Goal: Task Accomplishment & Management: Complete application form

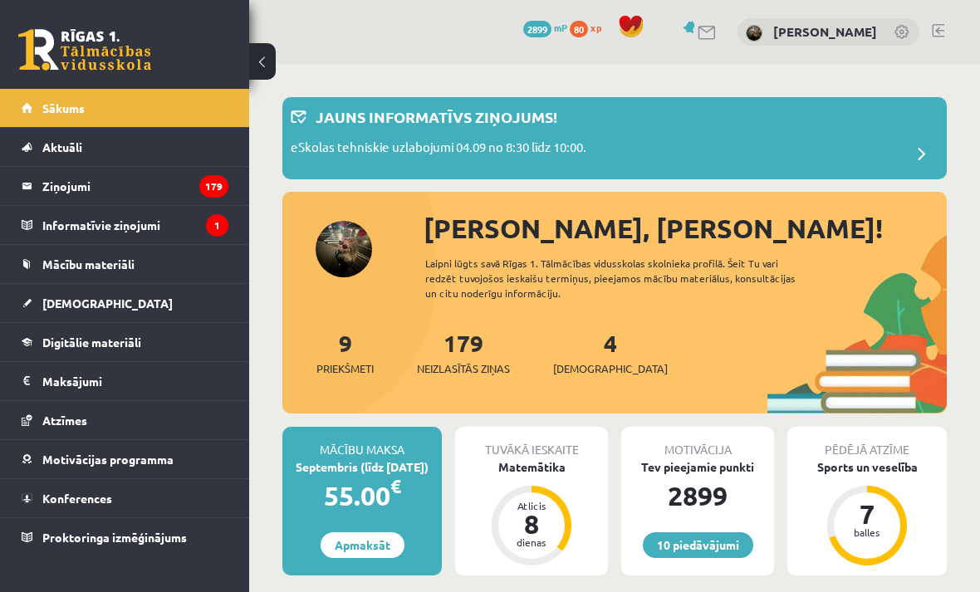
click at [133, 341] on span "Digitālie materiāli" at bounding box center [91, 342] width 99 height 15
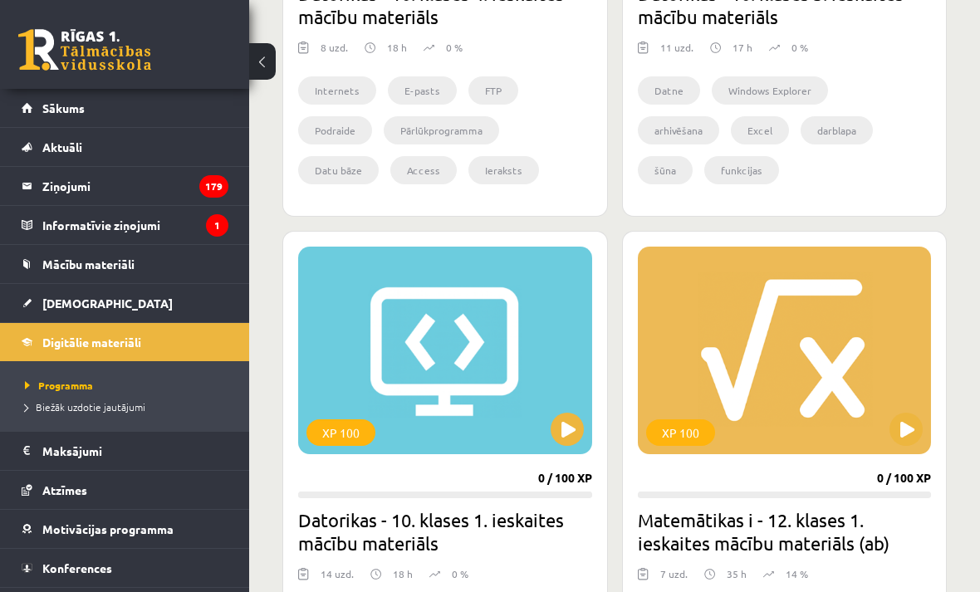
scroll to position [794, 0]
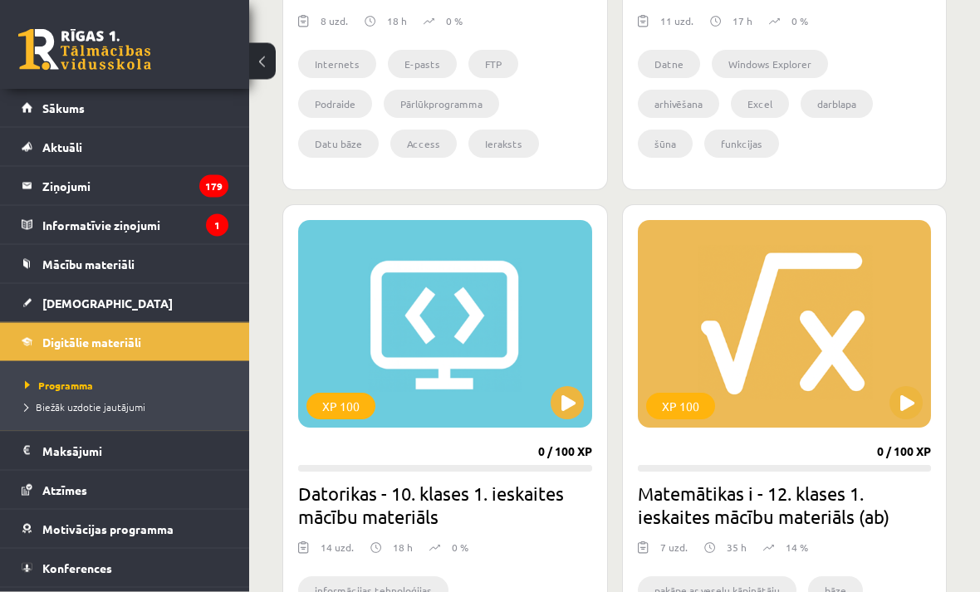
click at [910, 408] on button at bounding box center [905, 403] width 33 height 33
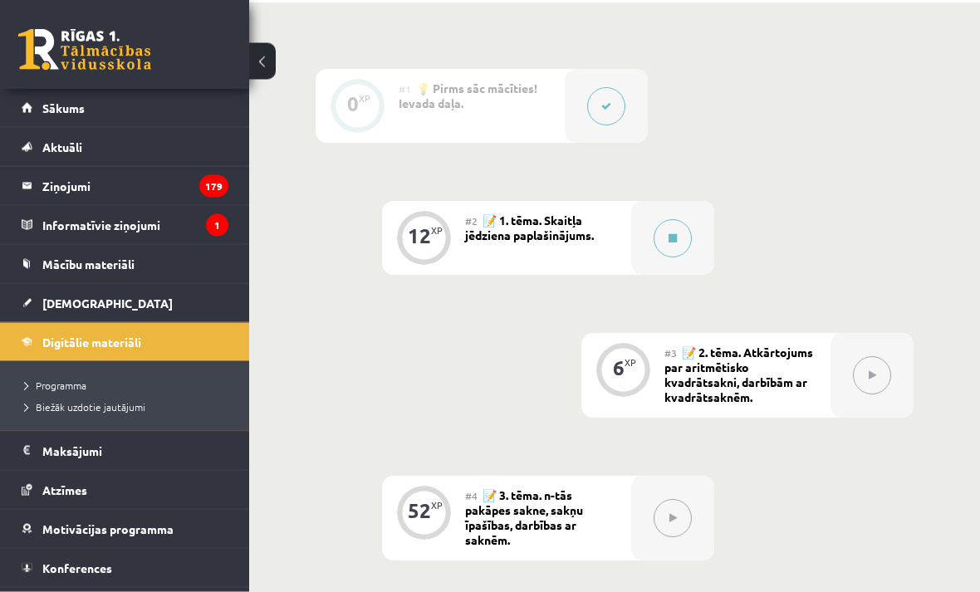
scroll to position [643, 0]
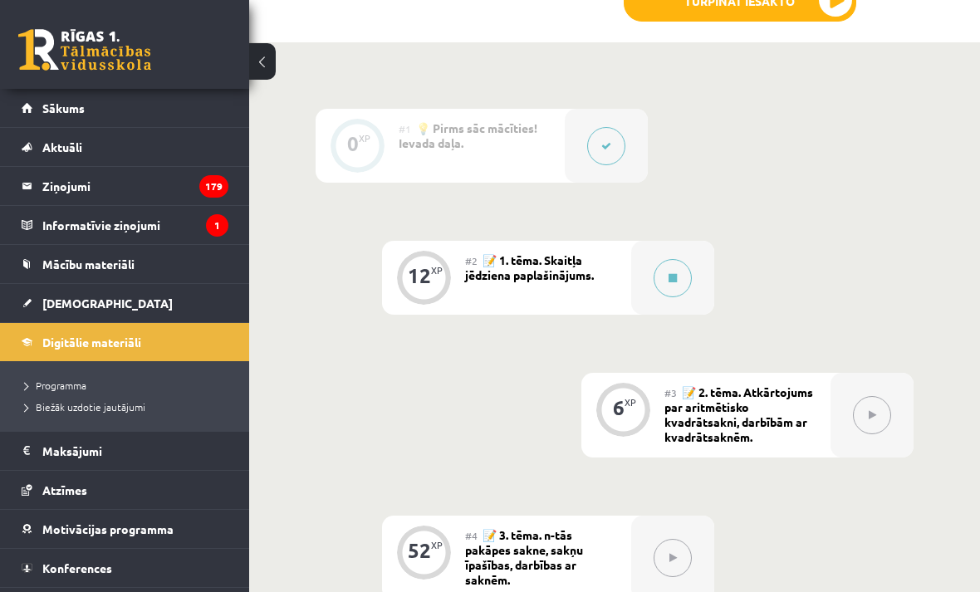
click at [658, 276] on button at bounding box center [672, 278] width 38 height 38
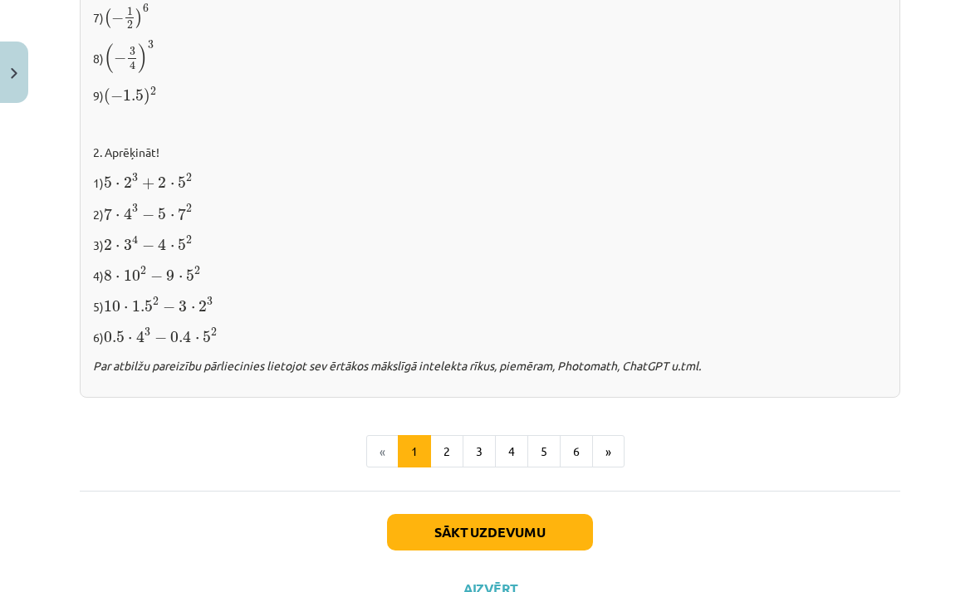
click at [547, 437] on button "5" at bounding box center [543, 451] width 33 height 33
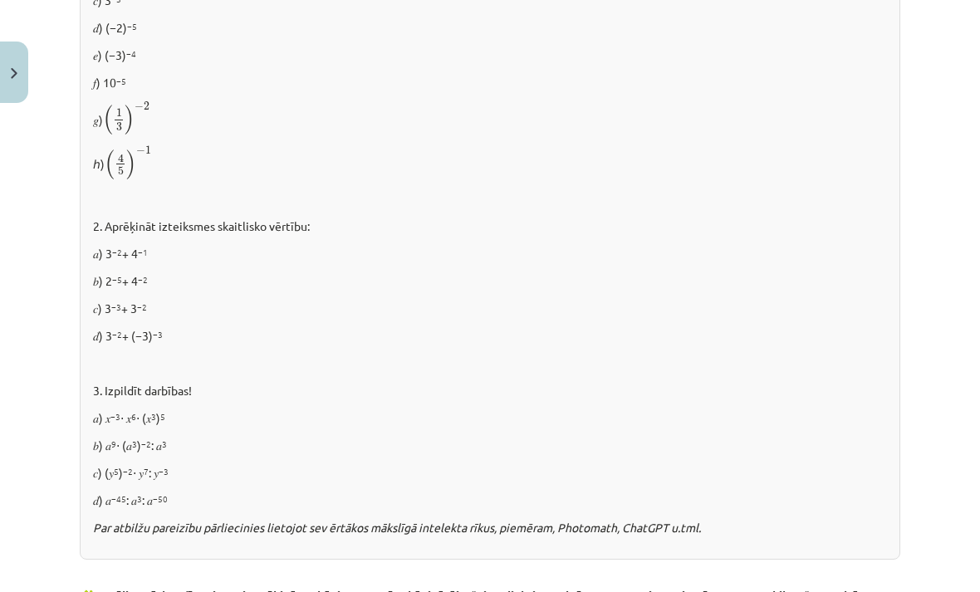
scroll to position [1241, 0]
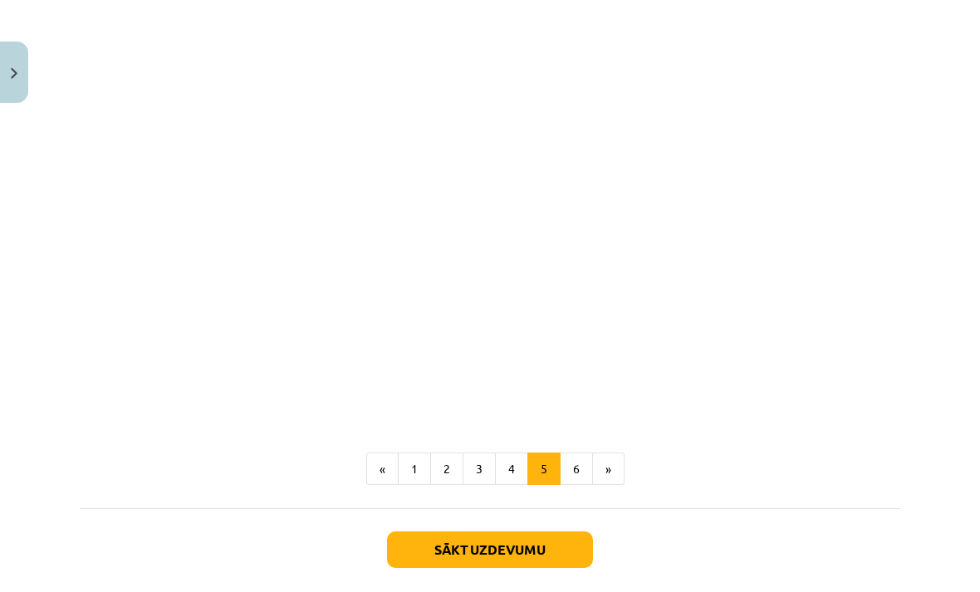
click at [573, 486] on button "6" at bounding box center [575, 468] width 33 height 33
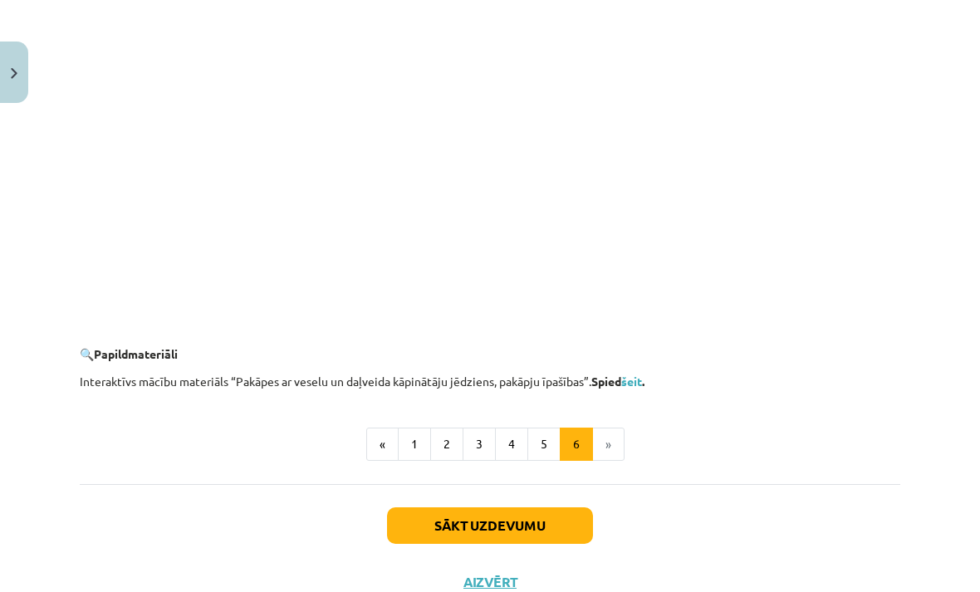
scroll to position [1550, 0]
click at [522, 516] on button "Sākt uzdevumu" at bounding box center [490, 526] width 206 height 37
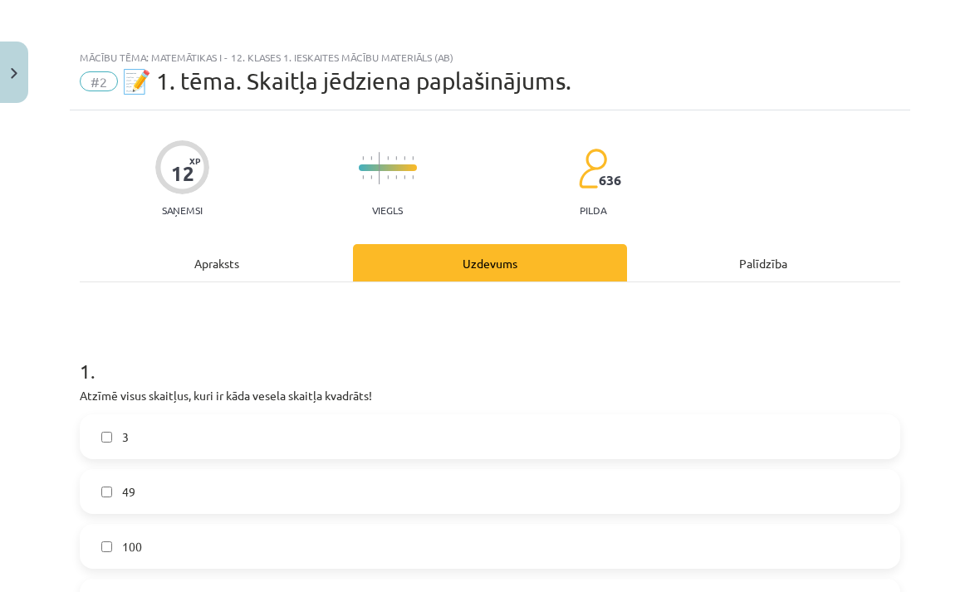
scroll to position [0, 0]
click at [50, 361] on div "Mācību tēma: Matemātikas i - 12. klases 1. ieskaites mācību materiāls (ab) #2 📝…" at bounding box center [490, 296] width 980 height 592
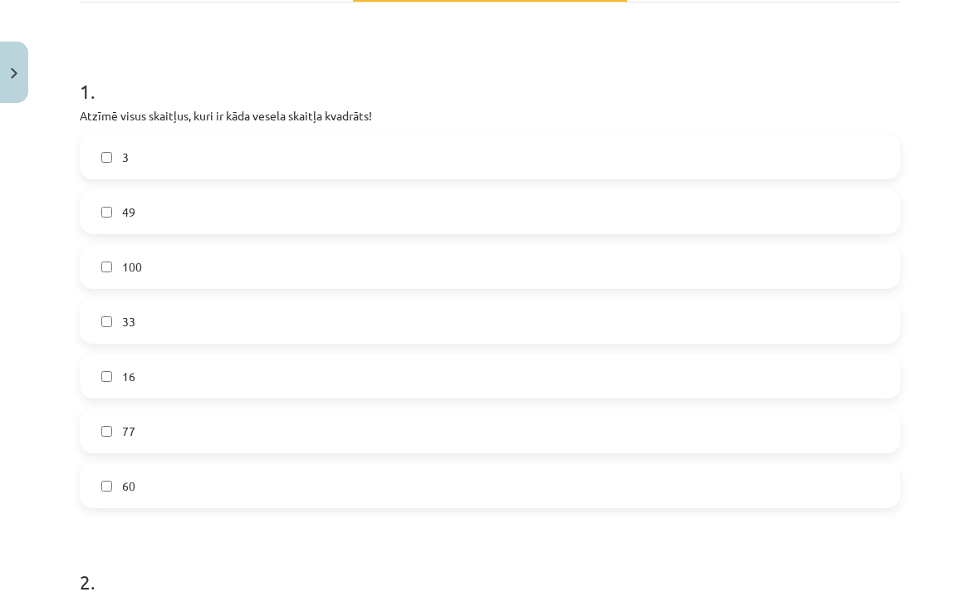
scroll to position [280, 0]
click at [446, 196] on label "49" at bounding box center [489, 212] width 817 height 42
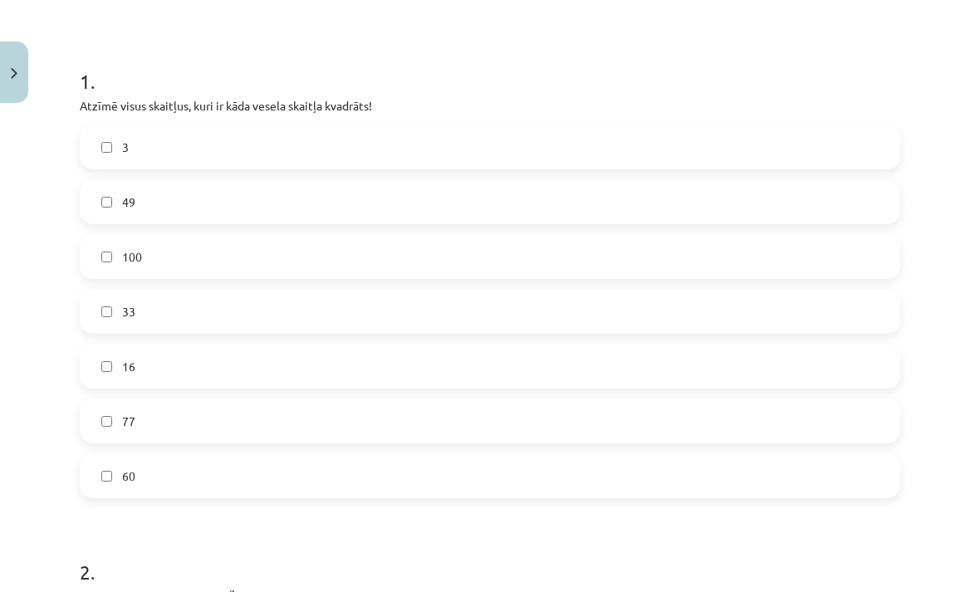
scroll to position [290, 0]
click at [305, 272] on label "100" at bounding box center [489, 257] width 817 height 42
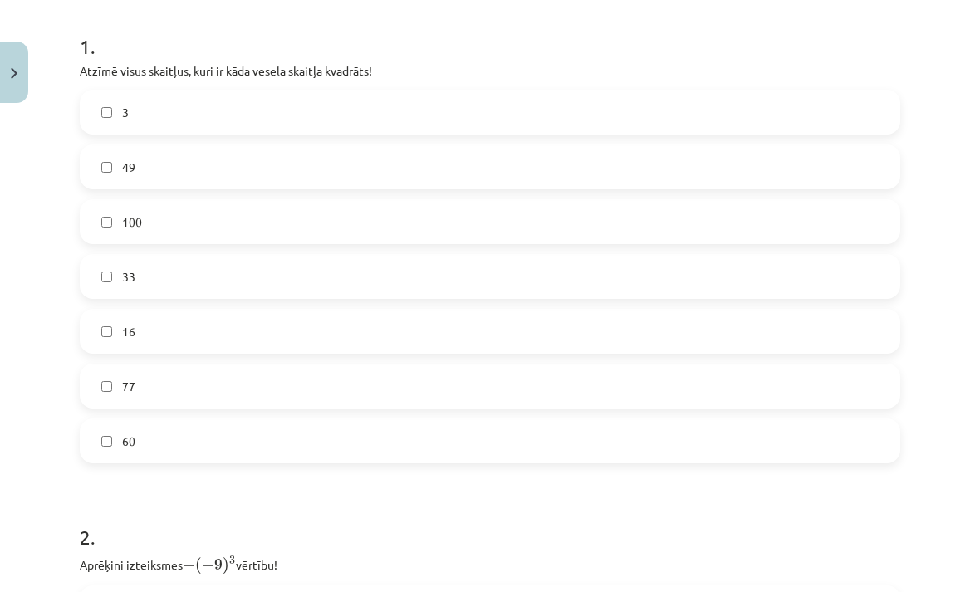
scroll to position [323, 0]
click at [194, 451] on label "60" at bounding box center [489, 443] width 817 height 42
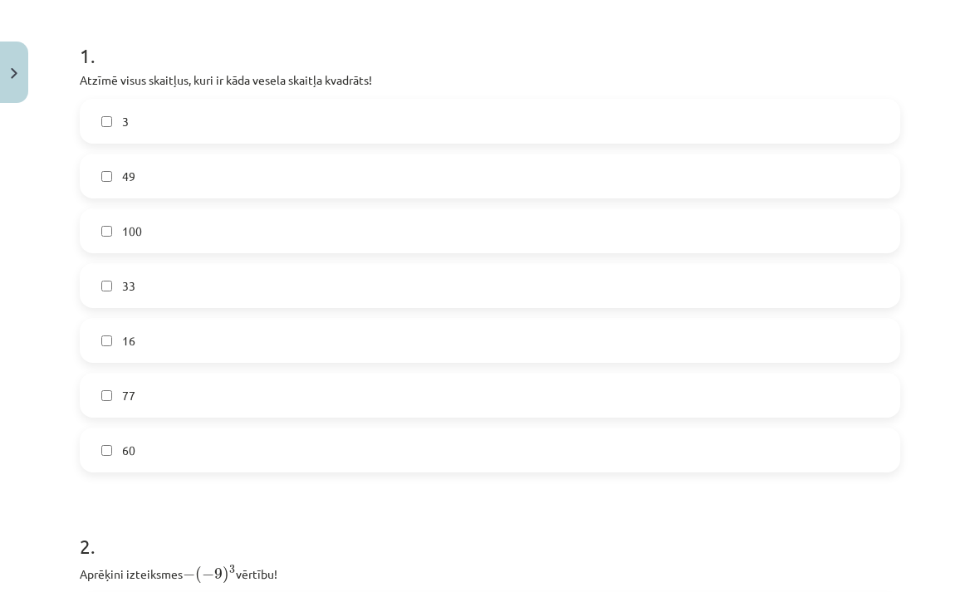
scroll to position [315, 0]
click at [310, 340] on label "16" at bounding box center [489, 341] width 817 height 42
click at [186, 455] on label "60" at bounding box center [489, 450] width 817 height 42
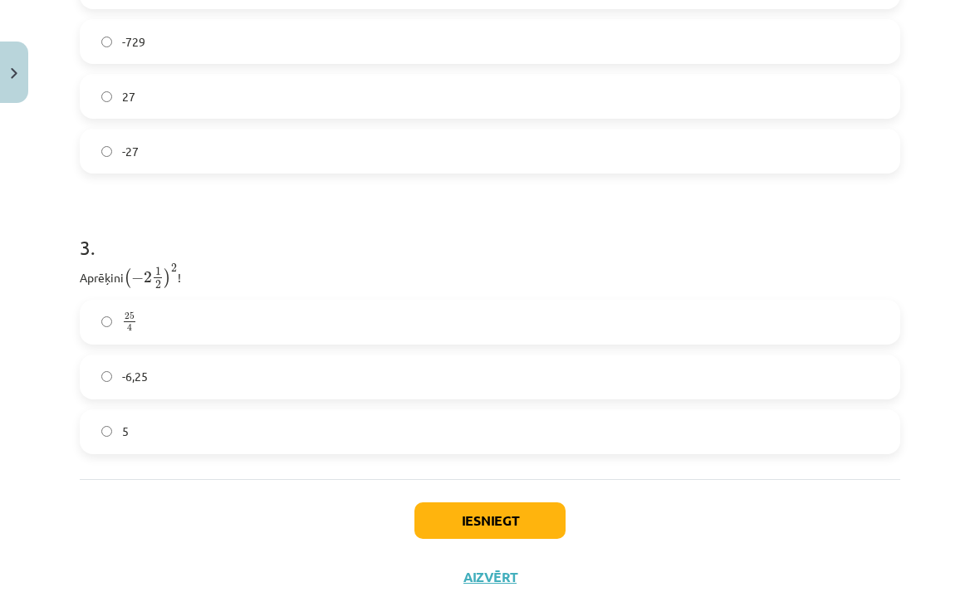
scroll to position [944, 0]
click at [232, 324] on label "25 4 25 4" at bounding box center [489, 324] width 817 height 42
click at [486, 525] on button "Iesniegt" at bounding box center [489, 522] width 151 height 37
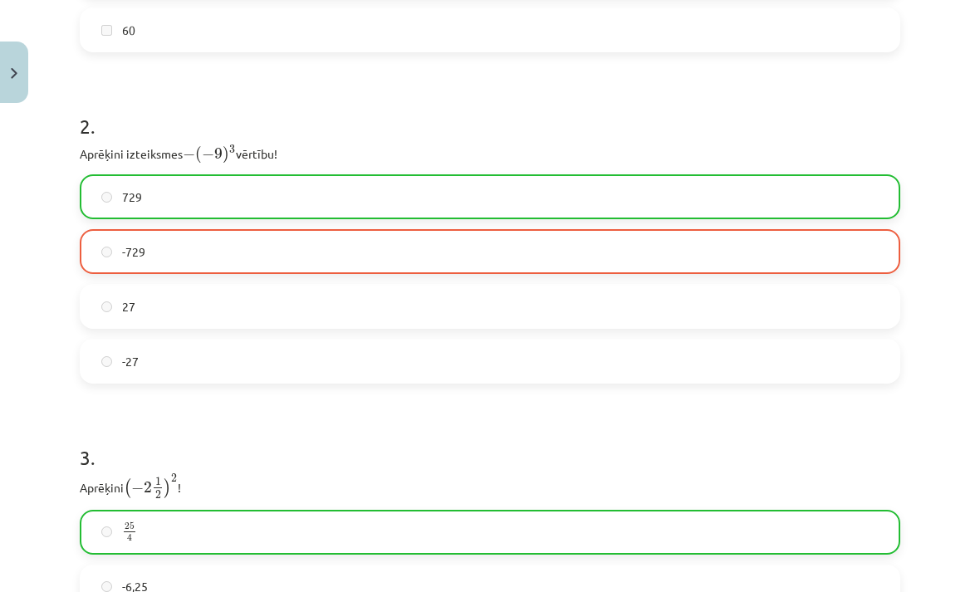
scroll to position [735, 0]
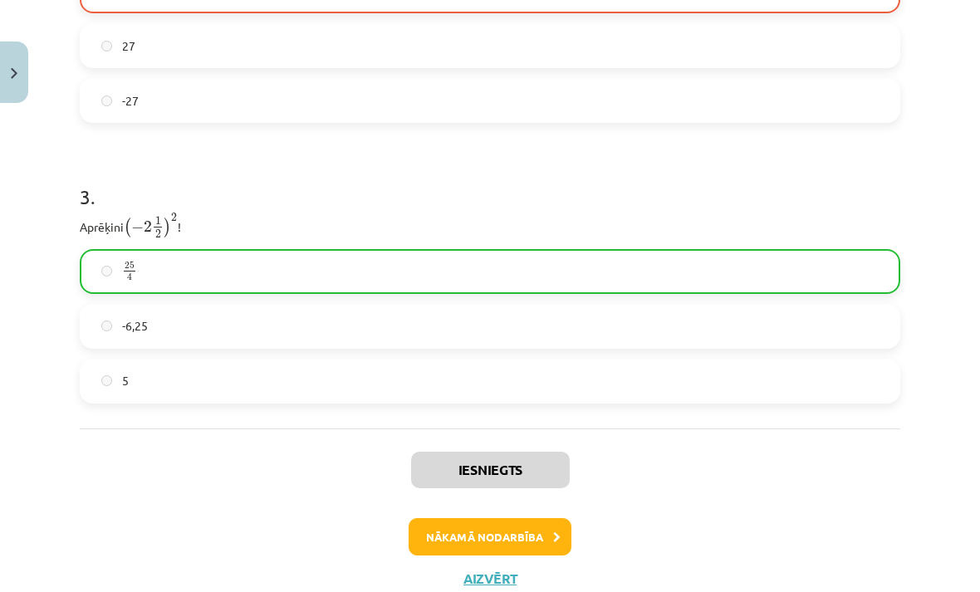
click at [483, 530] on button "Nākamā nodarbība" at bounding box center [489, 537] width 163 height 38
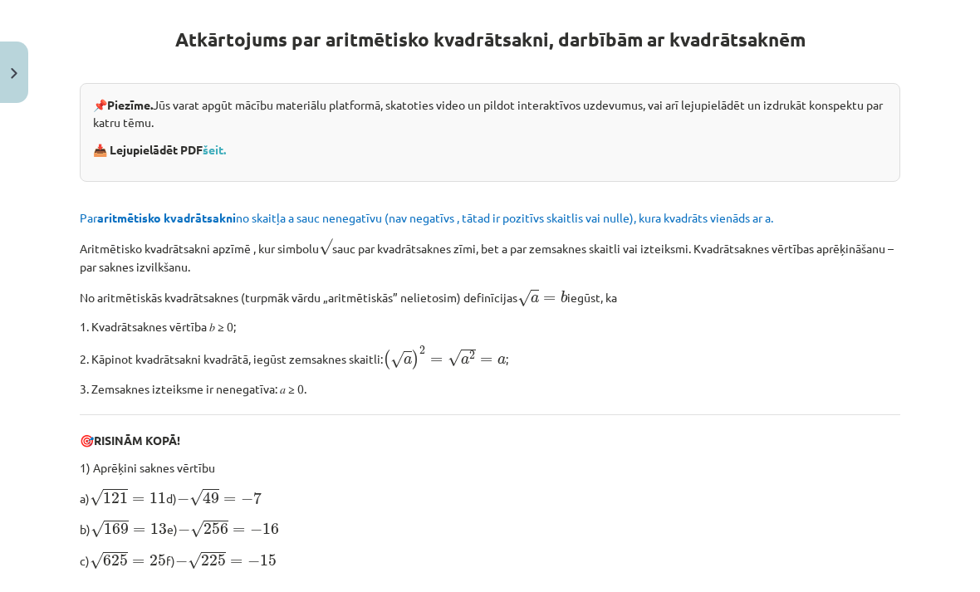
scroll to position [325, 0]
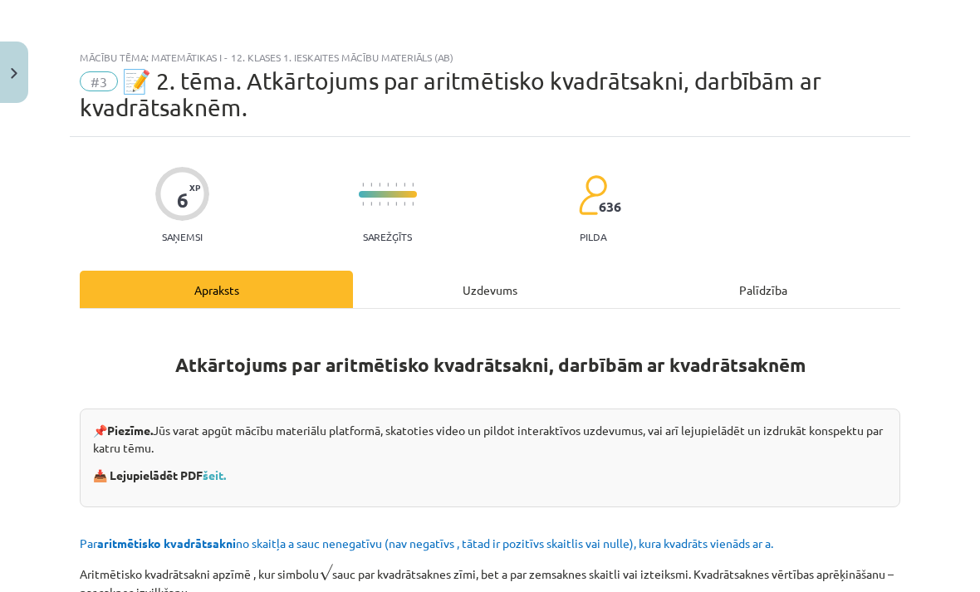
click at [17, 73] on img "Close" at bounding box center [14, 73] width 7 height 11
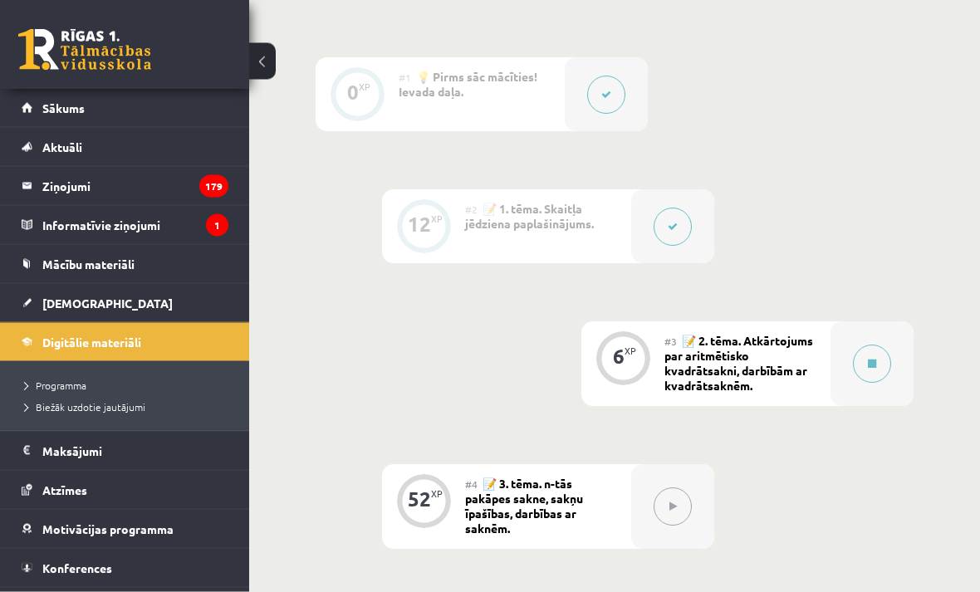
scroll to position [722, 0]
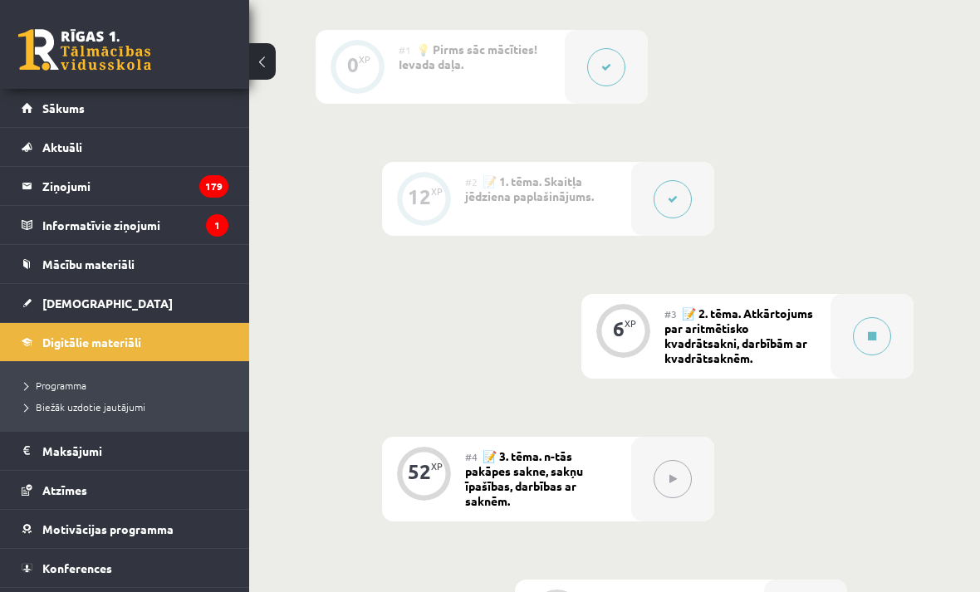
click at [76, 568] on span "Konferences" at bounding box center [77, 567] width 70 height 15
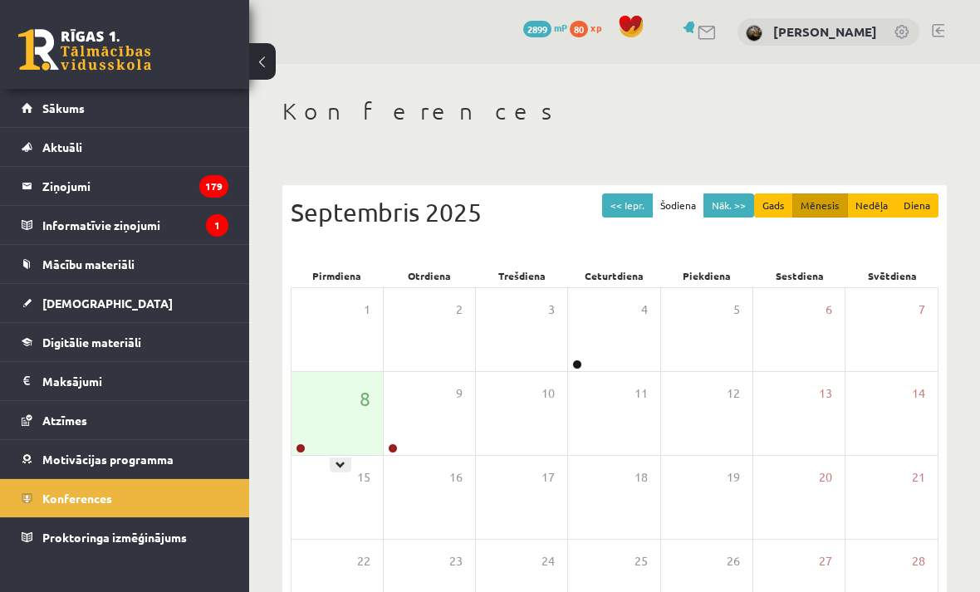
click at [352, 429] on div "8" at bounding box center [336, 413] width 91 height 83
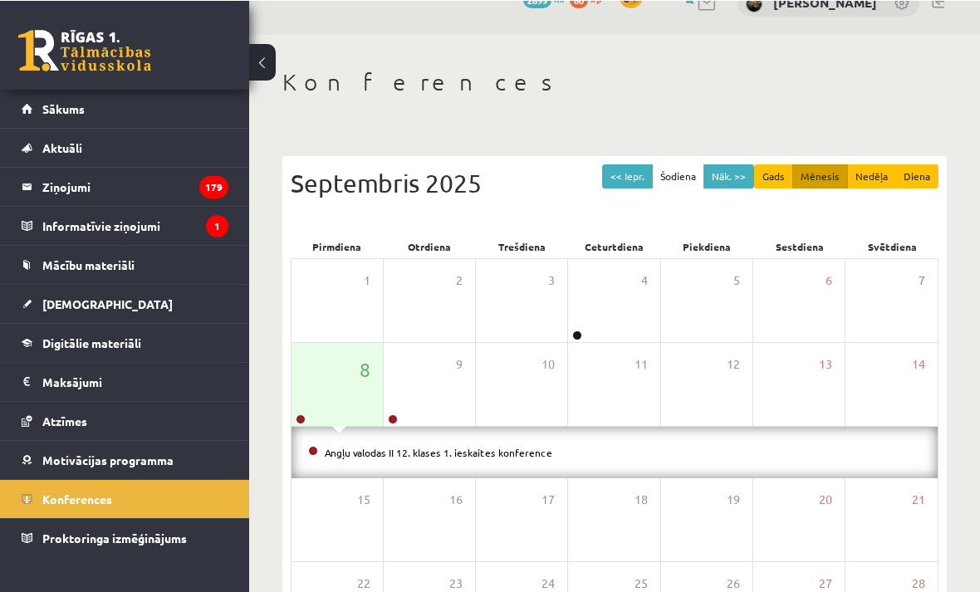
click at [393, 456] on link "Angļu valodas II 12. klases 1. ieskaites konference" at bounding box center [438, 451] width 227 height 13
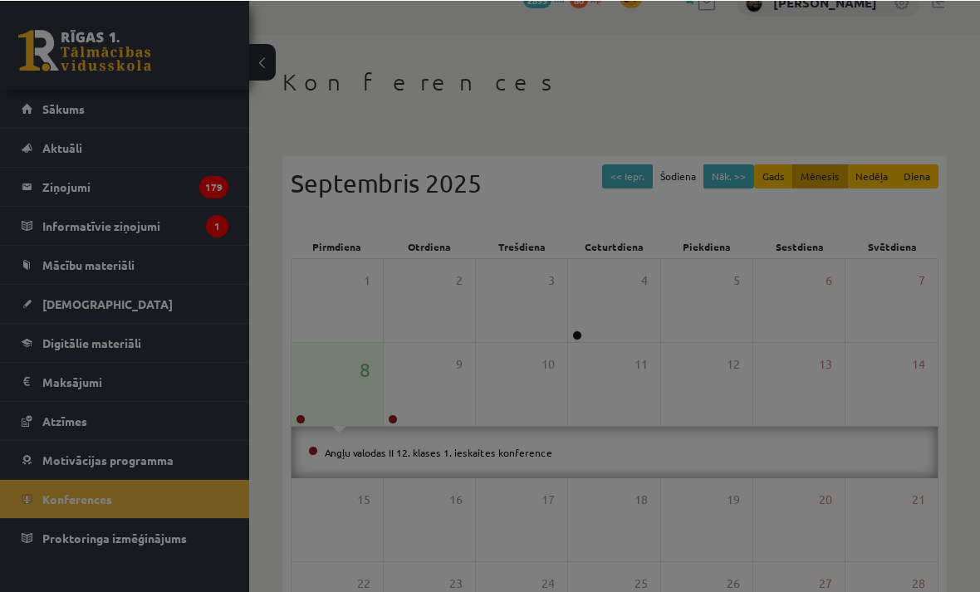
scroll to position [29, 0]
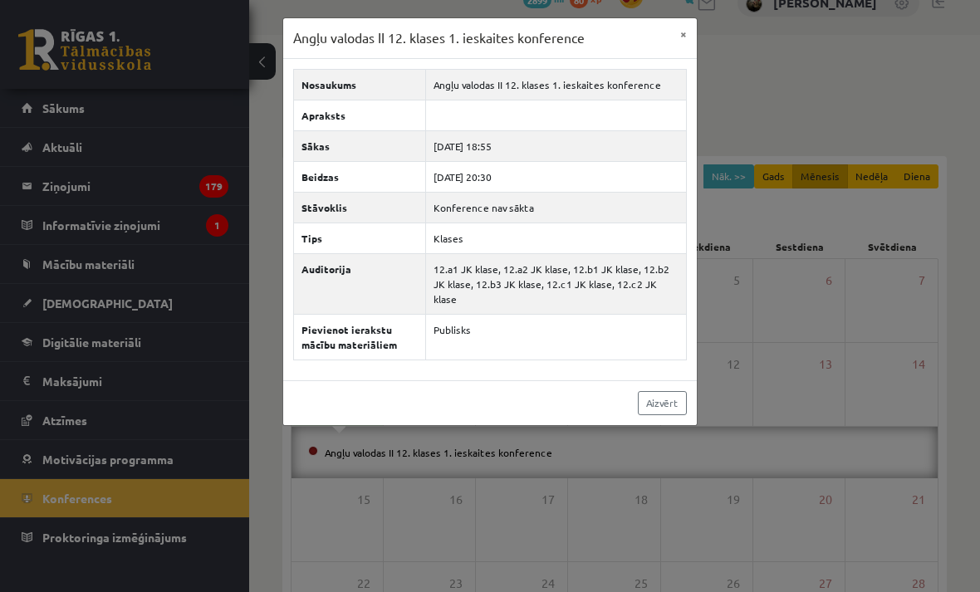
click at [688, 41] on button "×" at bounding box center [683, 34] width 27 height 32
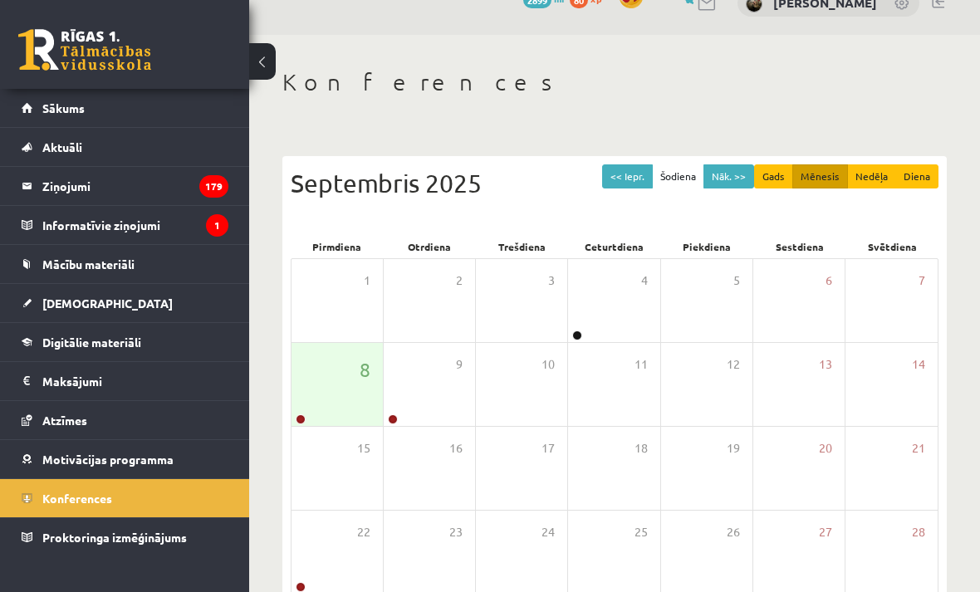
click at [140, 354] on link "Digitālie materiāli" at bounding box center [125, 342] width 207 height 38
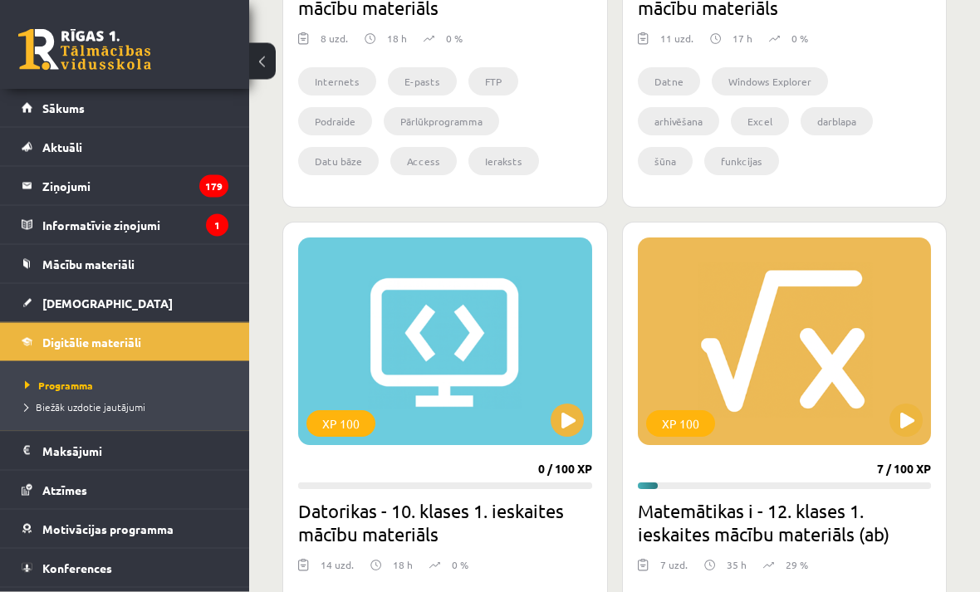
scroll to position [794, 0]
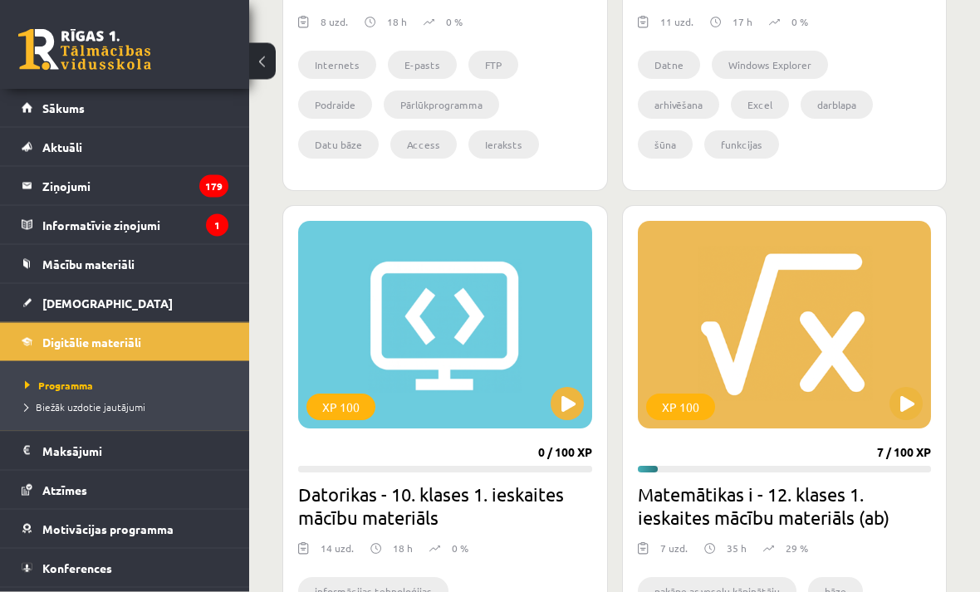
click at [914, 418] on button at bounding box center [905, 404] width 33 height 33
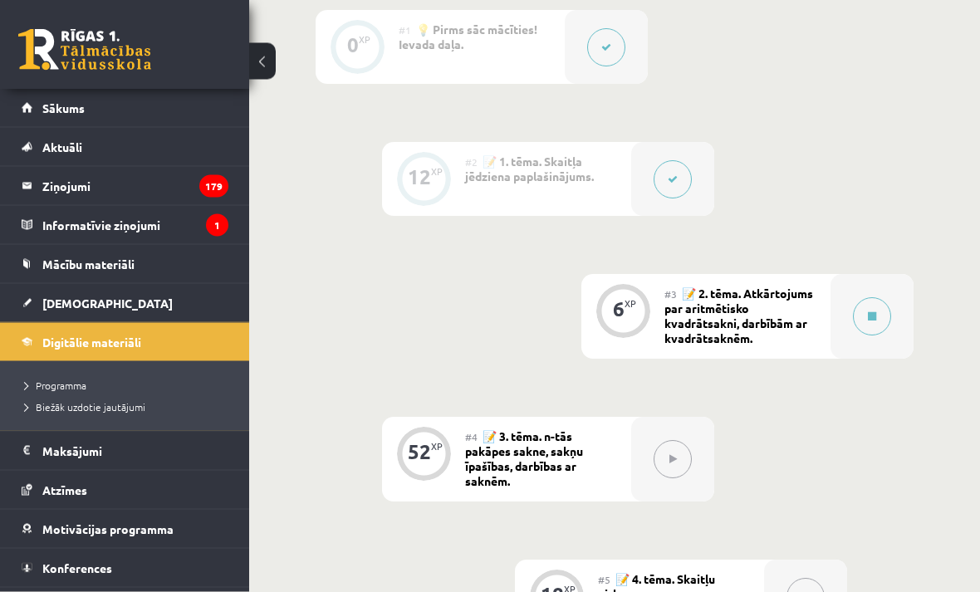
click at [870, 324] on button at bounding box center [872, 317] width 38 height 38
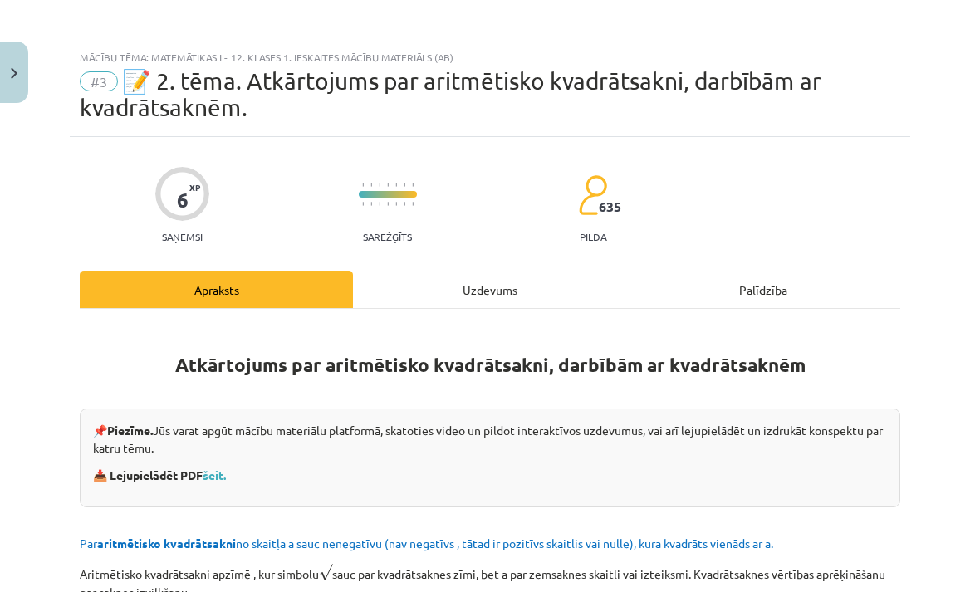
click at [22, 71] on button "Close" at bounding box center [14, 72] width 28 height 61
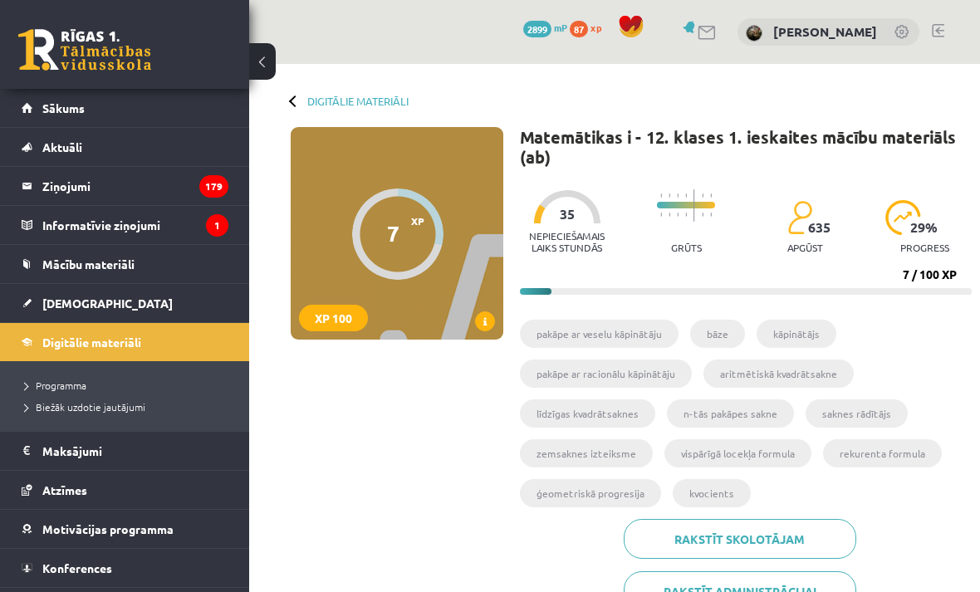
click at [310, 106] on link "Digitālie materiāli" at bounding box center [357, 101] width 101 height 12
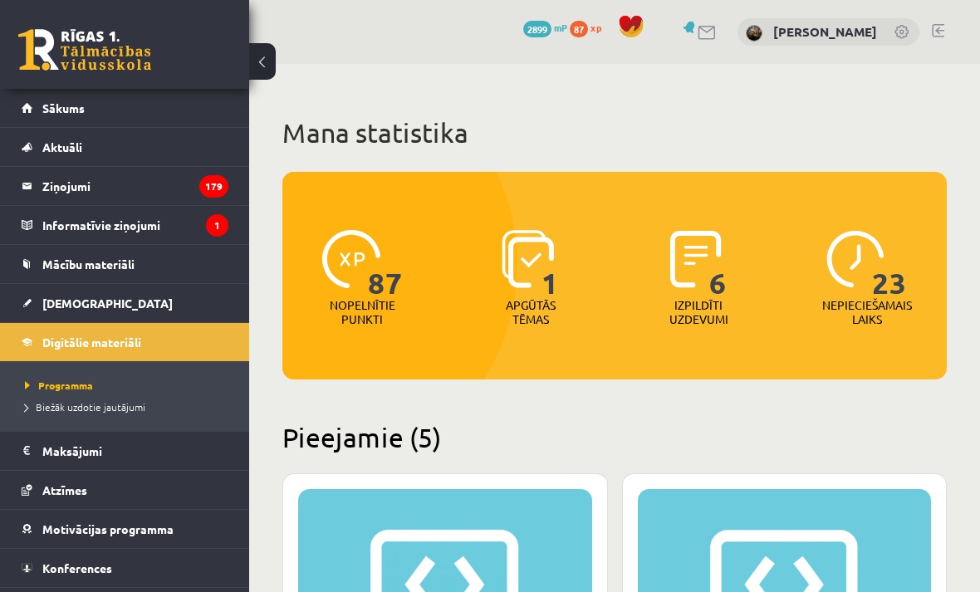
click at [64, 296] on span "[DEMOGRAPHIC_DATA]" at bounding box center [107, 303] width 130 height 15
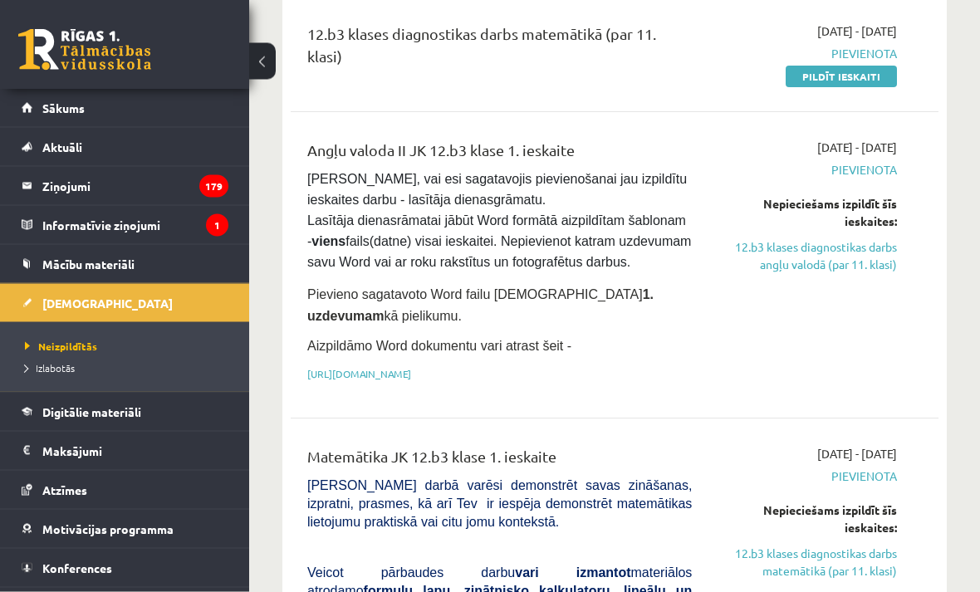
scroll to position [333, 0]
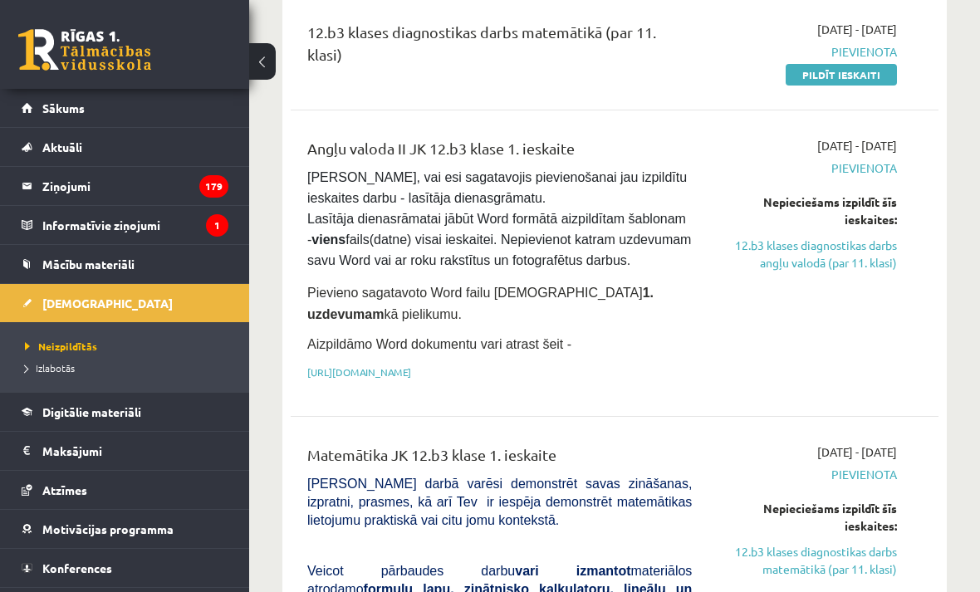
click at [345, 379] on link "https://drive.google.com/drive/folders/1IHE_ip15KOAbO2Se1NDGwZ2e__vlzPUf?usp=sh…" at bounding box center [359, 371] width 104 height 13
click at [125, 257] on span "Mācību materiāli" at bounding box center [88, 263] width 92 height 15
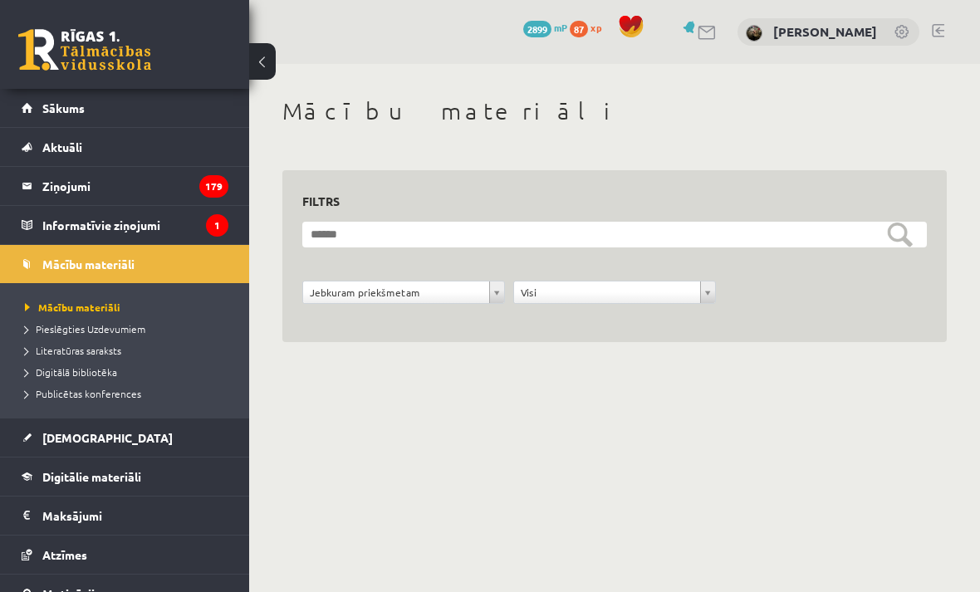
click at [171, 473] on link "Digitālie materiāli" at bounding box center [125, 476] width 207 height 38
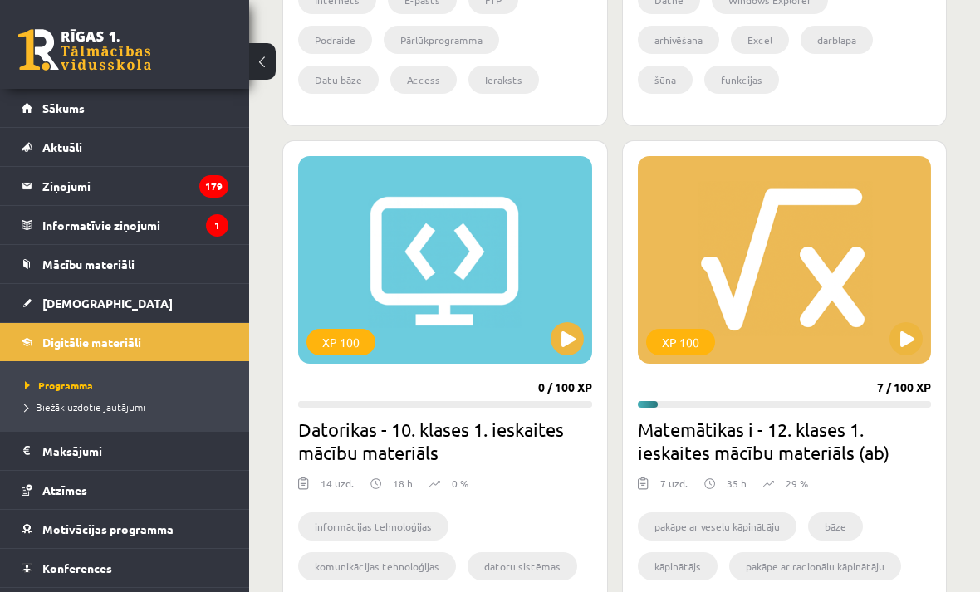
scroll to position [920, 0]
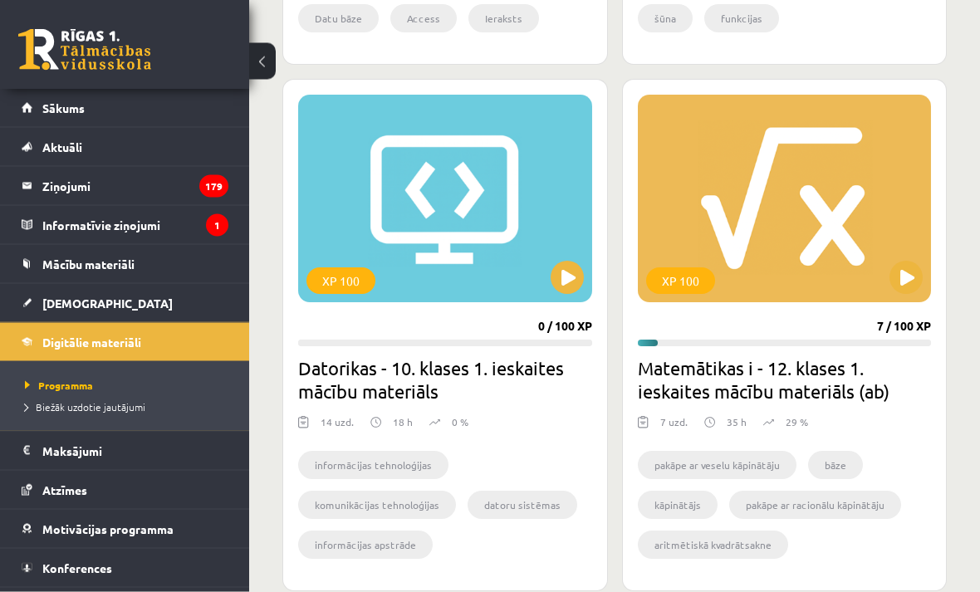
click at [900, 281] on button at bounding box center [905, 277] width 33 height 33
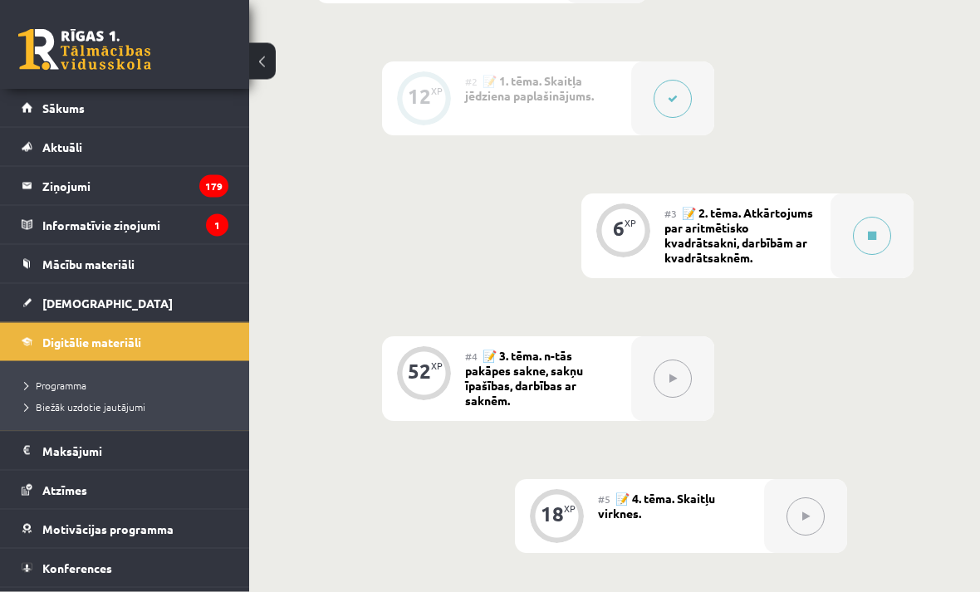
click at [880, 235] on button at bounding box center [872, 236] width 38 height 38
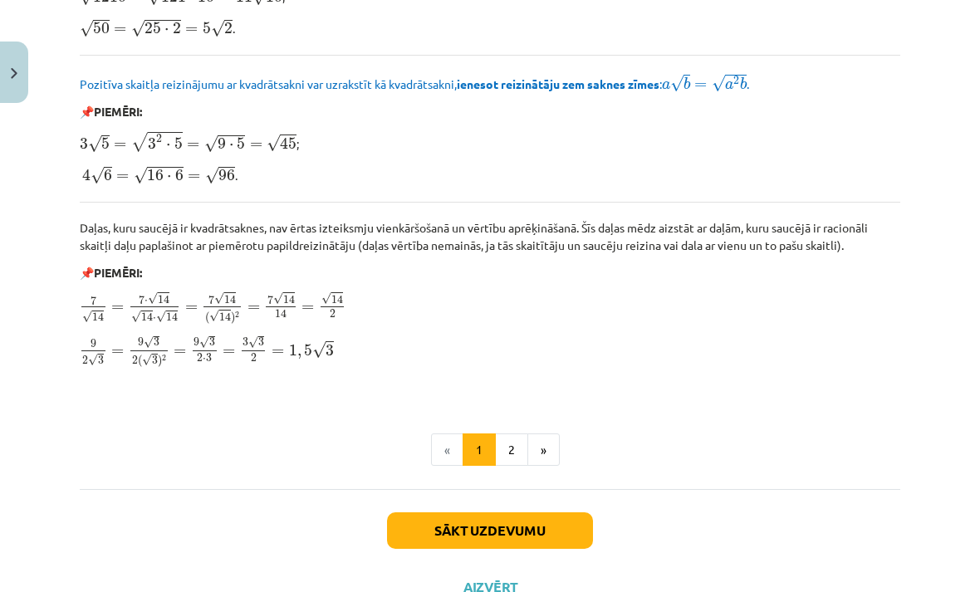
scroll to position [1947, 0]
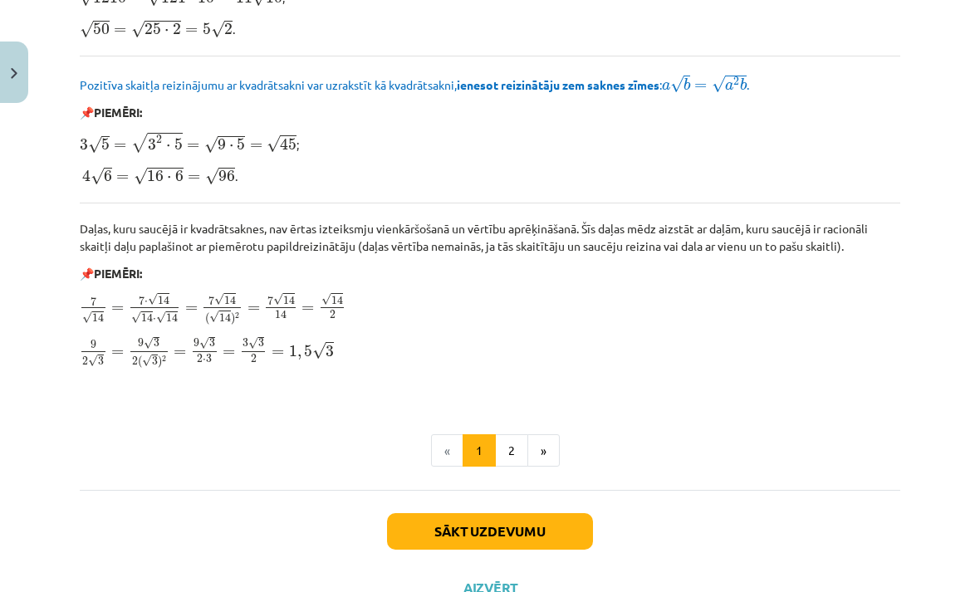
click at [530, 437] on button "»" at bounding box center [543, 450] width 32 height 33
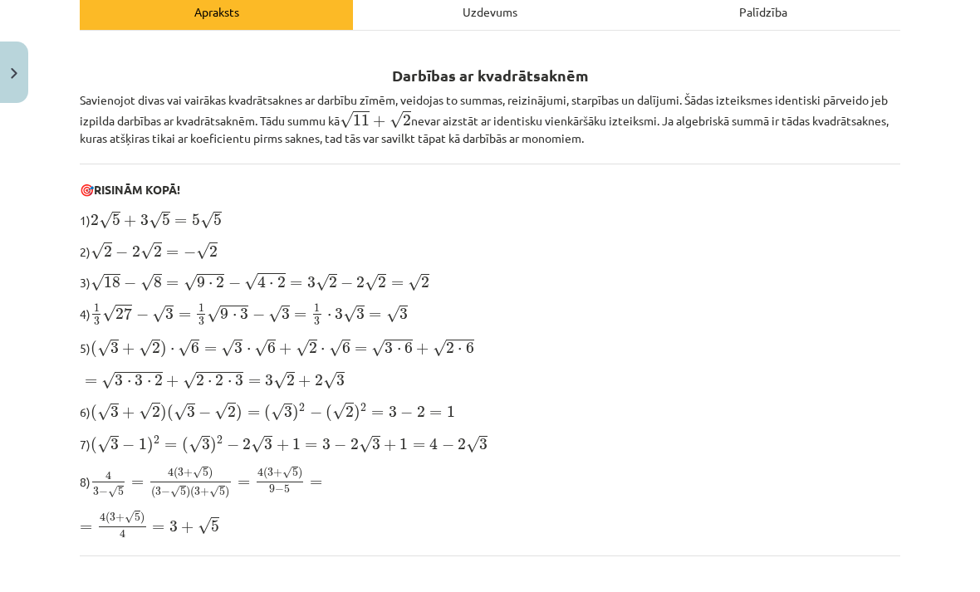
scroll to position [284, 0]
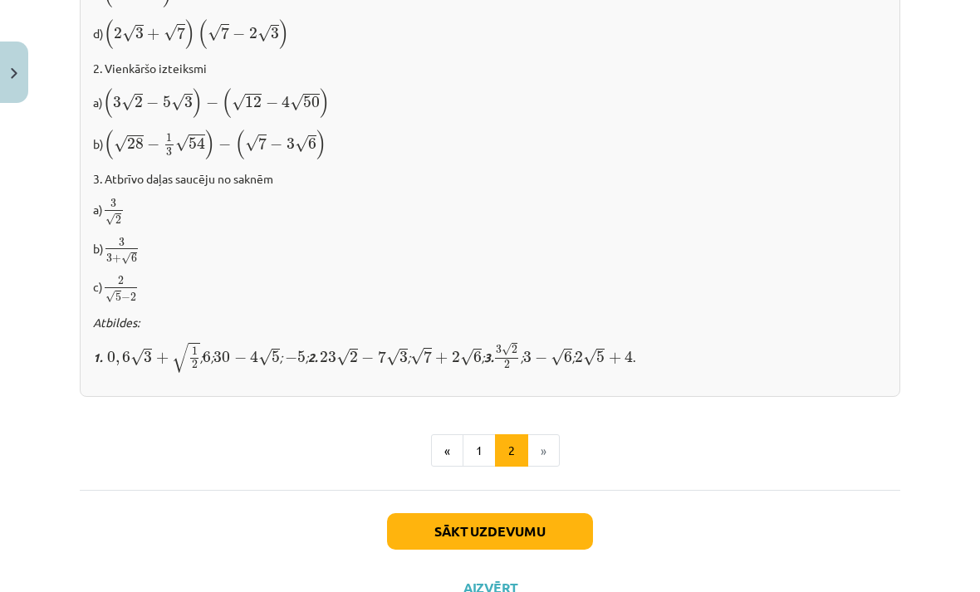
click at [551, 518] on button "Sākt uzdevumu" at bounding box center [490, 531] width 206 height 37
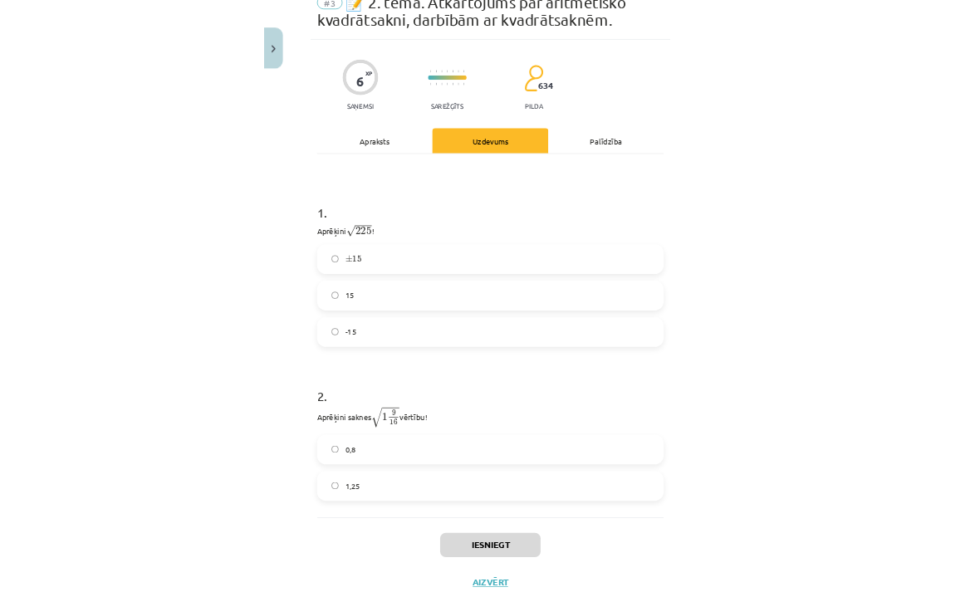
scroll to position [823, 0]
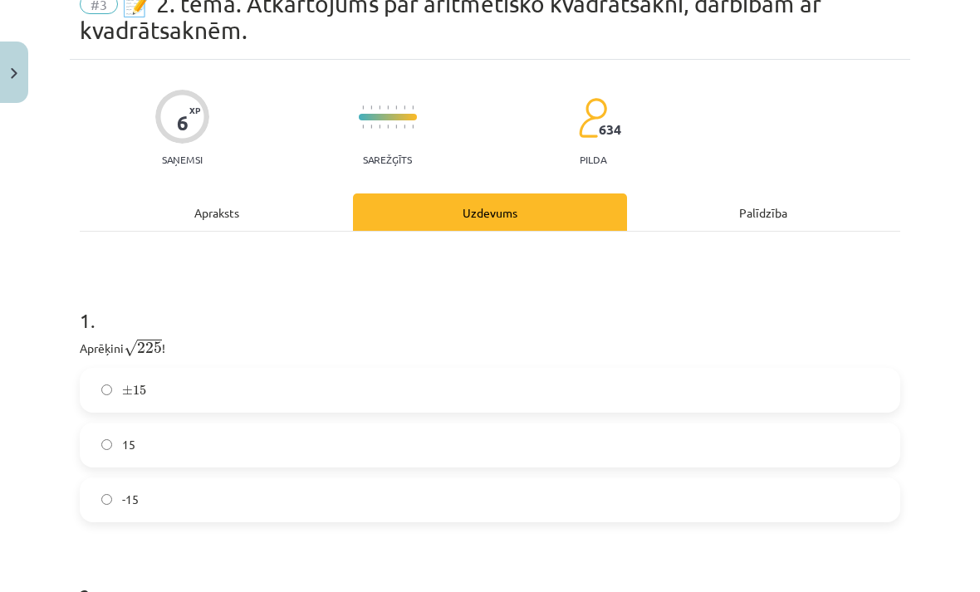
click at [221, 443] on label "15" at bounding box center [489, 445] width 817 height 42
click at [321, 398] on label "± 15 ± 15" at bounding box center [489, 390] width 817 height 42
click at [437, 432] on label "15" at bounding box center [489, 445] width 817 height 42
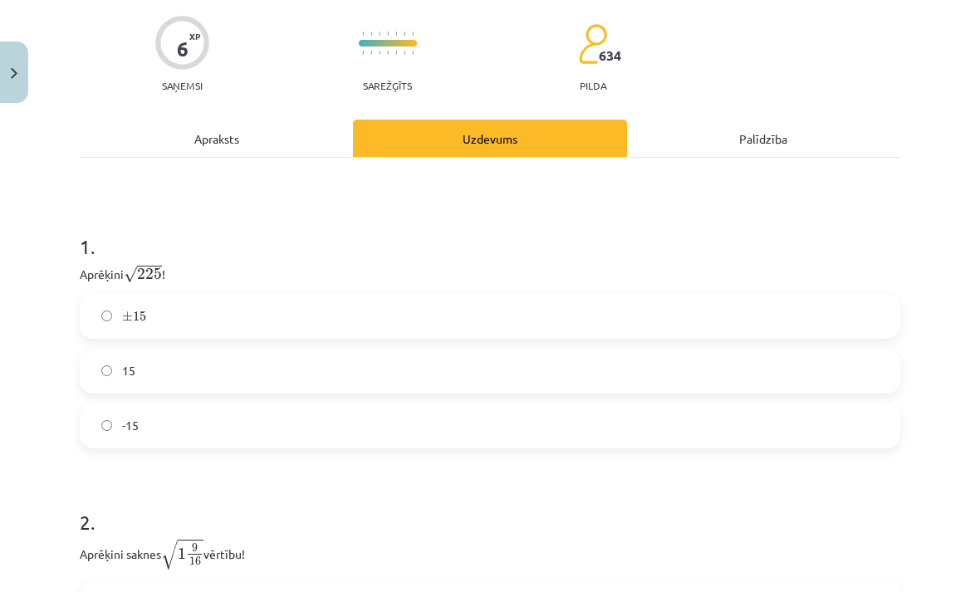
scroll to position [153, 0]
click at [203, 289] on div "1 . Aprēķini √ 225 225 ! ± 15 ± 15 15 -15" at bounding box center [490, 325] width 820 height 242
click at [245, 315] on label "± 15 ± 15" at bounding box center [489, 315] width 817 height 42
click at [172, 568] on span "√" at bounding box center [169, 553] width 17 height 30
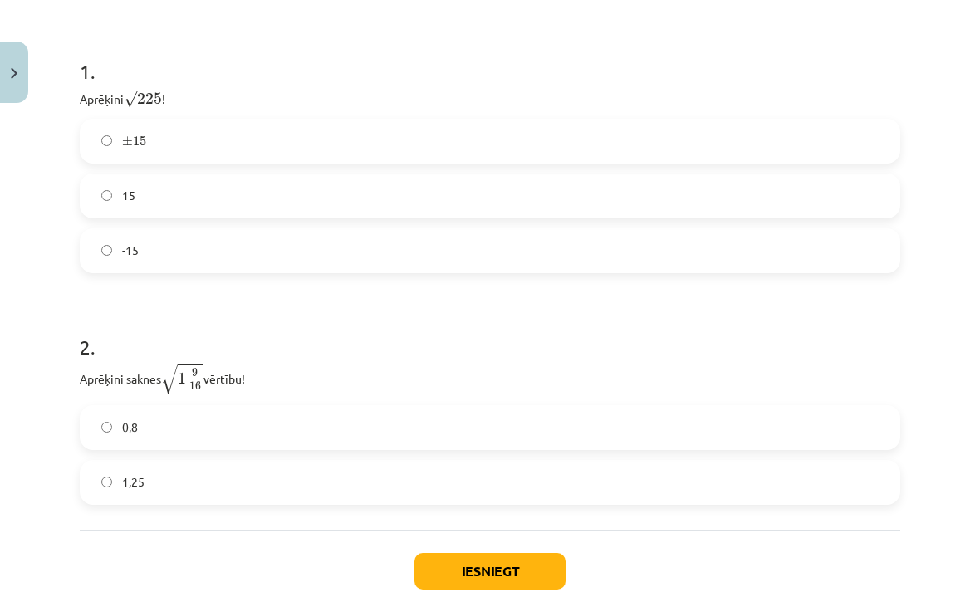
scroll to position [328, 0]
click at [226, 418] on label "0,8" at bounding box center [489, 426] width 817 height 42
click at [124, 485] on span "1,25" at bounding box center [133, 479] width 22 height 17
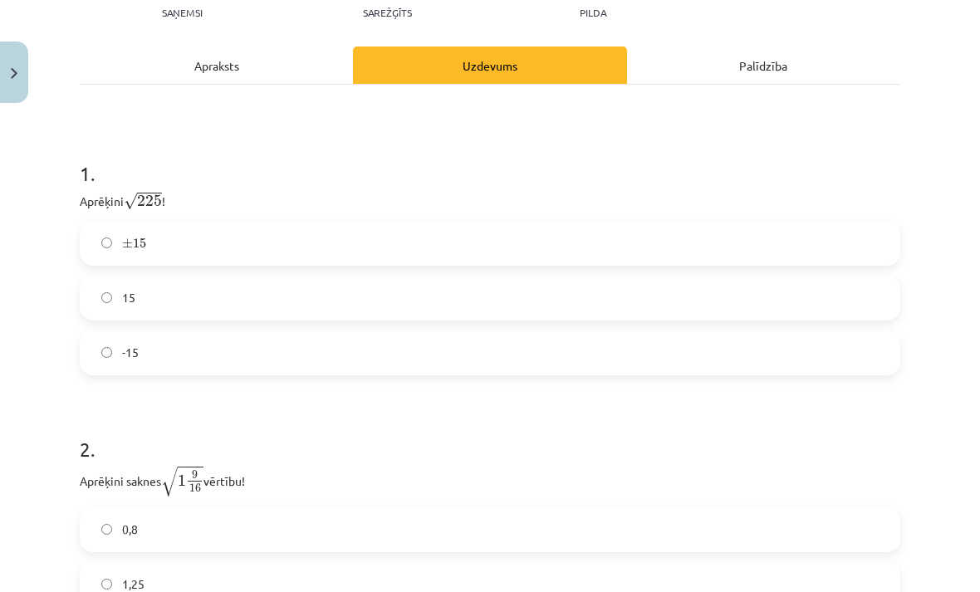
scroll to position [226, 0]
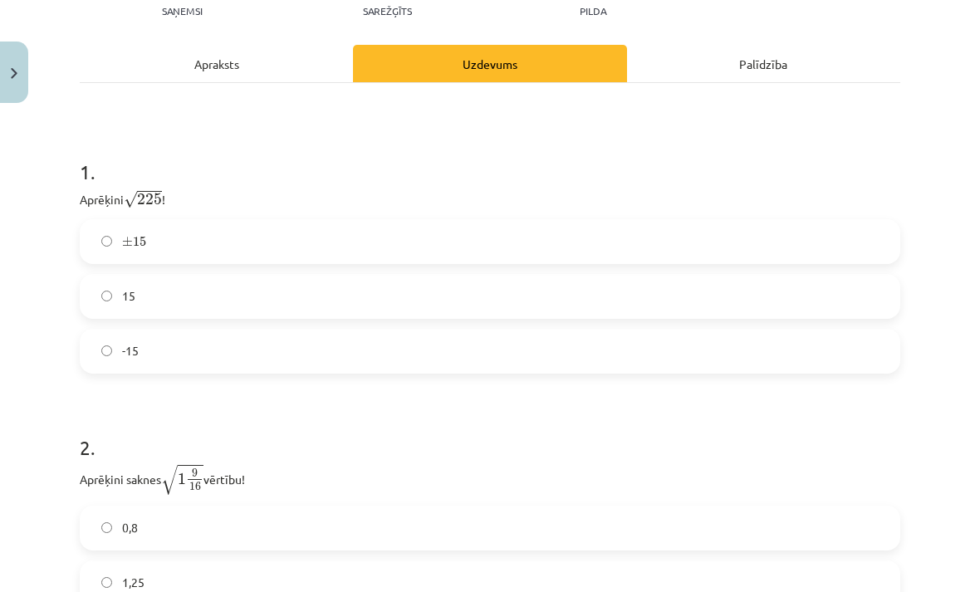
click at [164, 298] on label "15" at bounding box center [489, 297] width 817 height 42
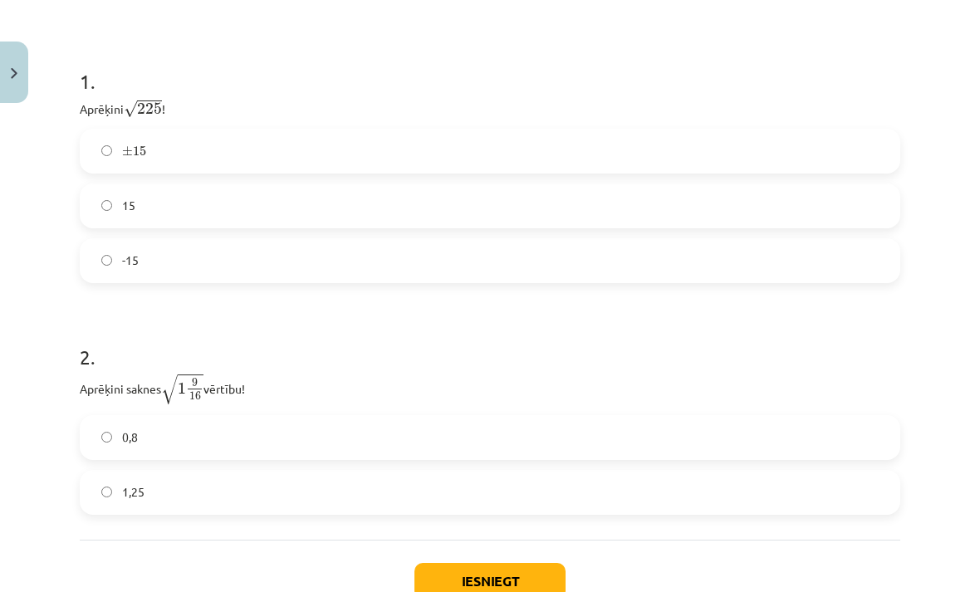
scroll to position [322, 0]
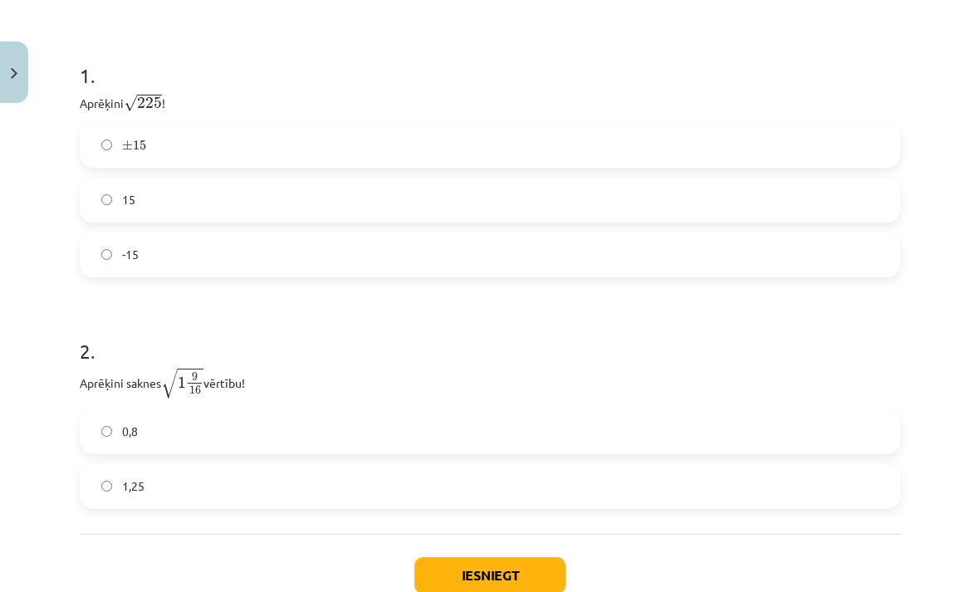
click at [210, 429] on label "0,8" at bounding box center [489, 432] width 817 height 42
click at [437, 564] on button "Iesniegt" at bounding box center [489, 575] width 151 height 37
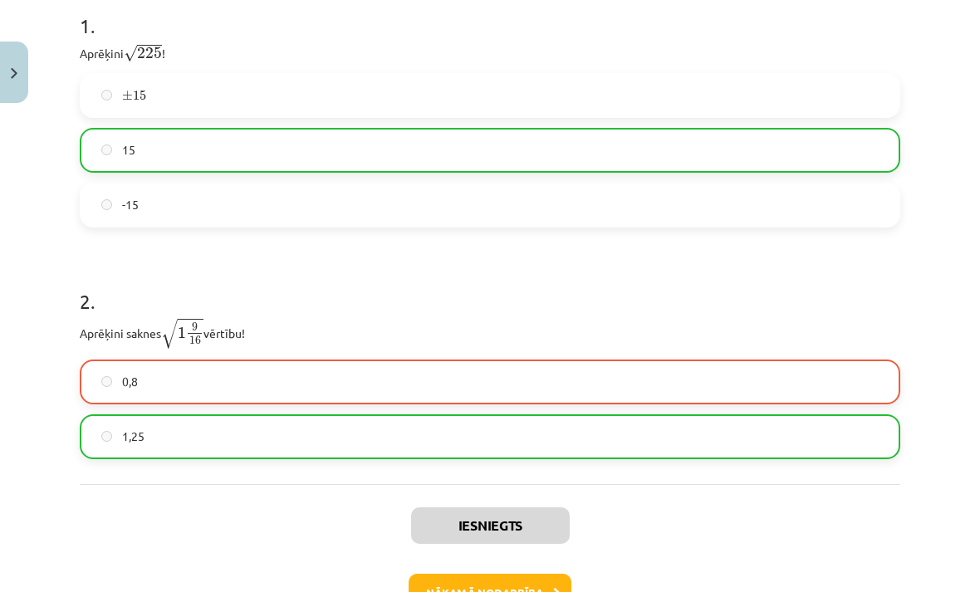
click at [499, 589] on button "Nākamā nodarbība" at bounding box center [489, 593] width 163 height 38
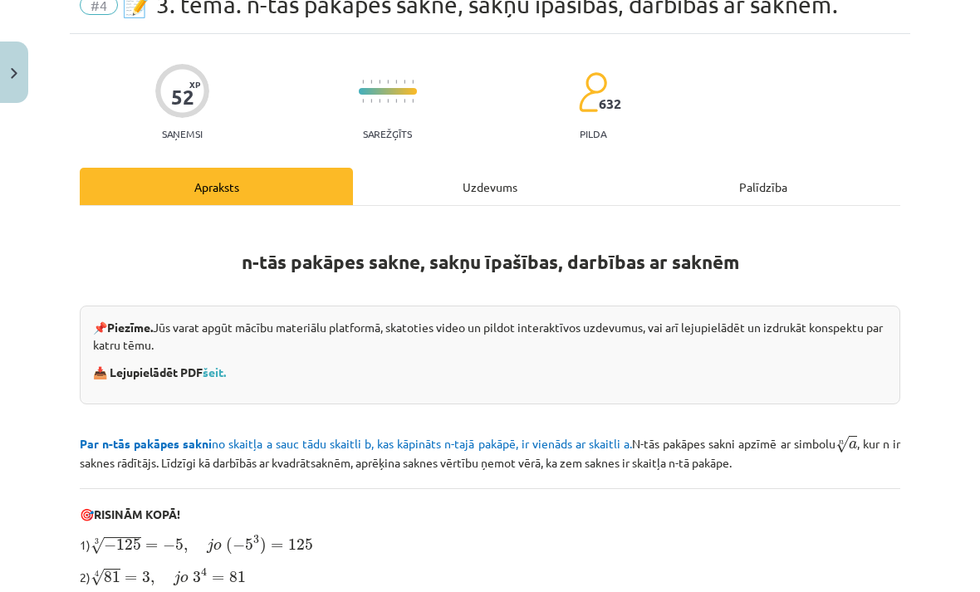
scroll to position [76, 0]
click at [517, 182] on div "Uzdevums" at bounding box center [489, 186] width 273 height 37
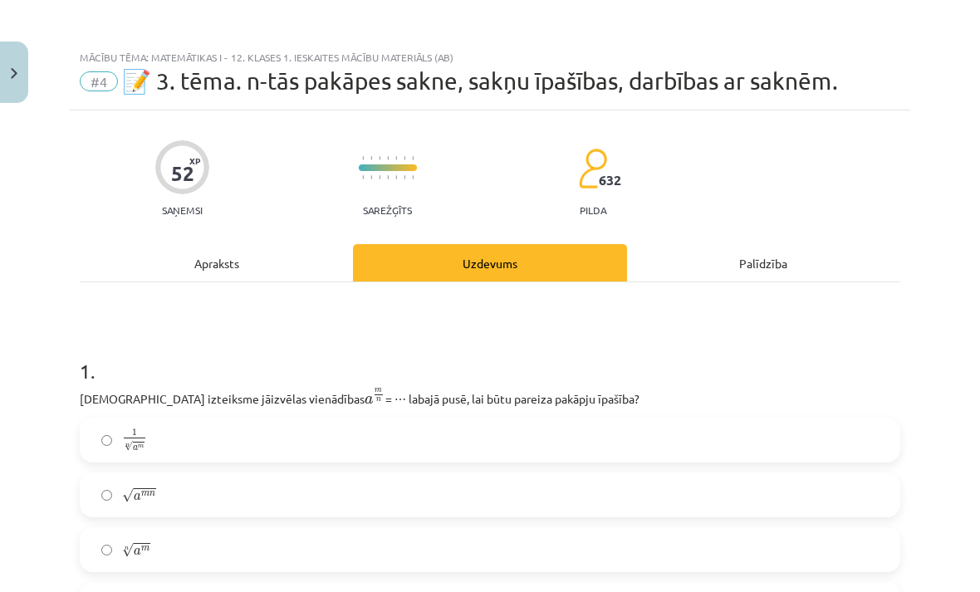
scroll to position [0, 0]
click at [227, 262] on div "Apraksts" at bounding box center [216, 262] width 273 height 37
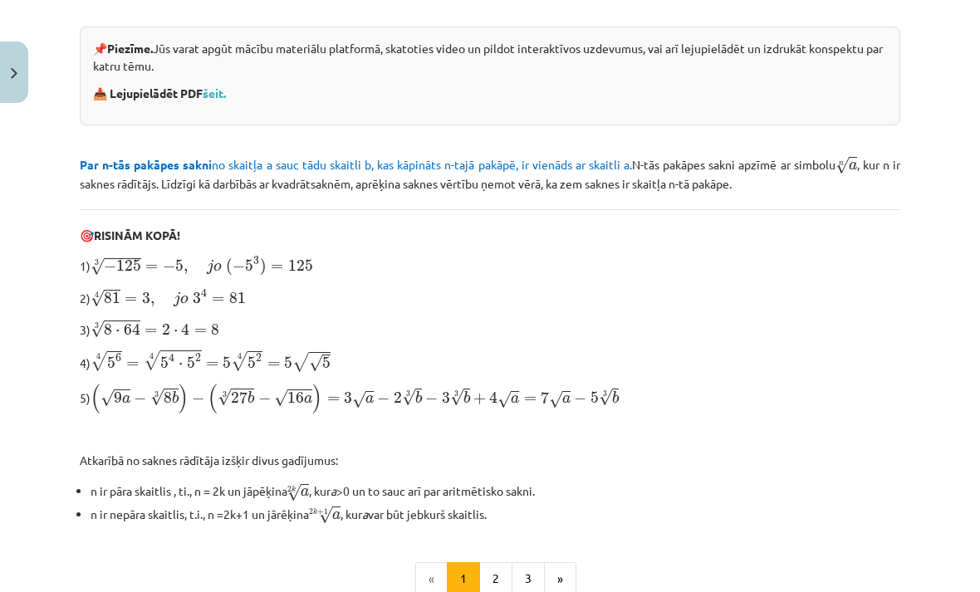
scroll to position [353, 0]
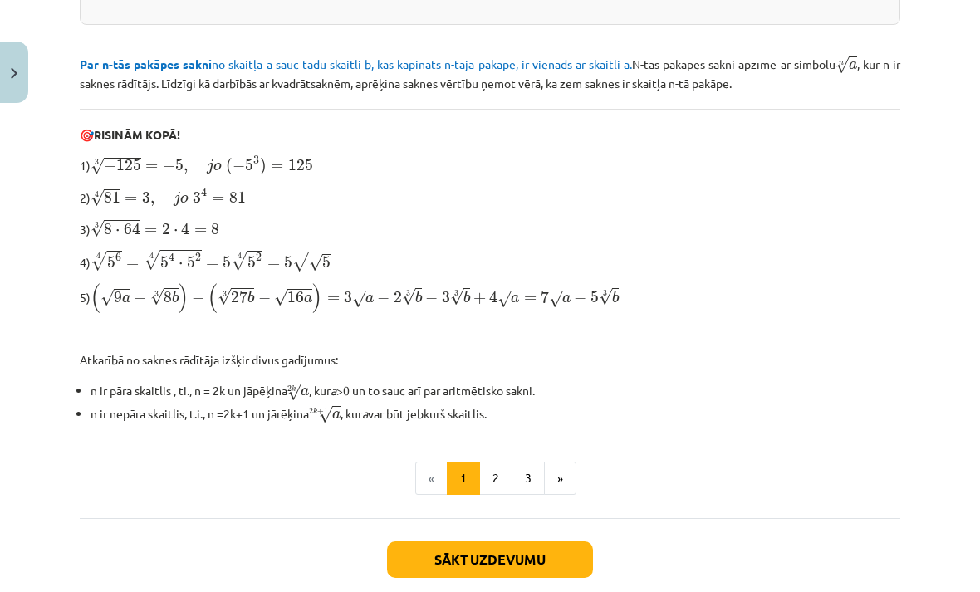
click at [496, 473] on button "2" at bounding box center [495, 478] width 33 height 33
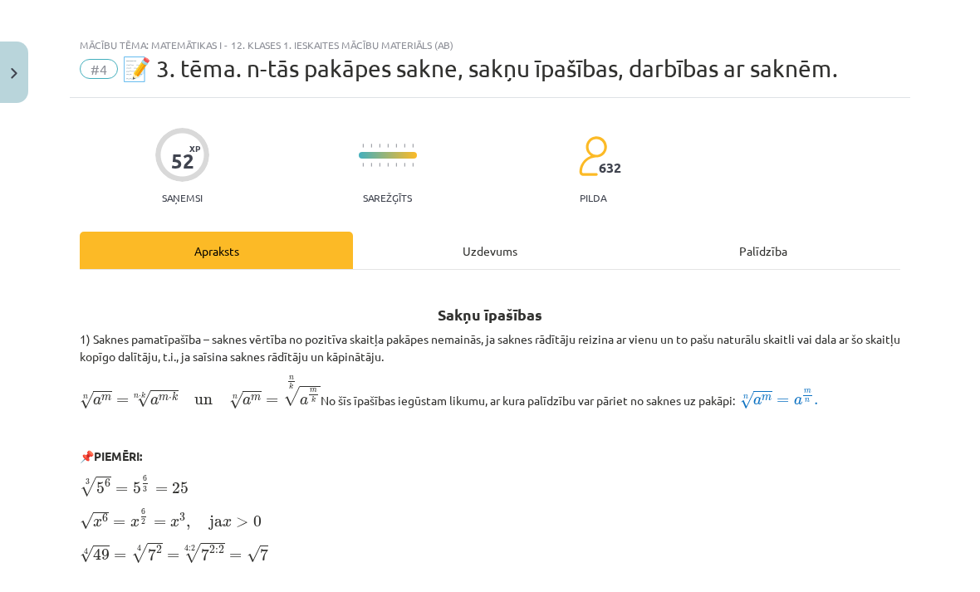
scroll to position [12, 0]
click at [42, 71] on div "Mācību tēma: Matemātikas i - 12. klases 1. ieskaites mācību materiāls (ab) #4 📝…" at bounding box center [490, 296] width 980 height 592
click at [4, 80] on button "Close" at bounding box center [14, 72] width 28 height 61
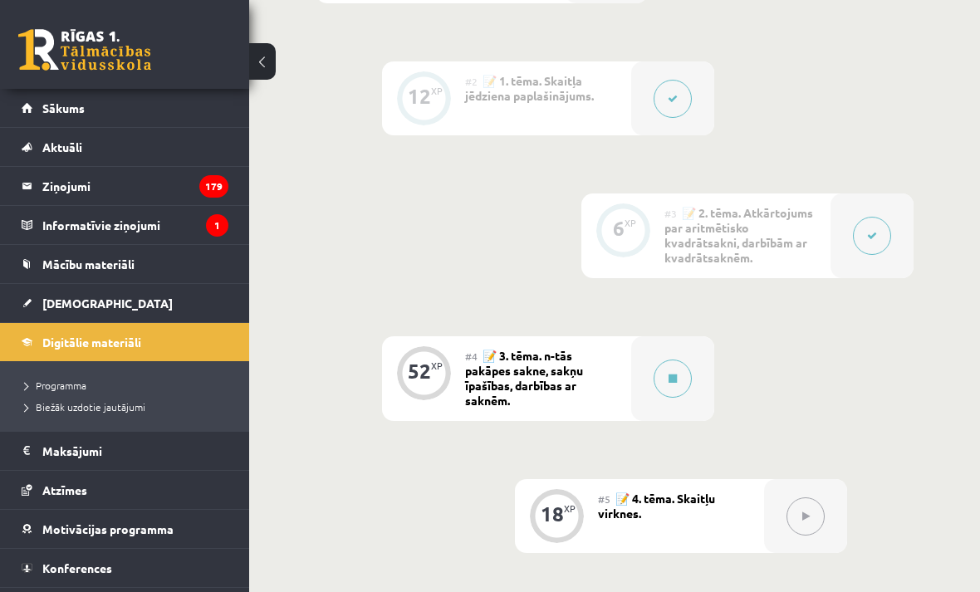
click at [666, 369] on button at bounding box center [672, 378] width 38 height 38
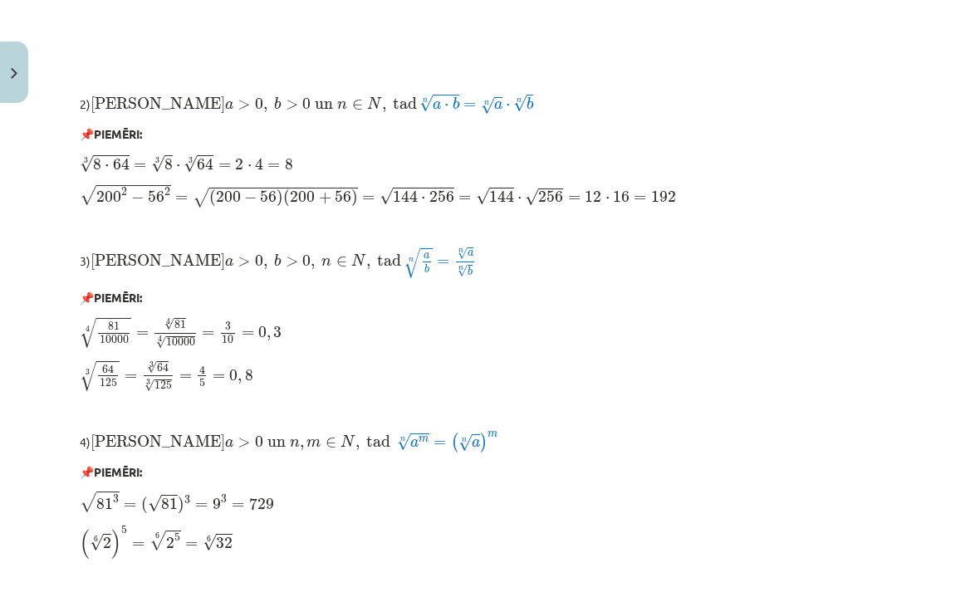
scroll to position [1026, 0]
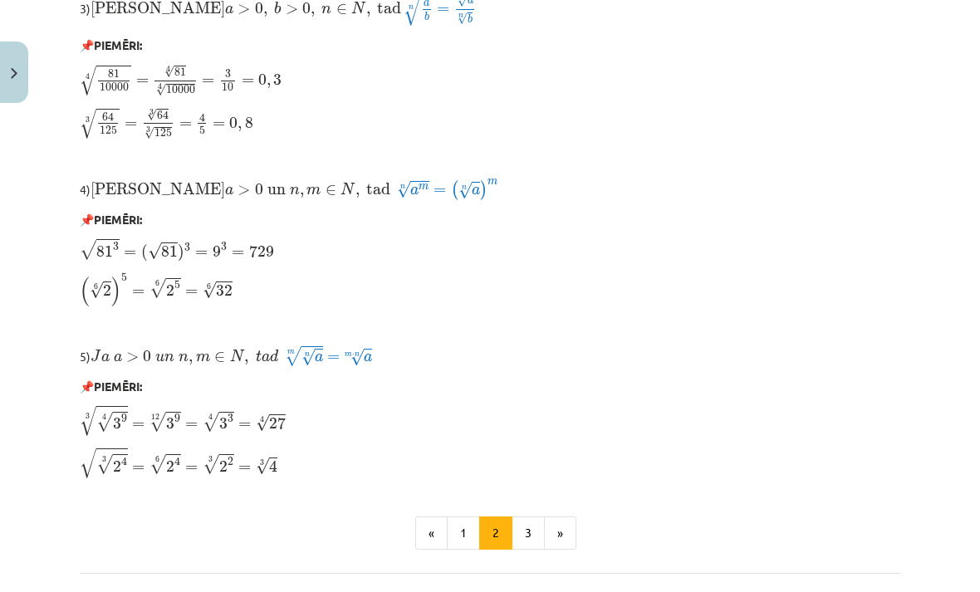
click at [454, 530] on button "1" at bounding box center [463, 532] width 33 height 33
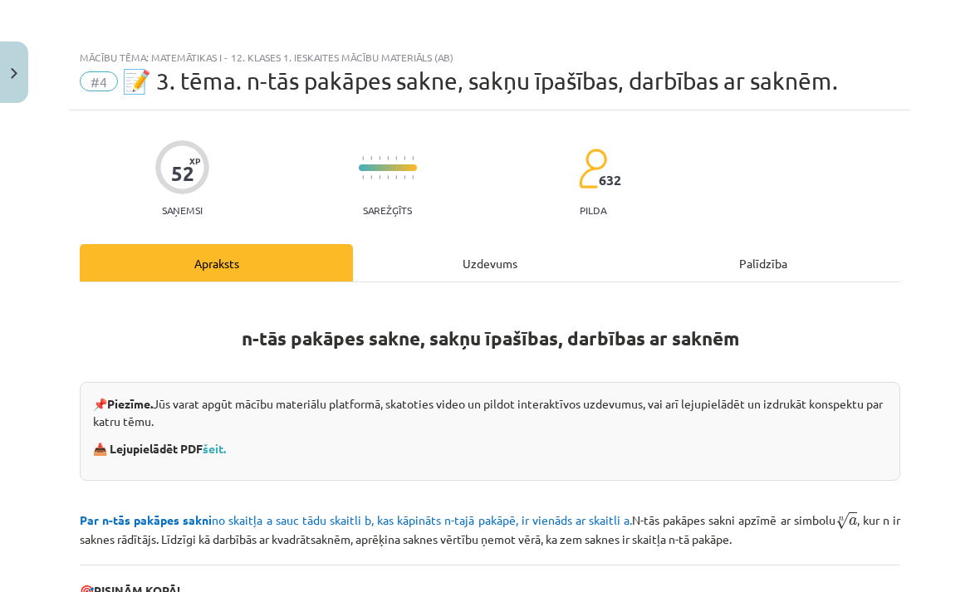
scroll to position [0, 0]
click at [490, 258] on div "Uzdevums" at bounding box center [489, 262] width 273 height 37
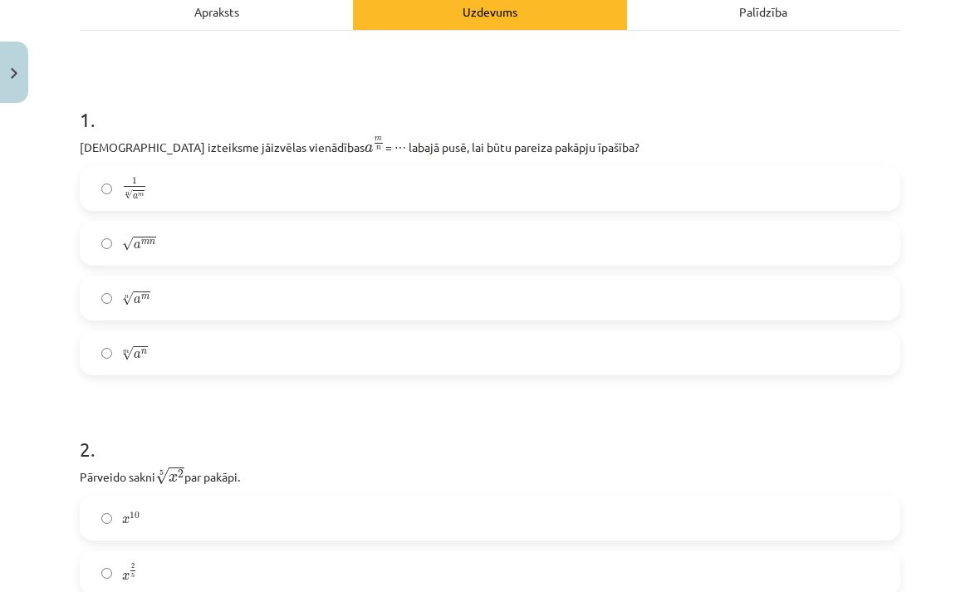
scroll to position [252, 0]
click at [232, 15] on div "Apraksts" at bounding box center [216, 11] width 273 height 37
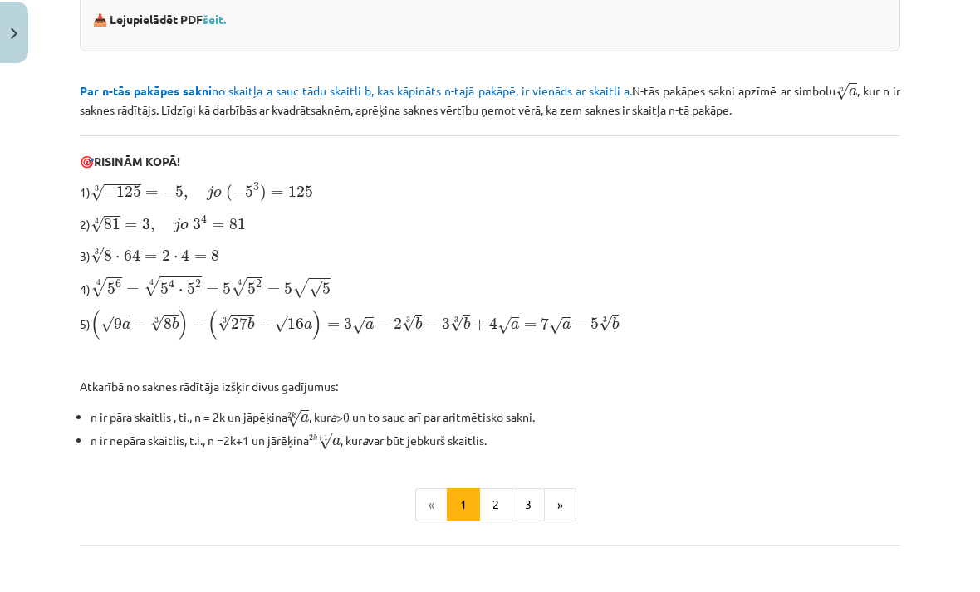
scroll to position [389, 0]
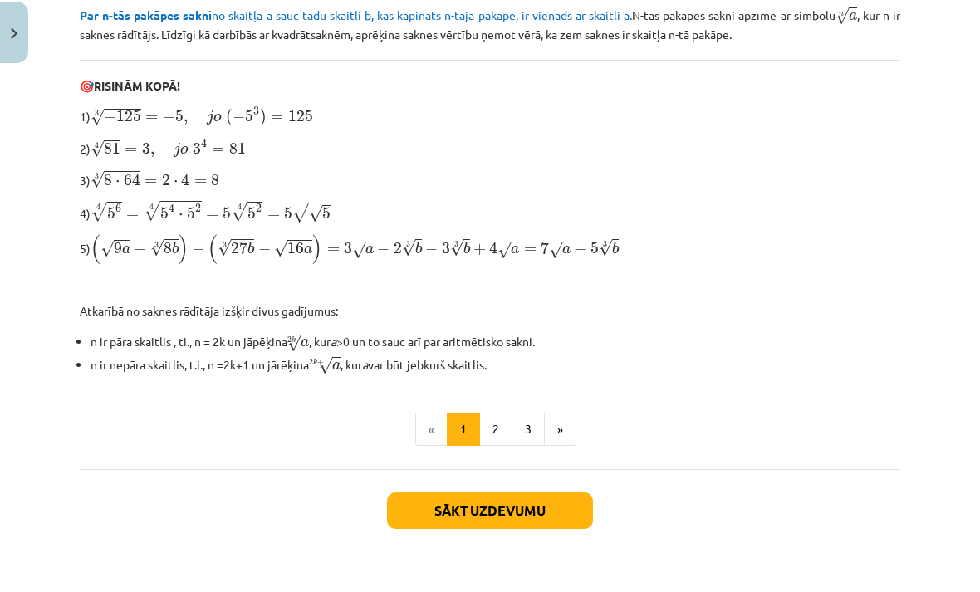
scroll to position [467, 0]
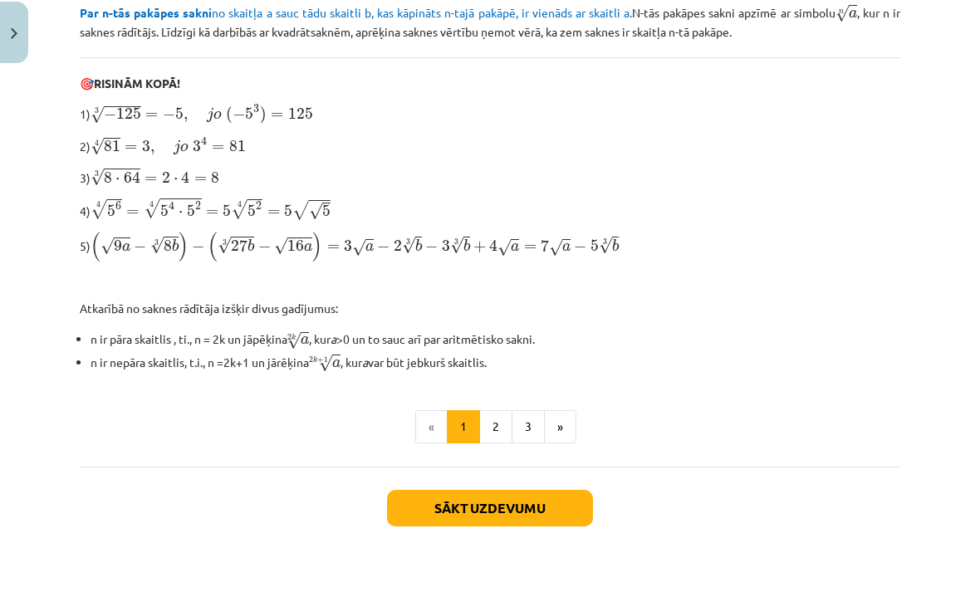
click at [515, 506] on div "Sākt uzdevumu Aizvērt" at bounding box center [490, 564] width 820 height 116
click at [500, 506] on div "Sākt uzdevumu Aizvērt" at bounding box center [490, 564] width 820 height 116
click at [497, 434] on div "n-tās pakāpes sakne, sakņu īpašības, darbības ar saknēm 📌 Piezīme. Jūs varat ap…" at bounding box center [490, 156] width 820 height 653
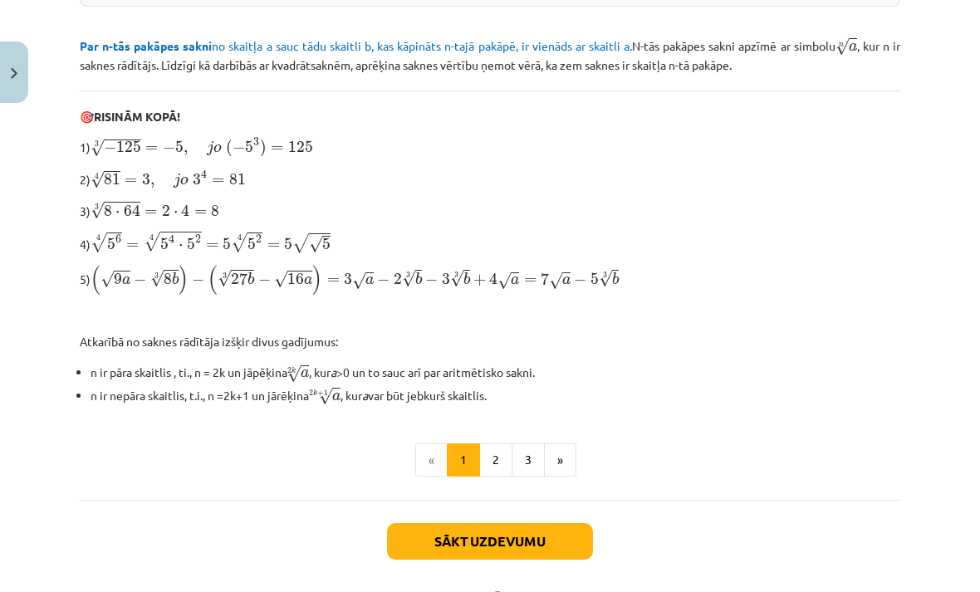
click at [557, 450] on button "»" at bounding box center [560, 459] width 32 height 33
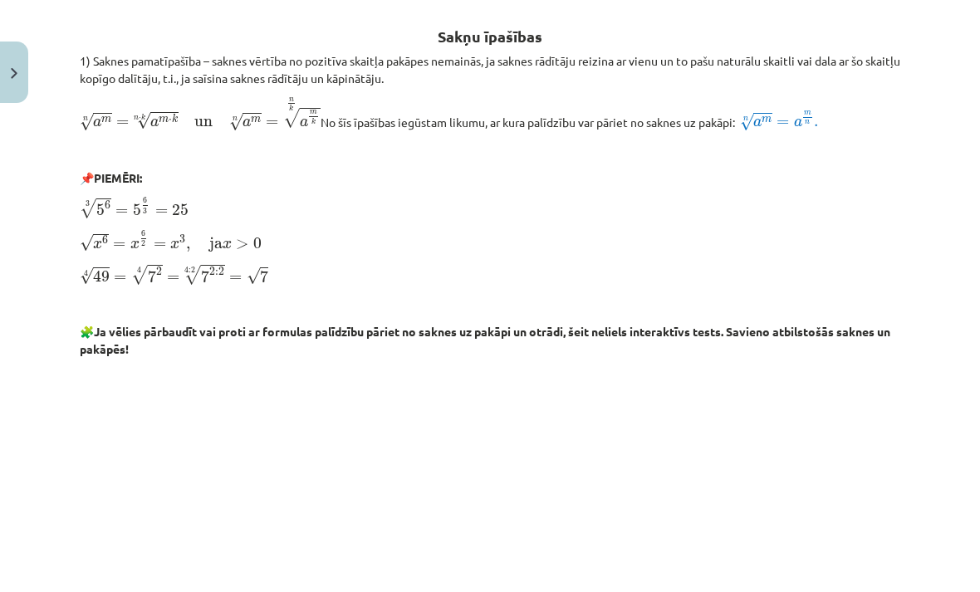
scroll to position [291, 0]
click at [771, 125] on span "m" at bounding box center [766, 122] width 10 height 6
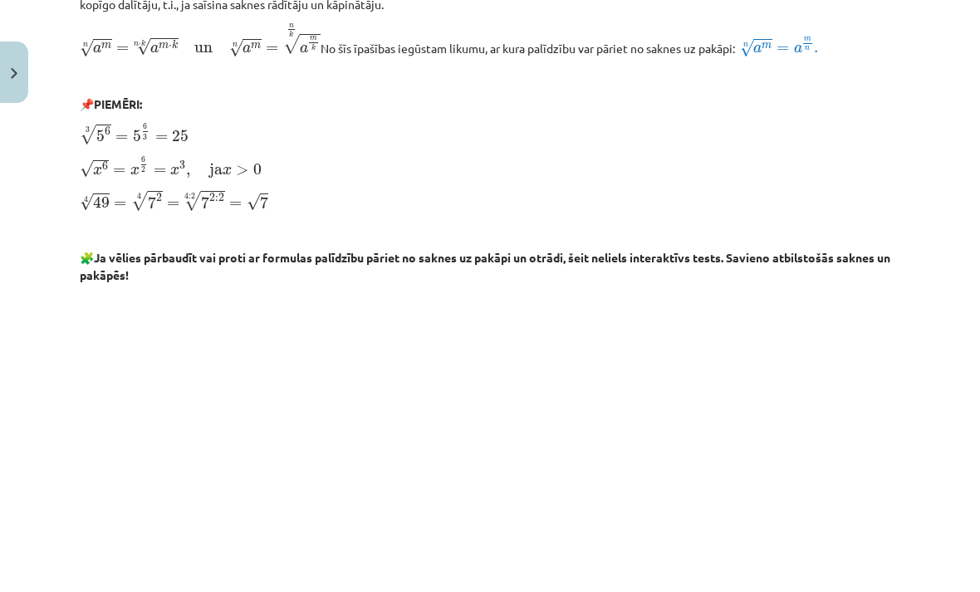
scroll to position [365, 0]
click at [17, 71] on img "Close" at bounding box center [14, 73] width 7 height 11
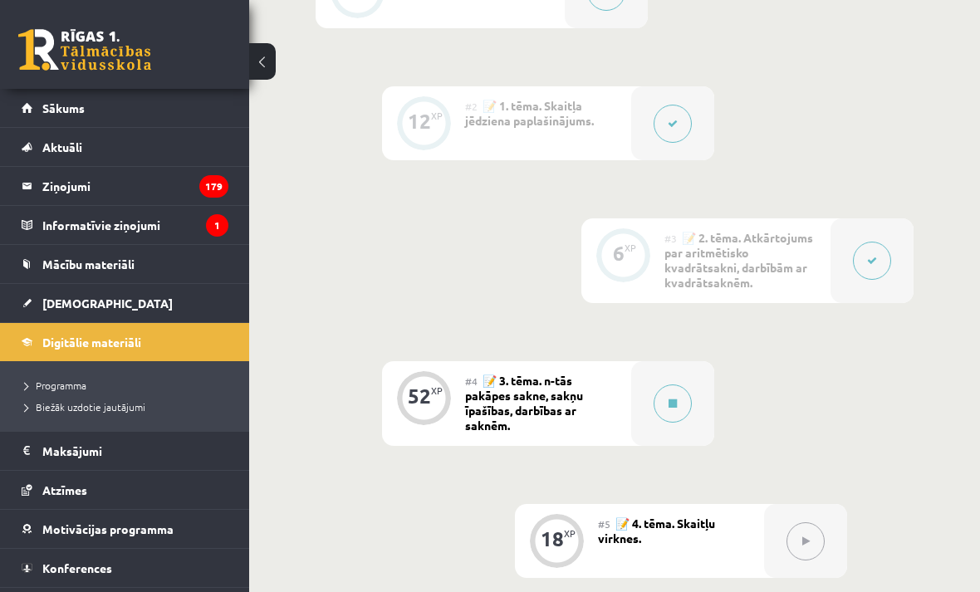
click at [58, 294] on link "[DEMOGRAPHIC_DATA]" at bounding box center [125, 303] width 207 height 38
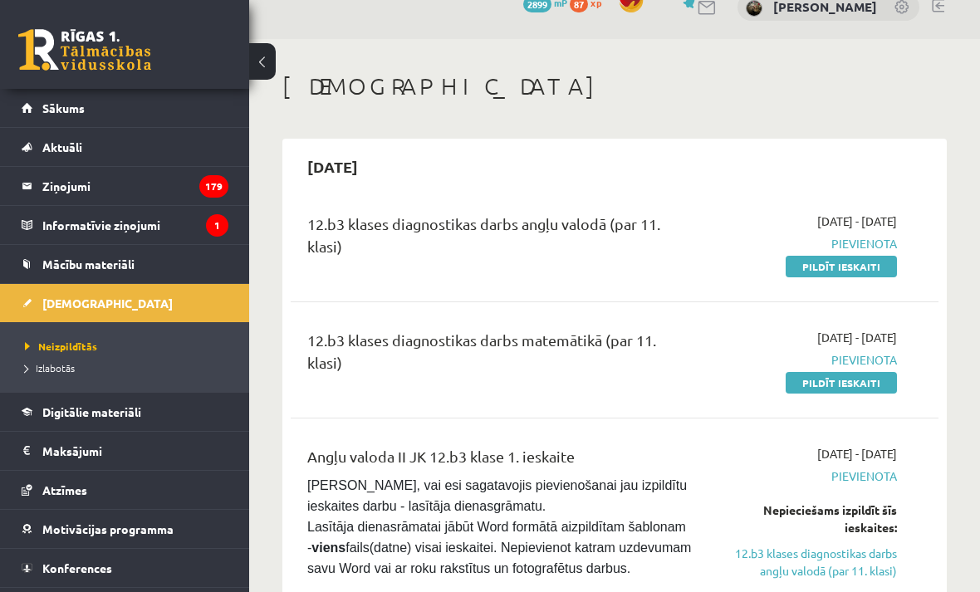
scroll to position [26, 0]
click at [548, 359] on div "12.b3 klases diagnostikas darbs matemātikā (par 11. klasi)" at bounding box center [499, 354] width 384 height 53
click at [849, 364] on span "Pievienota" at bounding box center [806, 358] width 180 height 17
click at [828, 403] on div "12.b3 klases diagnostikas darbs matemātikā (par 11. klasi) 2025-09-01 - 2025-09…" at bounding box center [614, 358] width 647 height 95
click at [842, 384] on link "Pildīt ieskaiti" at bounding box center [840, 382] width 111 height 22
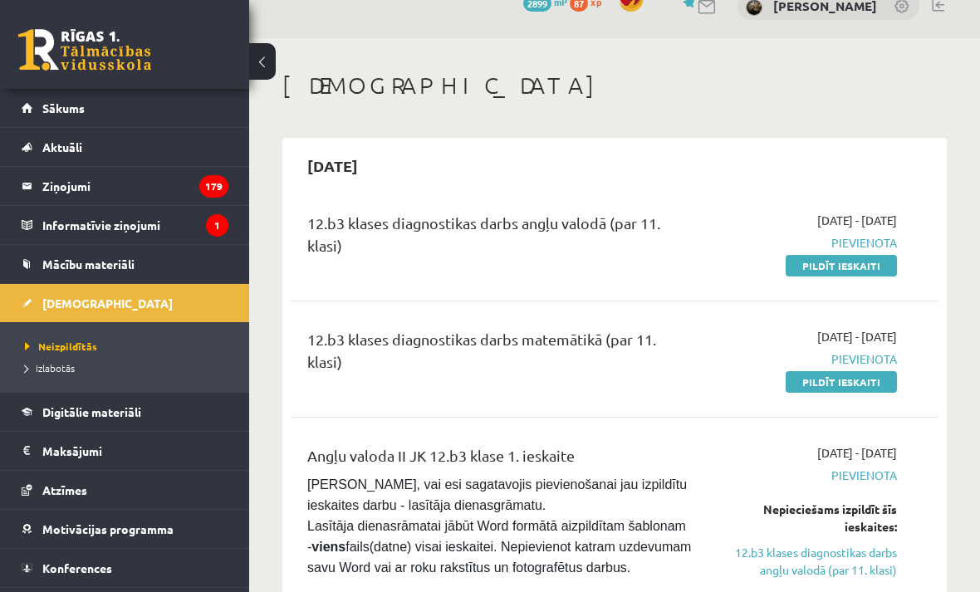
scroll to position [79, 0]
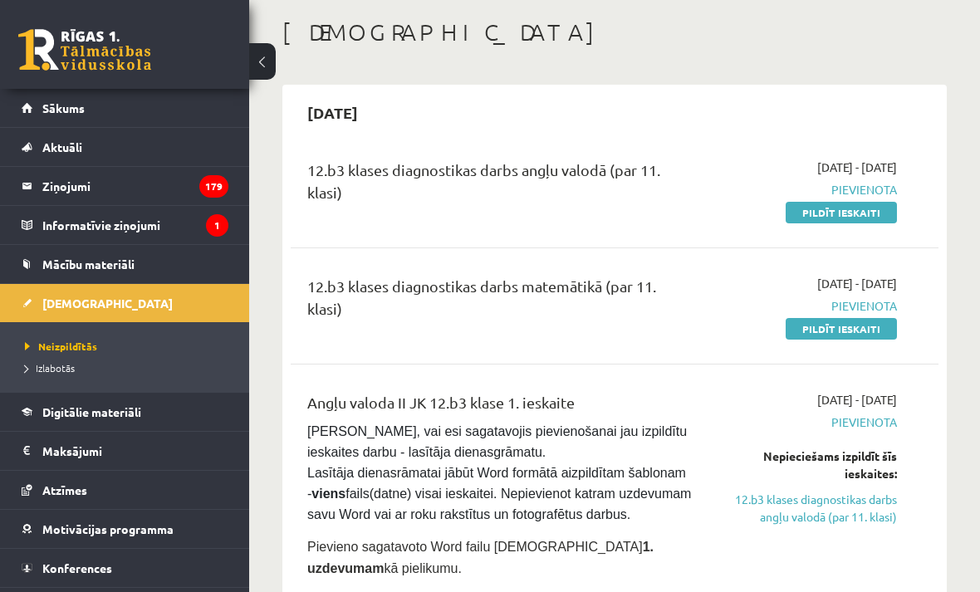
click at [102, 409] on span "Digitālie materiāli" at bounding box center [91, 411] width 99 height 15
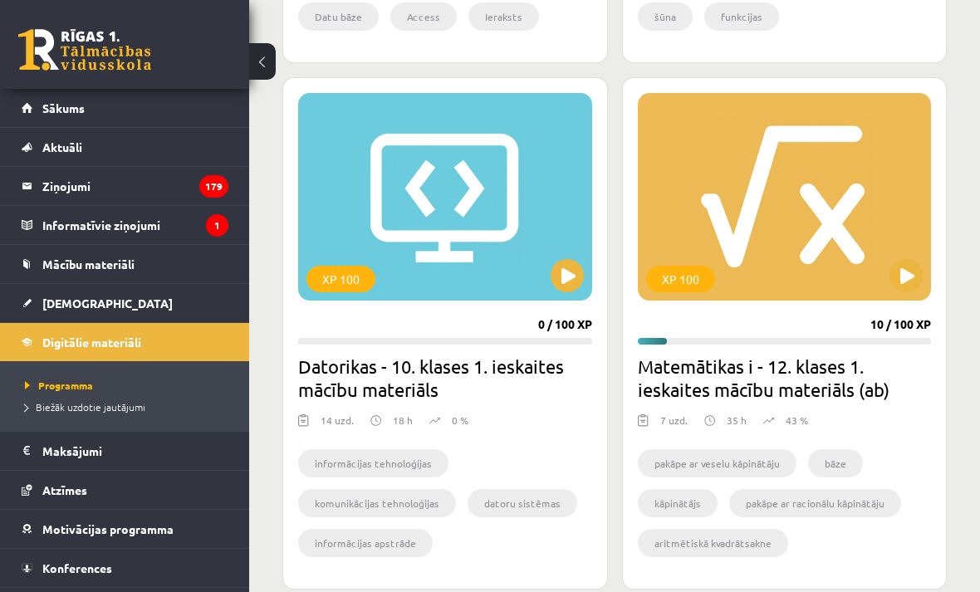
scroll to position [919, 0]
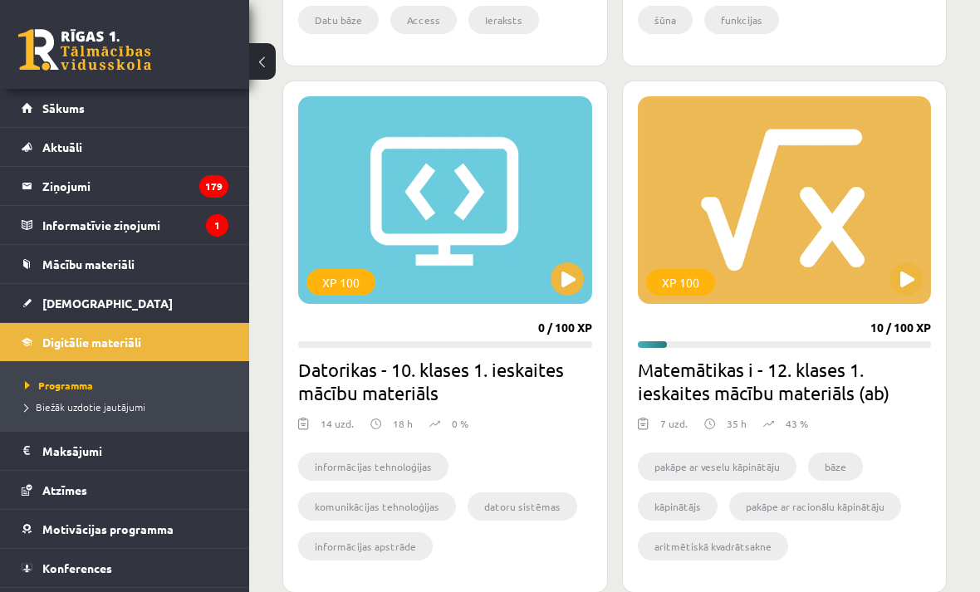
click at [906, 276] on button at bounding box center [905, 278] width 33 height 33
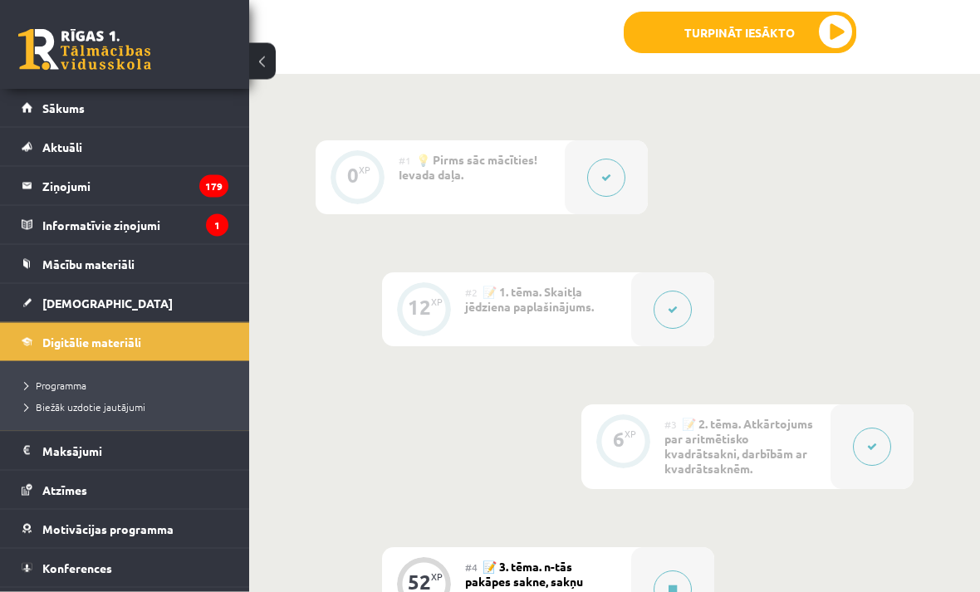
scroll to position [611, 0]
click at [672, 305] on icon at bounding box center [672, 310] width 10 height 10
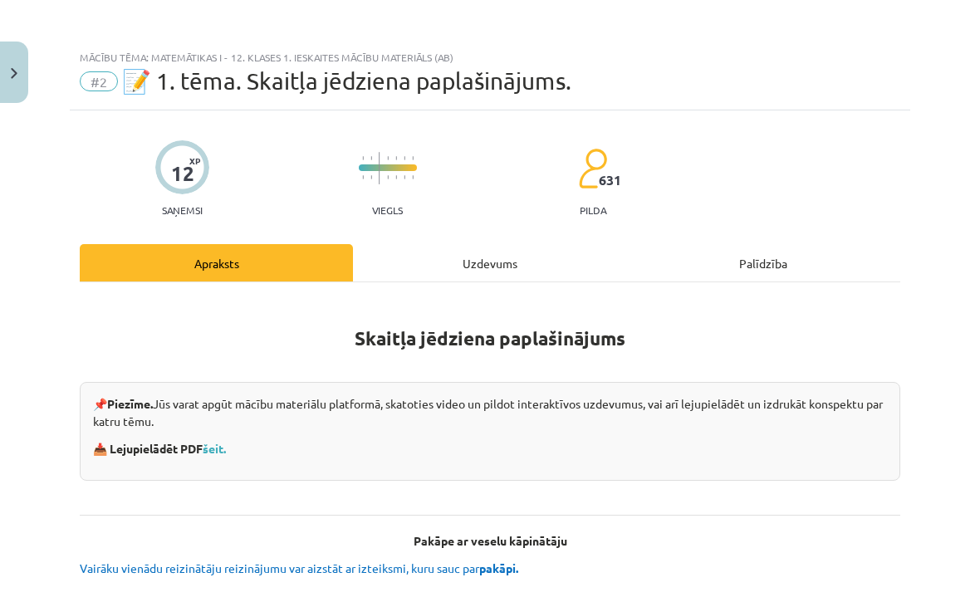
click at [221, 449] on link "šeit." at bounding box center [214, 448] width 23 height 15
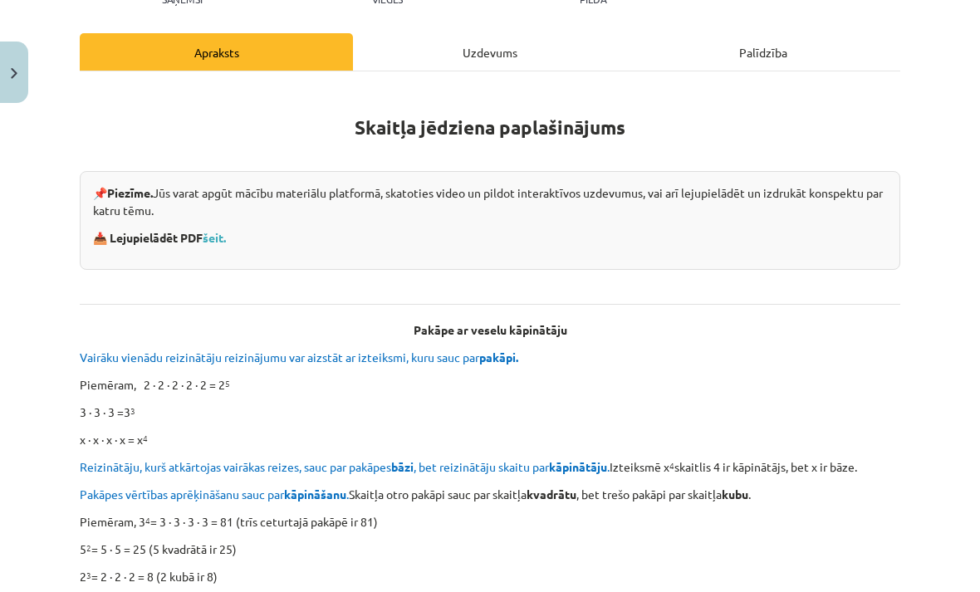
scroll to position [206, 0]
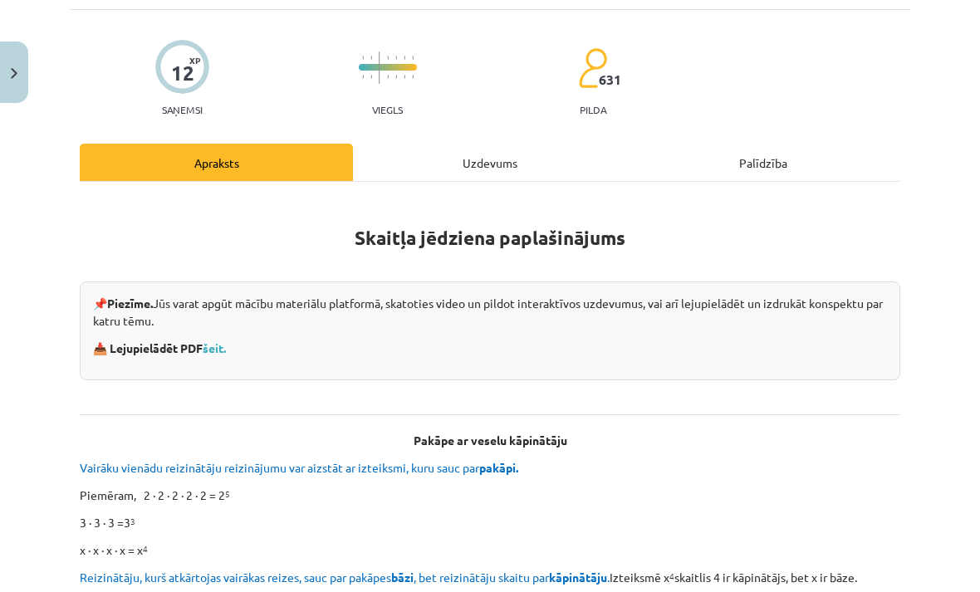
click at [7, 50] on button "Close" at bounding box center [14, 72] width 28 height 61
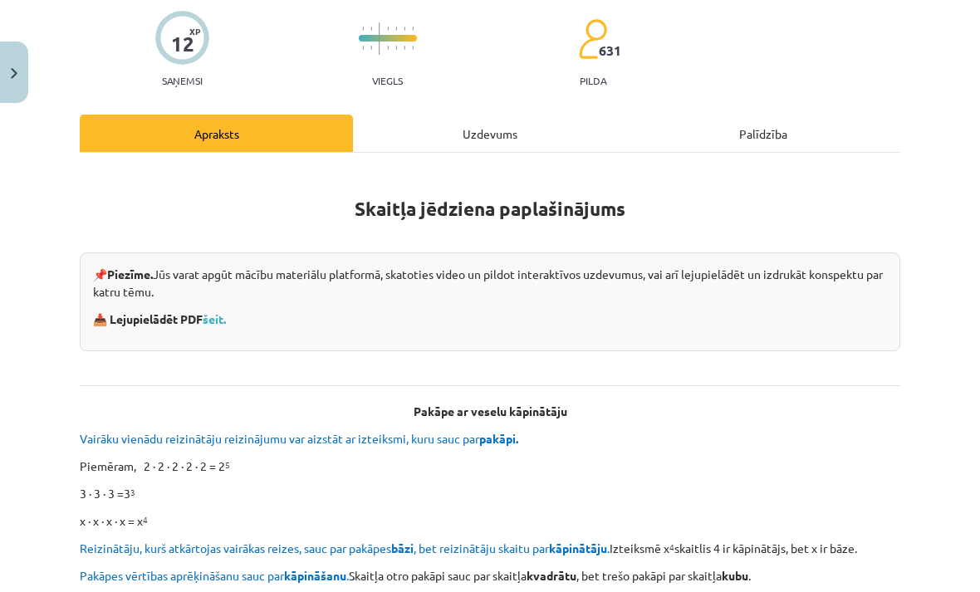
scroll to position [132, 0]
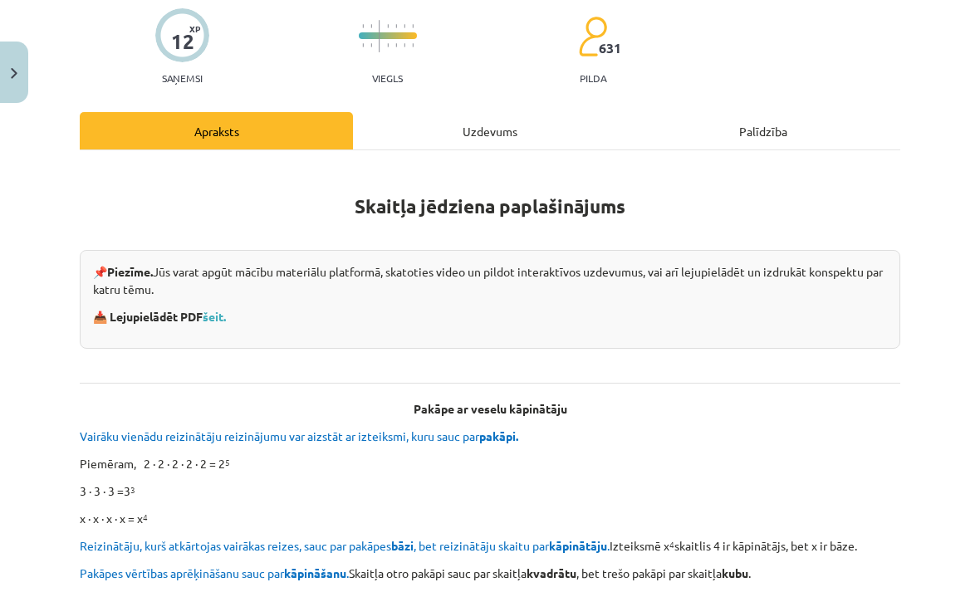
click at [81, 298] on span "[DEMOGRAPHIC_DATA]" at bounding box center [107, 303] width 130 height 15
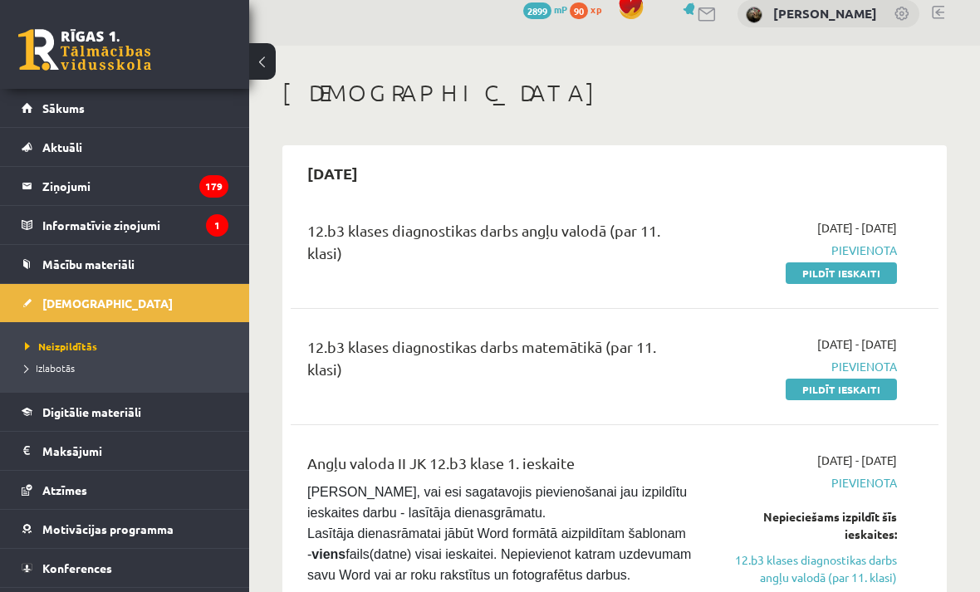
scroll to position [20, 0]
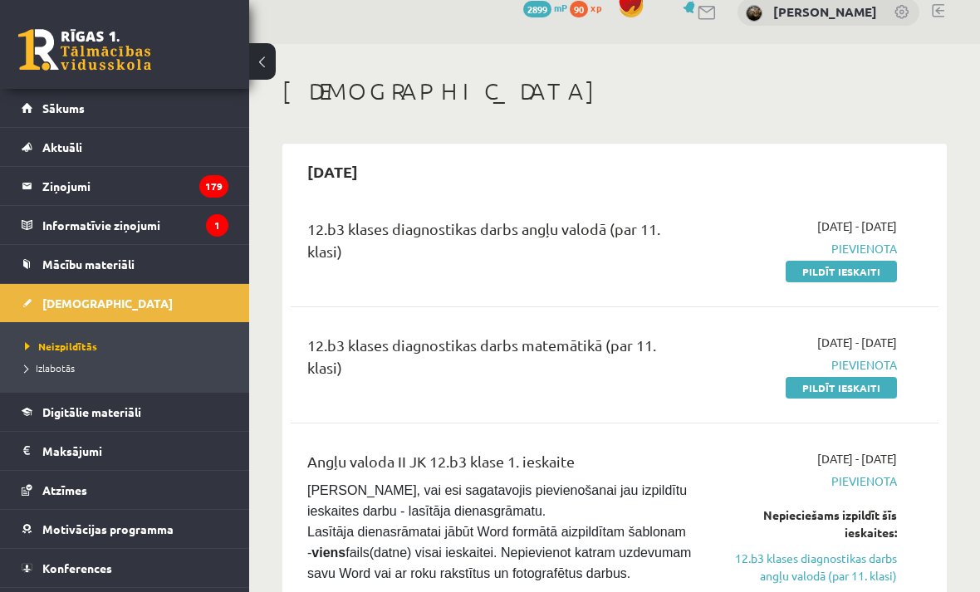
click at [864, 395] on link "Pildīt ieskaiti" at bounding box center [840, 388] width 111 height 22
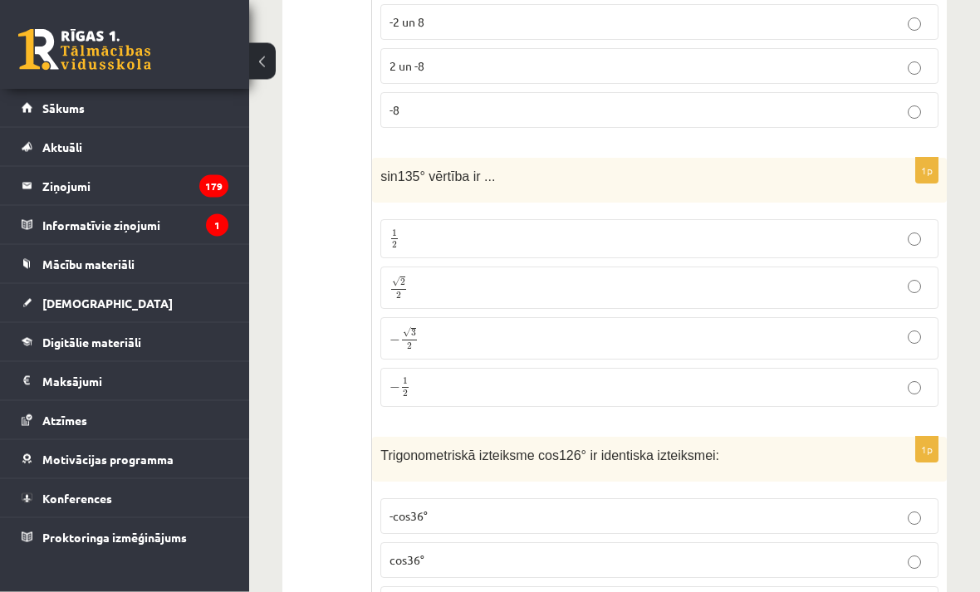
scroll to position [425, 0]
click at [800, 341] on p "− √ 3 2 − 3 2" at bounding box center [659, 338] width 540 height 24
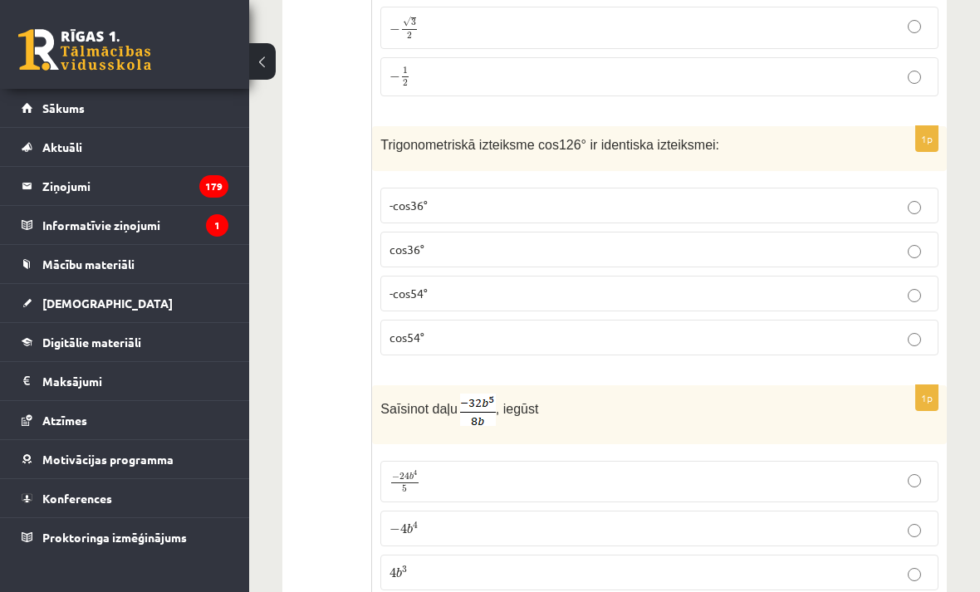
scroll to position [709, 0]
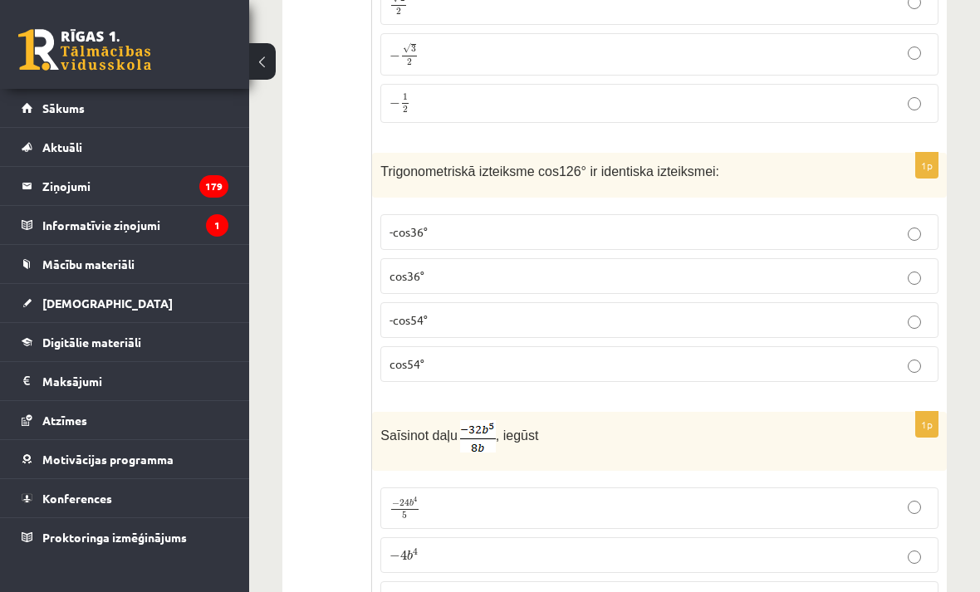
click at [427, 320] on span "-cos54°" at bounding box center [408, 319] width 38 height 15
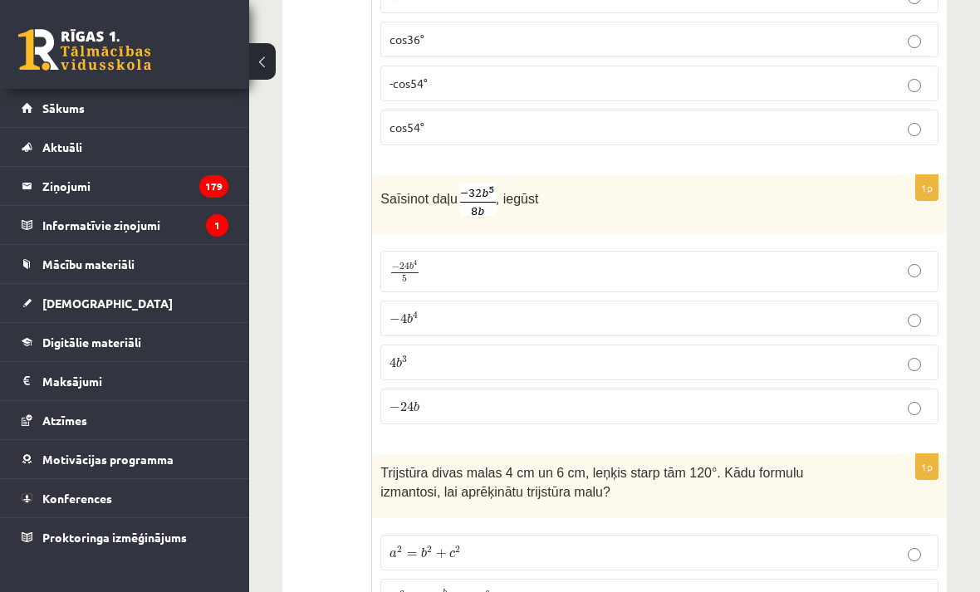
scroll to position [945, 0]
click at [457, 313] on p "− 4 b 4 − 4 b 4" at bounding box center [659, 318] width 540 height 17
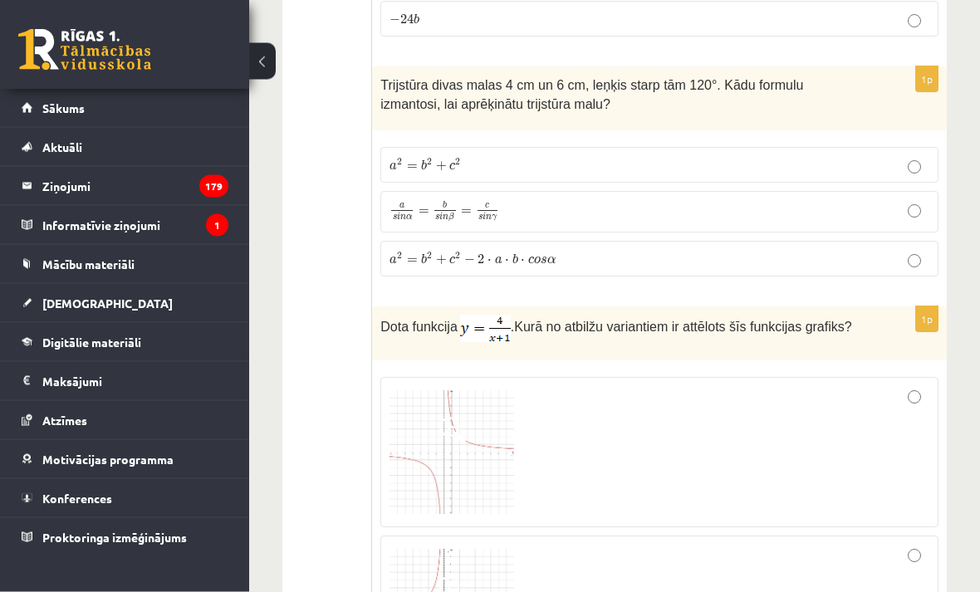
scroll to position [1333, 0]
click at [845, 250] on p "a 2 = b 2 + c 2 − 2 ⋅ a ⋅ b ⋅ c o s α a 2 = b 2 + c 2 − 2 ⋅ a ⋅ b ⋅ c o s α" at bounding box center [659, 258] width 540 height 17
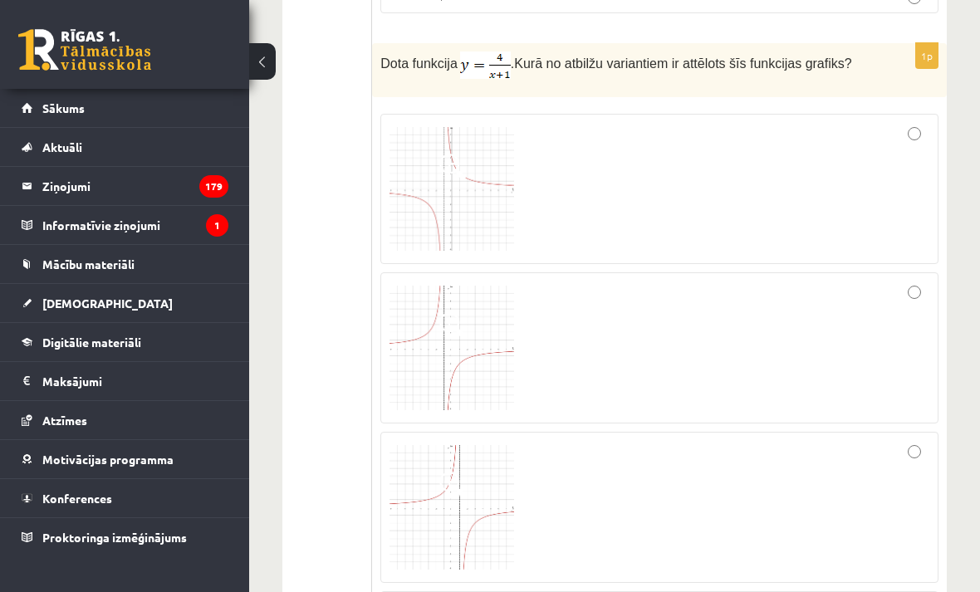
scroll to position [1581, 0]
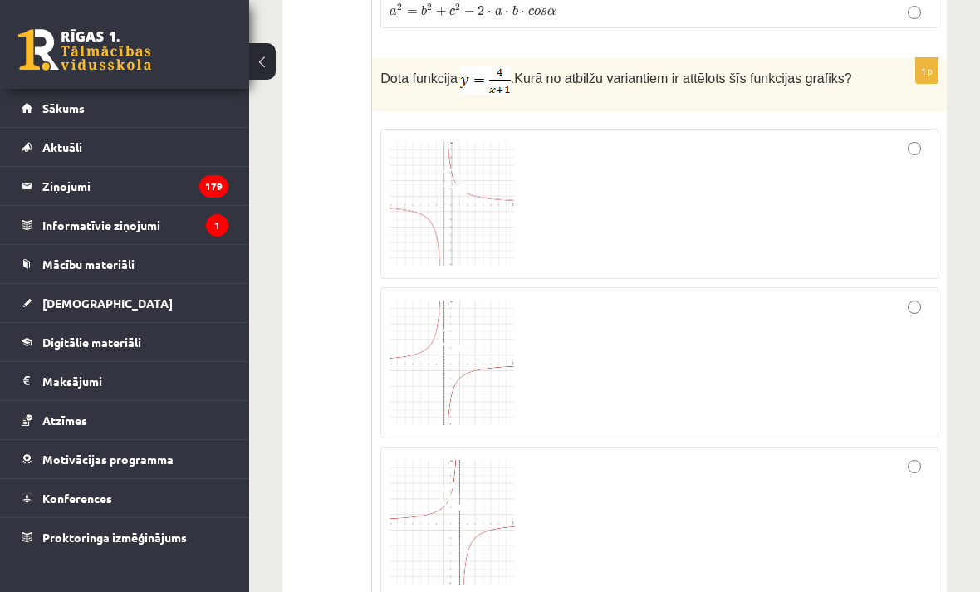
click at [458, 221] on img at bounding box center [451, 204] width 125 height 125
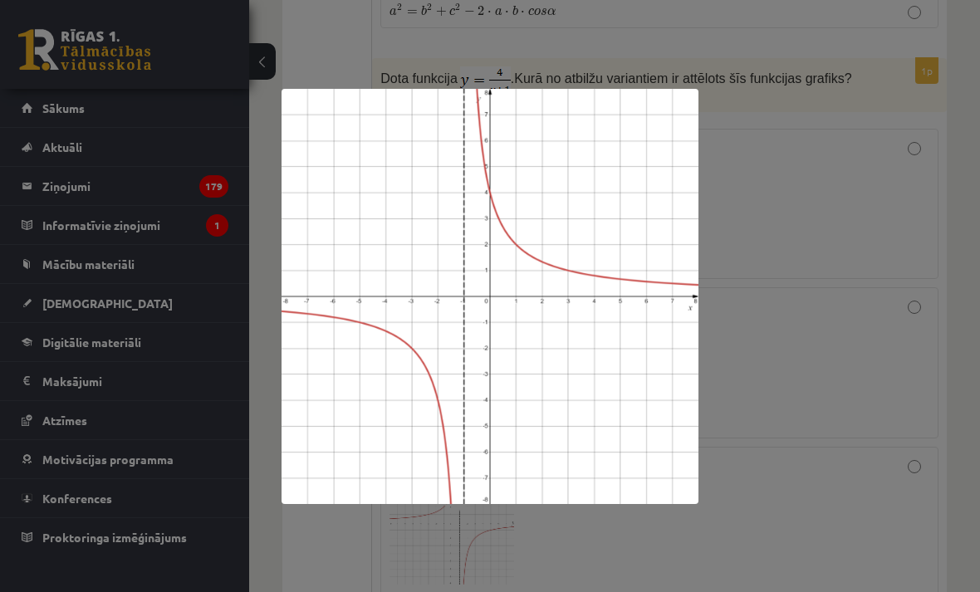
click at [891, 294] on div at bounding box center [490, 296] width 980 height 592
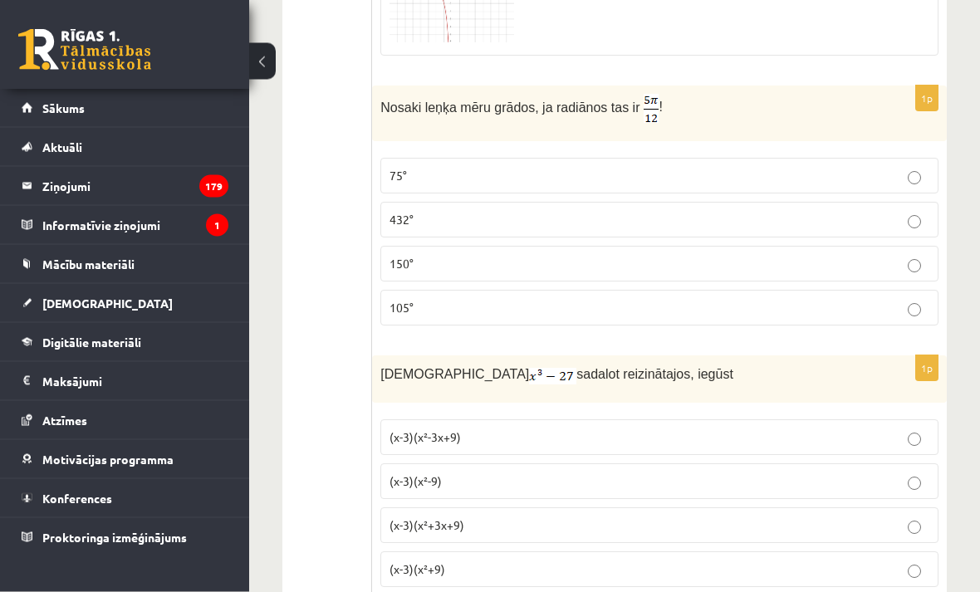
scroll to position [2278, 0]
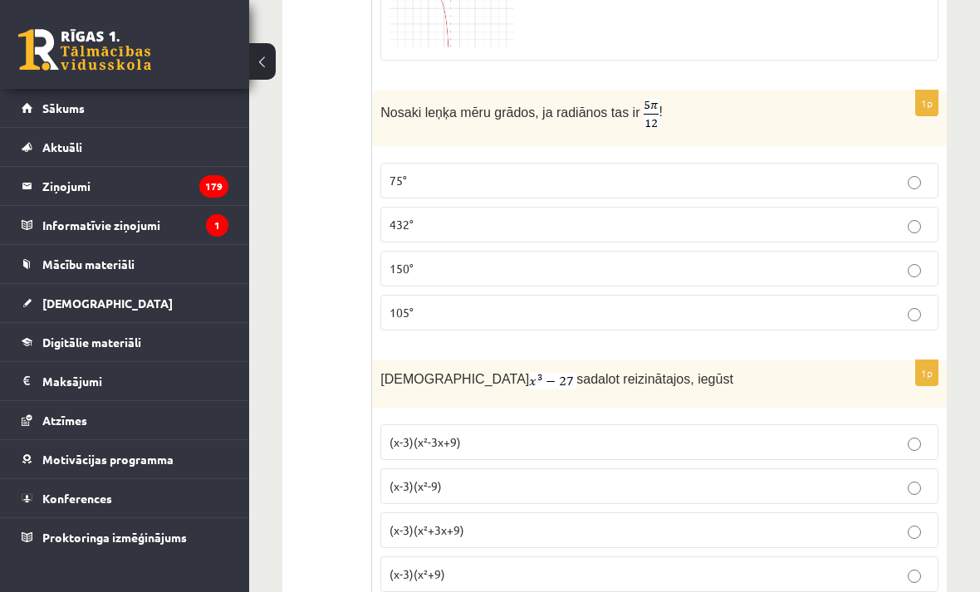
click at [432, 321] on p "105°" at bounding box center [659, 312] width 540 height 17
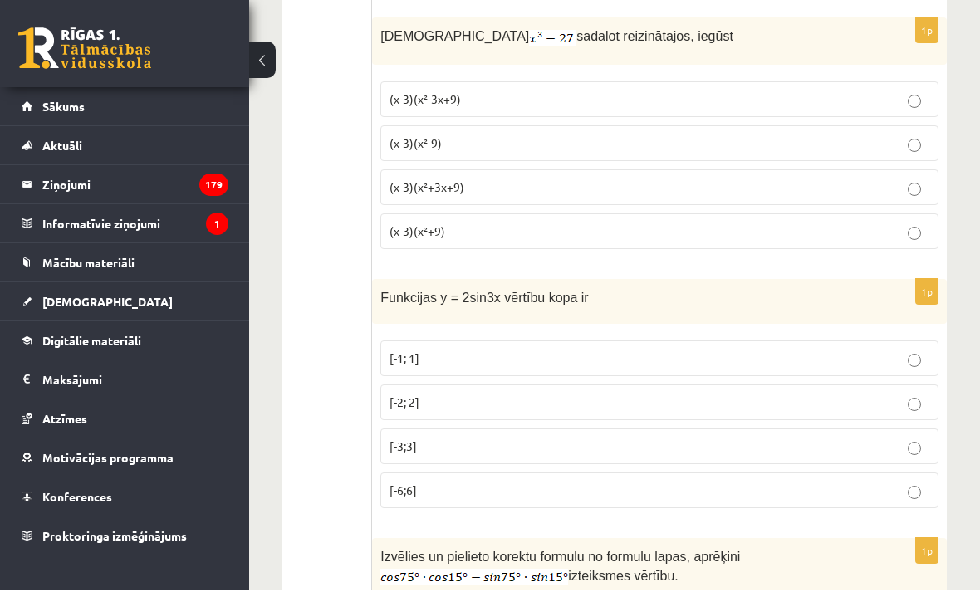
scroll to position [2621, 0]
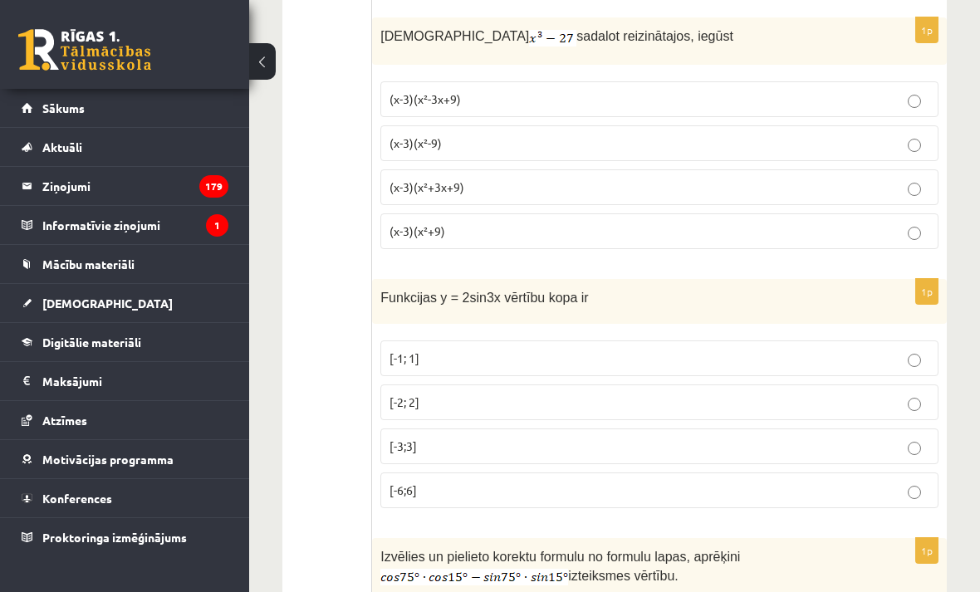
click at [901, 108] on p "(x-3)(x²-3x+9)" at bounding box center [659, 98] width 540 height 17
click at [681, 205] on label "(x-3)(x²+3x+9)" at bounding box center [659, 187] width 558 height 36
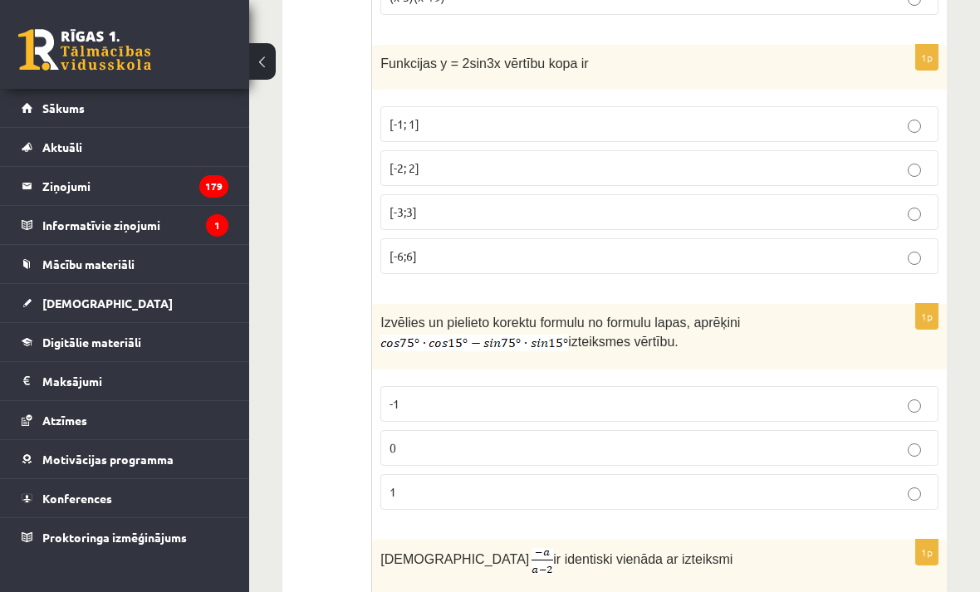
scroll to position [2854, 0]
click at [423, 178] on p "[-2; 2]" at bounding box center [659, 168] width 540 height 17
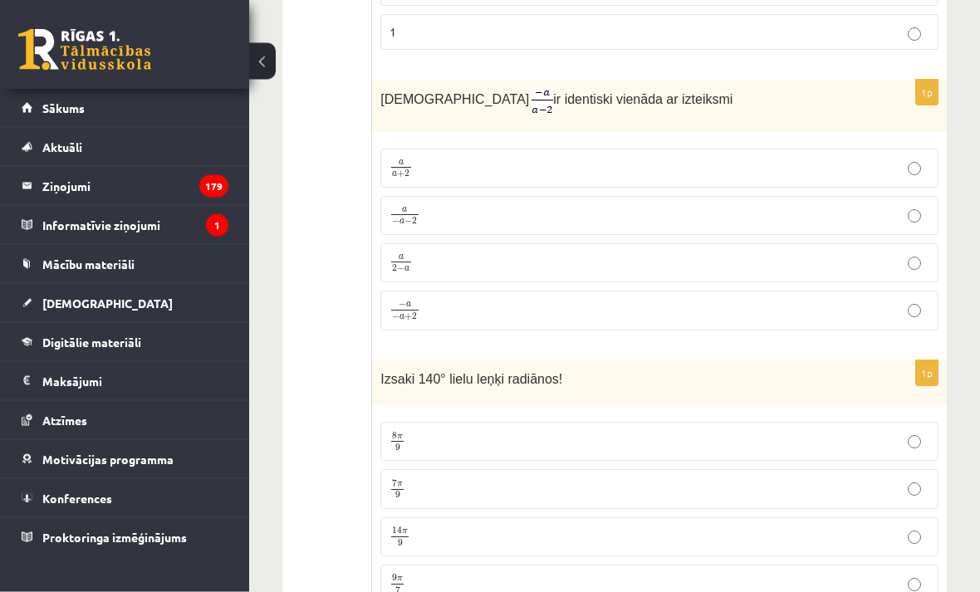
scroll to position [3315, 0]
click at [442, 321] on p "− a − a + 2 − a − a + 2" at bounding box center [659, 311] width 540 height 22
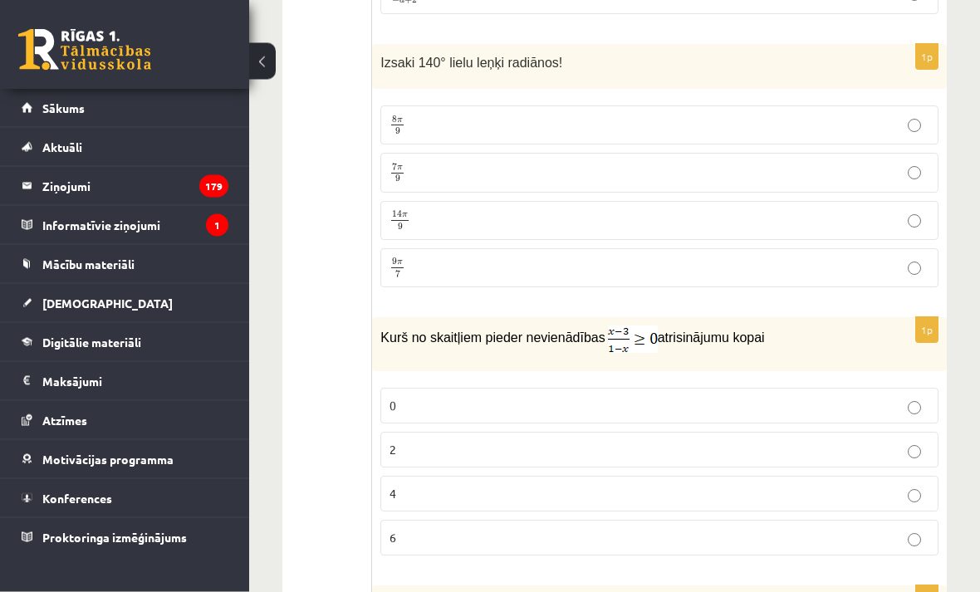
scroll to position [3631, 0]
click at [472, 178] on p "7 π 9 7 π 9" at bounding box center [659, 172] width 540 height 21
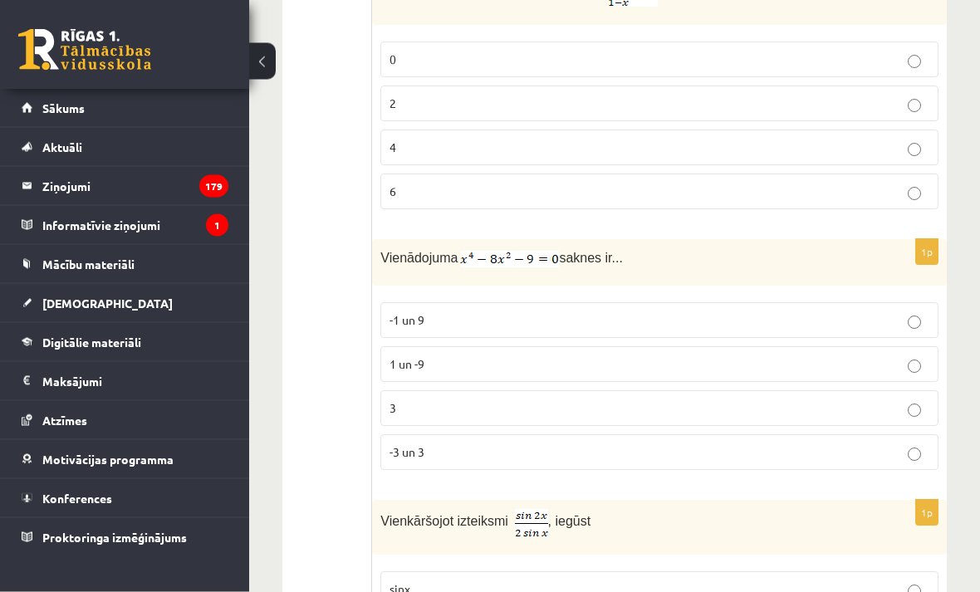
scroll to position [3979, 0]
click at [451, 66] on p "0" at bounding box center [659, 57] width 540 height 17
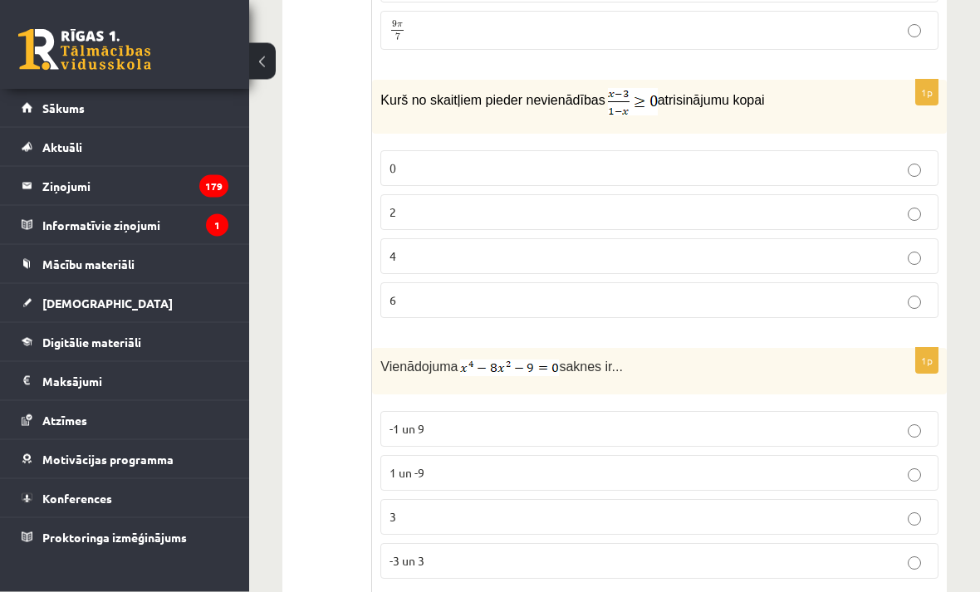
scroll to position [3873, 0]
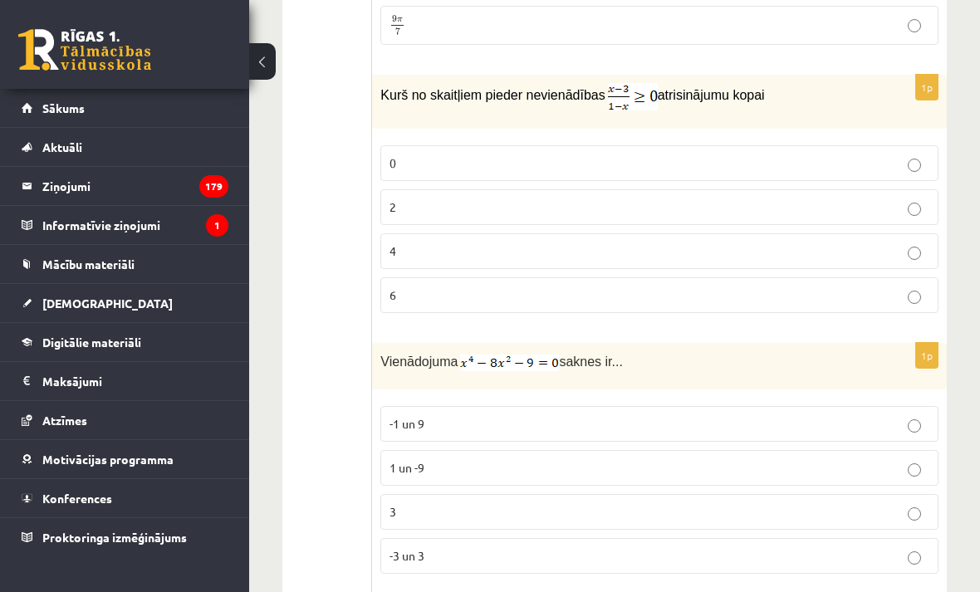
click at [479, 574] on label "-3 un 3" at bounding box center [659, 556] width 558 height 36
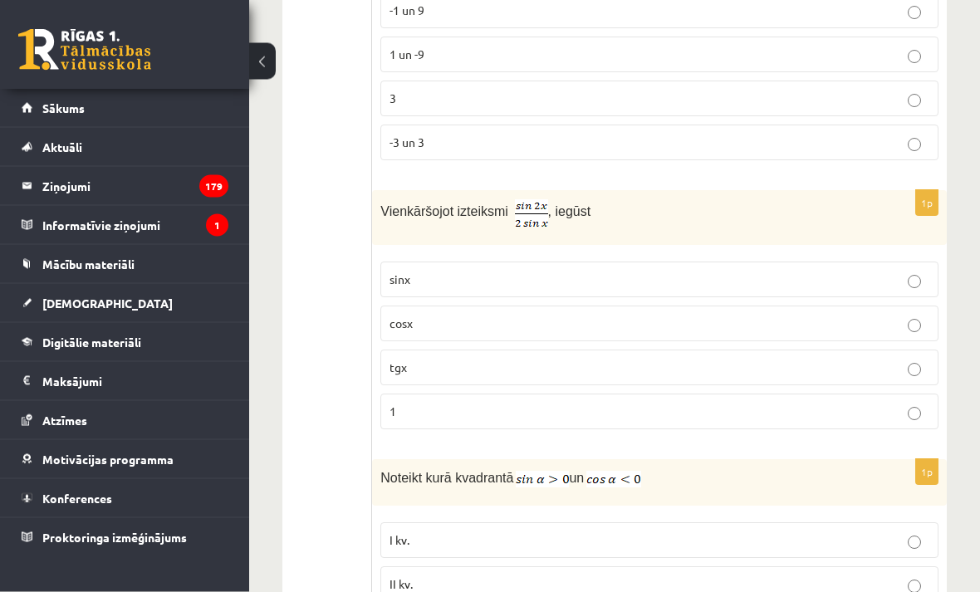
scroll to position [4287, 0]
click at [466, 330] on p "cosx" at bounding box center [659, 323] width 540 height 17
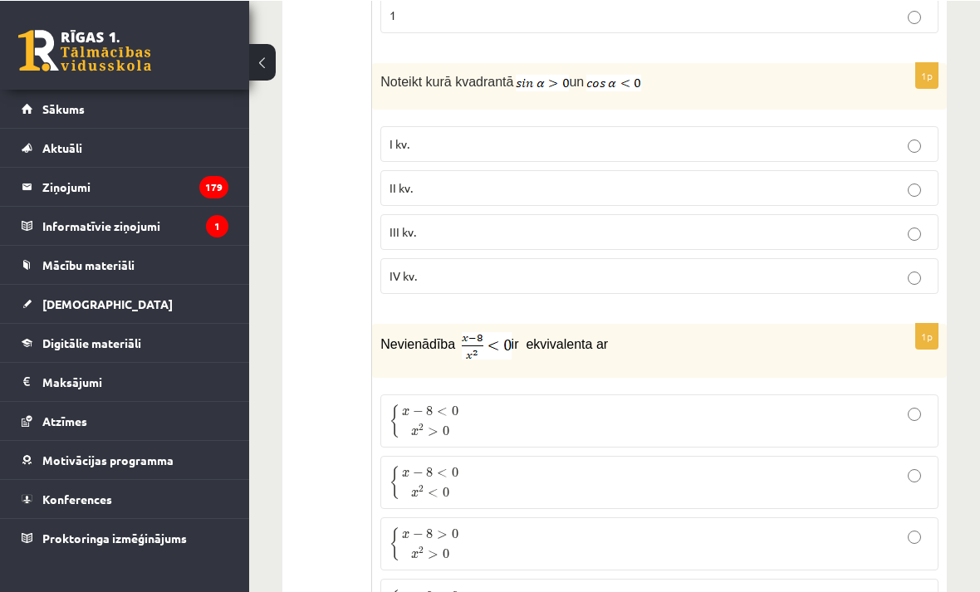
scroll to position [4683, 0]
click at [455, 148] on p "I kv." at bounding box center [659, 143] width 540 height 17
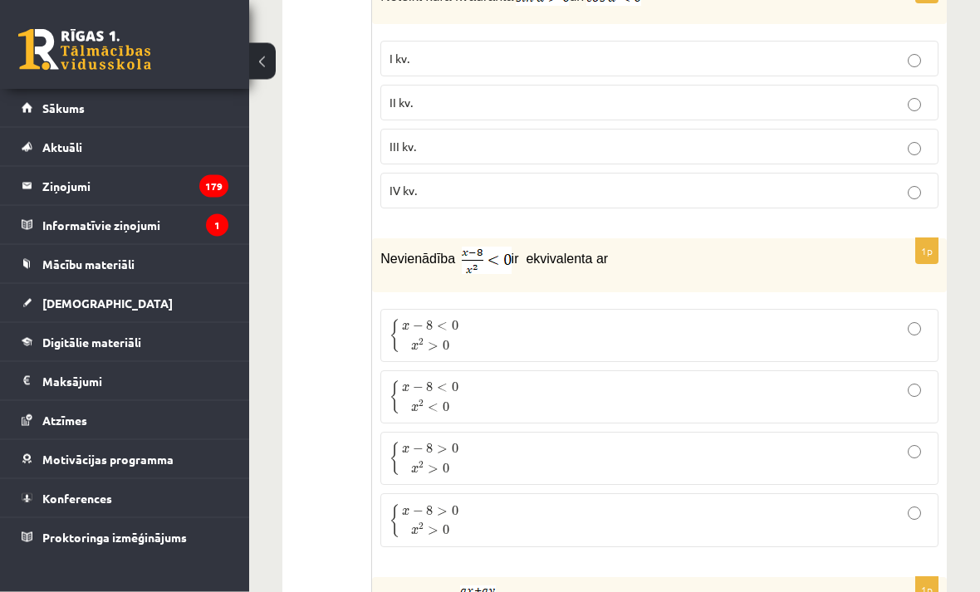
scroll to position [4764, 0]
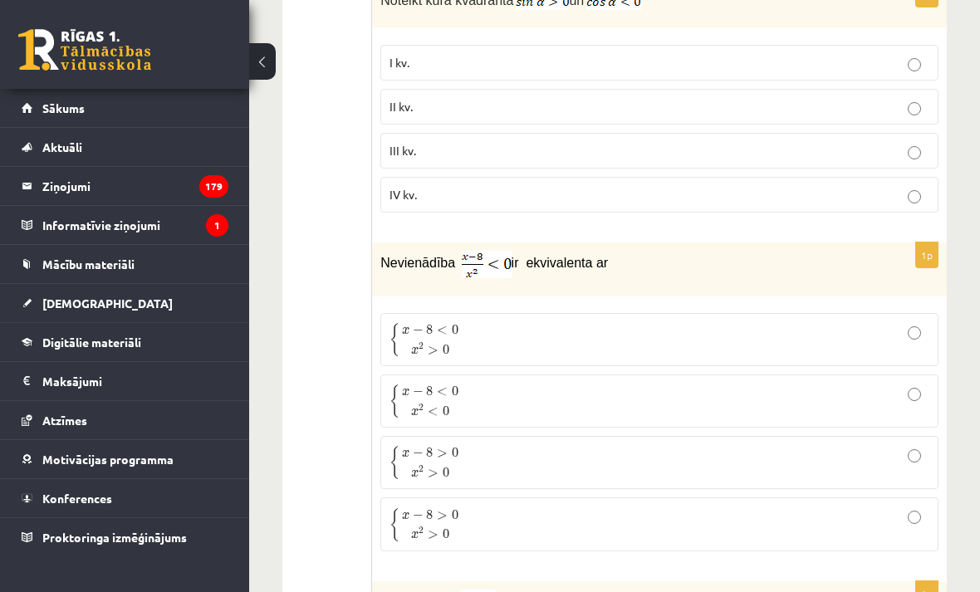
click at [467, 112] on p "II kv." at bounding box center [659, 106] width 540 height 17
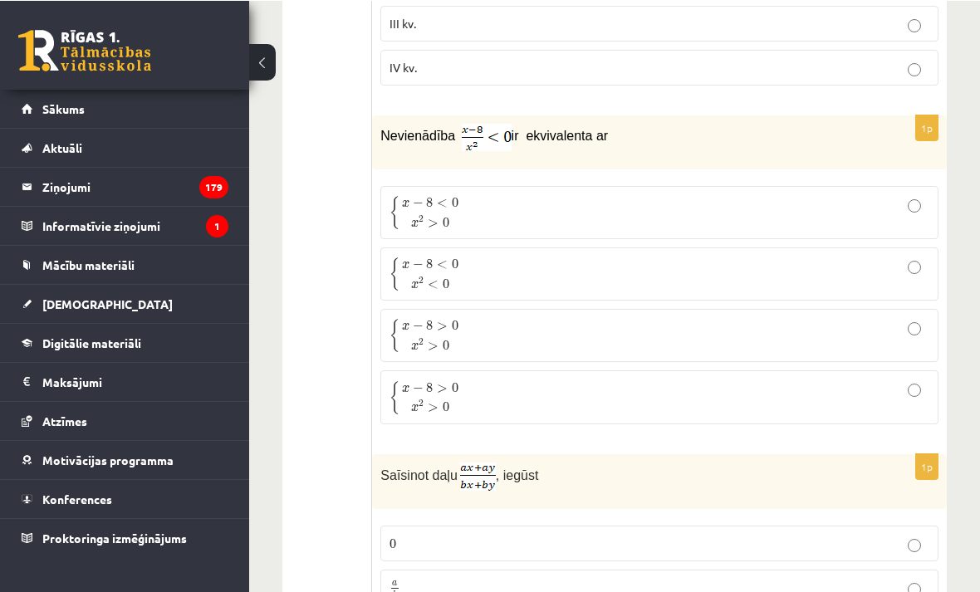
scroll to position [4891, 0]
click at [879, 272] on p "{ x − 8 < 0 x 2 < 0 { x − 8 < 0 x 2 < 0" at bounding box center [659, 273] width 540 height 35
click at [910, 230] on p "{ x − 8 < 0 x 2 > 0 { x − 8 < 0 x 2 > 0" at bounding box center [659, 212] width 540 height 35
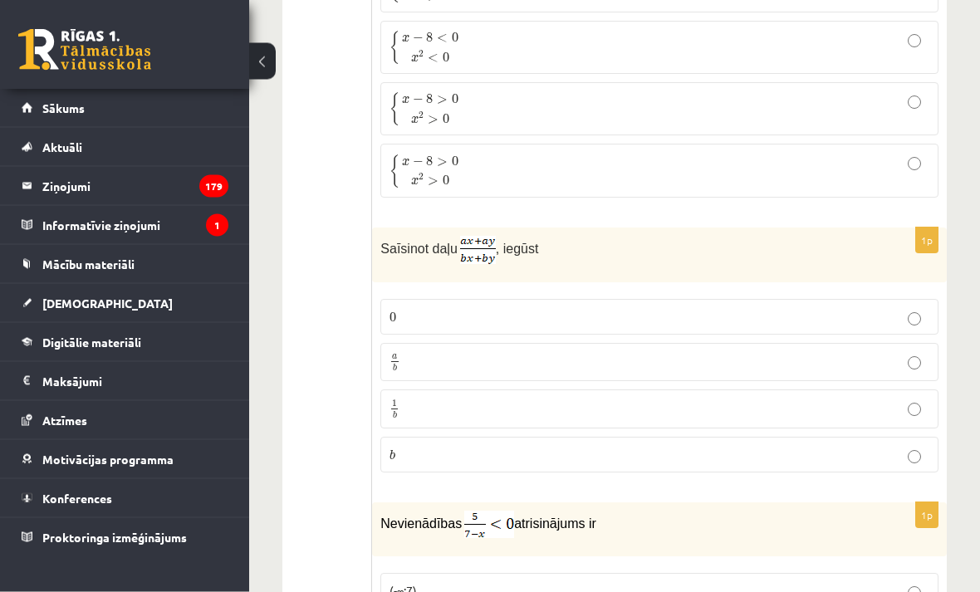
scroll to position [5118, 0]
click at [468, 372] on p "a b a b" at bounding box center [659, 361] width 540 height 21
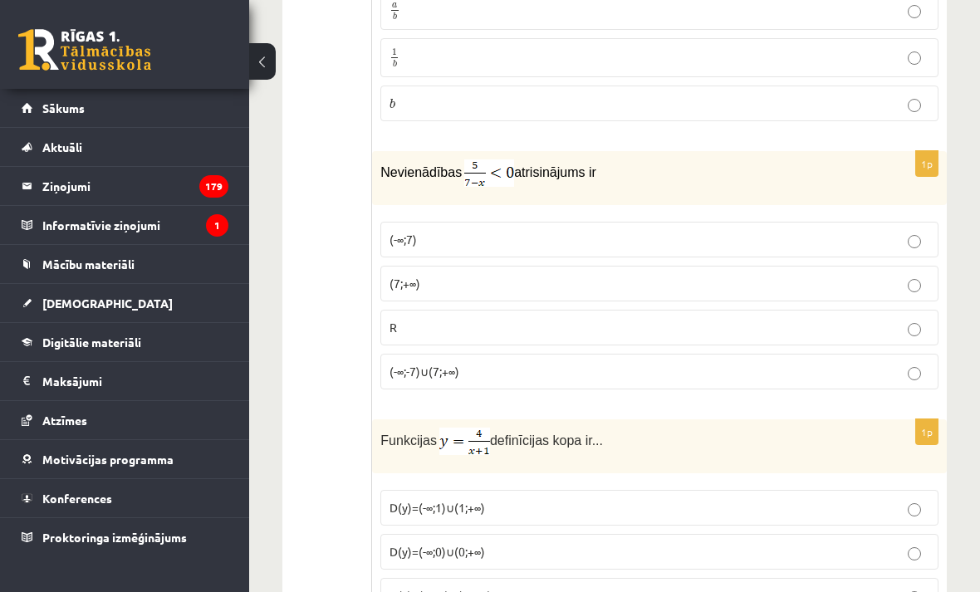
scroll to position [5477, 0]
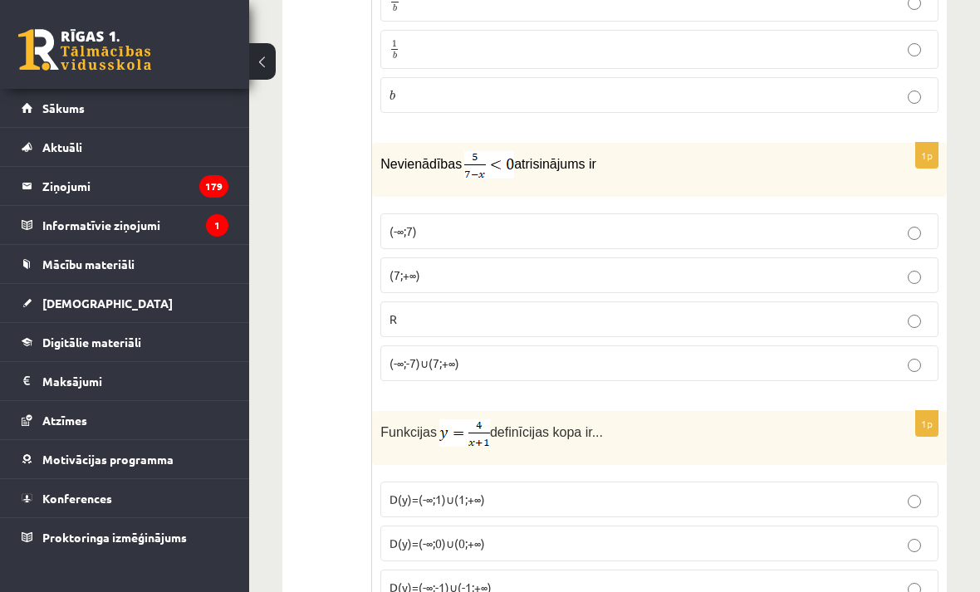
click at [545, 367] on p "(-∞;-7)∪(7;+∞)" at bounding box center [659, 362] width 540 height 17
click at [452, 284] on p "(7;+∞)" at bounding box center [659, 274] width 540 height 17
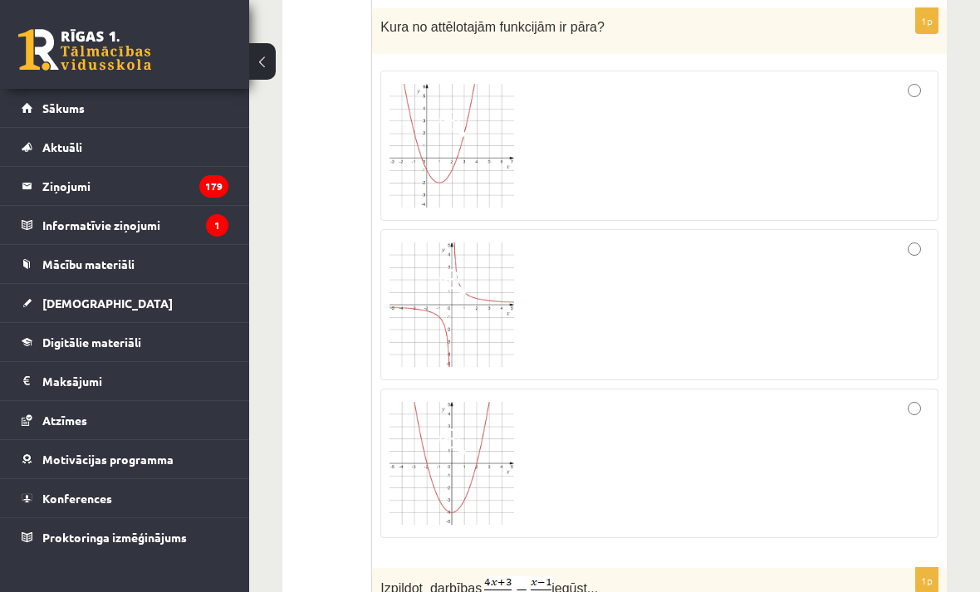
scroll to position [6156, 0]
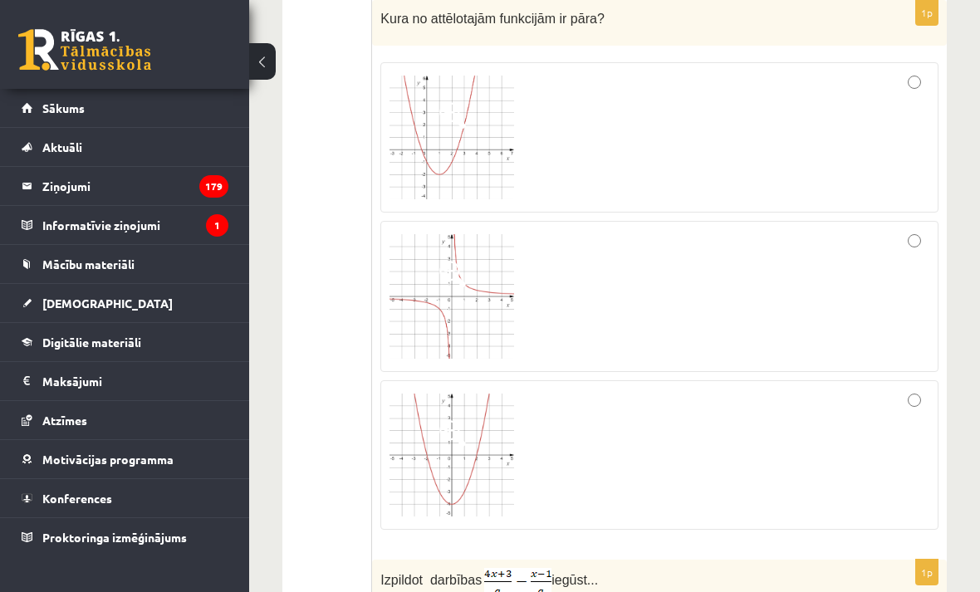
click at [616, 454] on div at bounding box center [659, 454] width 540 height 131
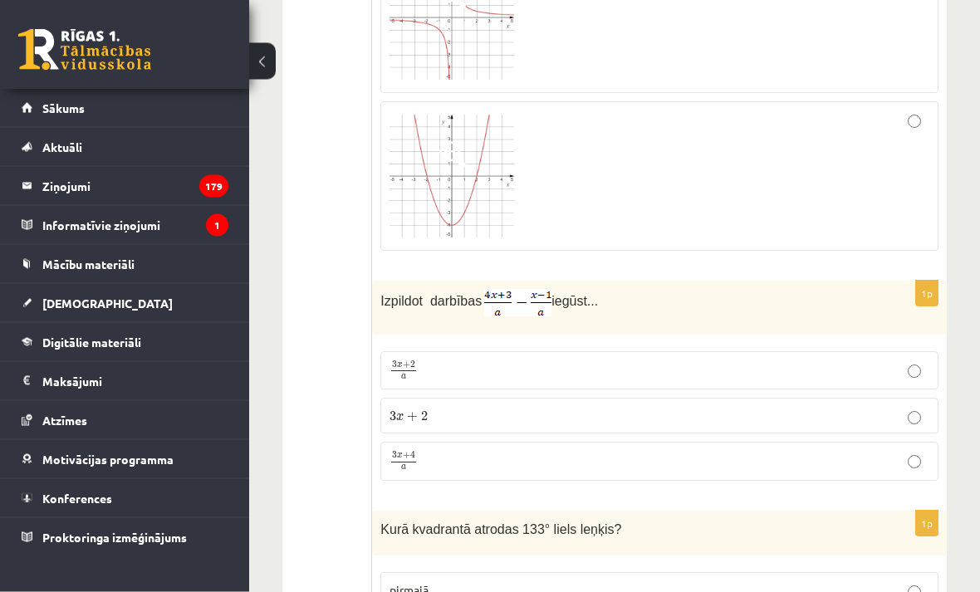
scroll to position [6435, 0]
click at [459, 369] on p "3 x + 2 a 3 x + 2 a" at bounding box center [659, 370] width 540 height 20
click at [484, 481] on label "3 x + 4 a 3 x + 4 a" at bounding box center [659, 461] width 558 height 39
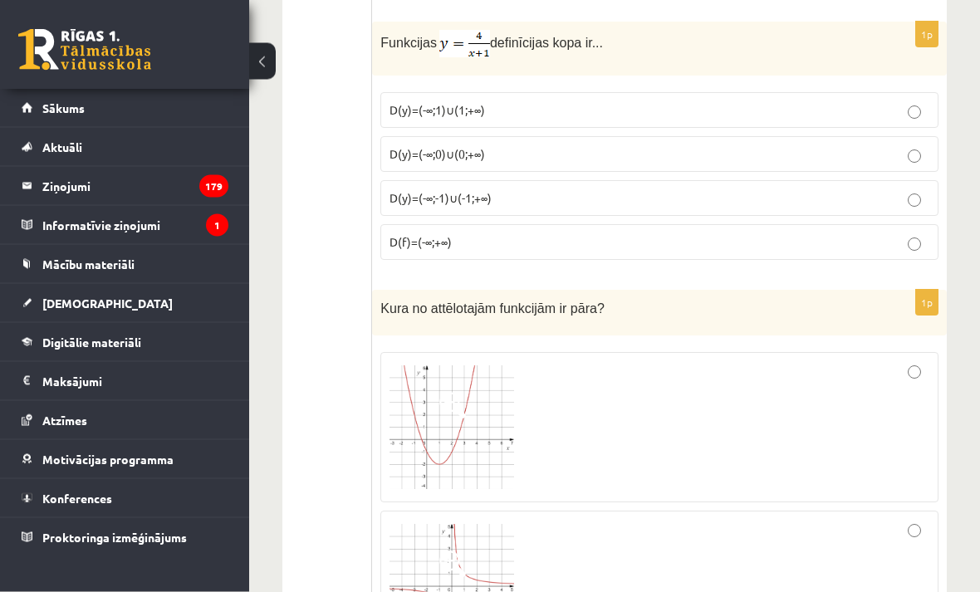
scroll to position [5866, 0]
click at [440, 205] on span "D(y)=(-∞;-1)∪(-1;+∞)" at bounding box center [440, 197] width 102 height 15
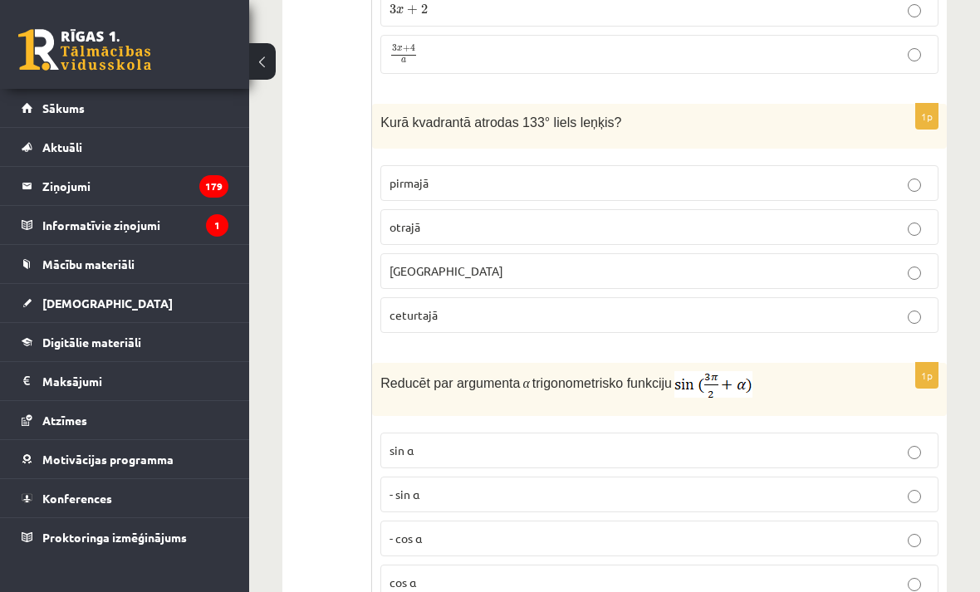
scroll to position [6843, 0]
click at [481, 234] on p "otrajā" at bounding box center [659, 225] width 540 height 17
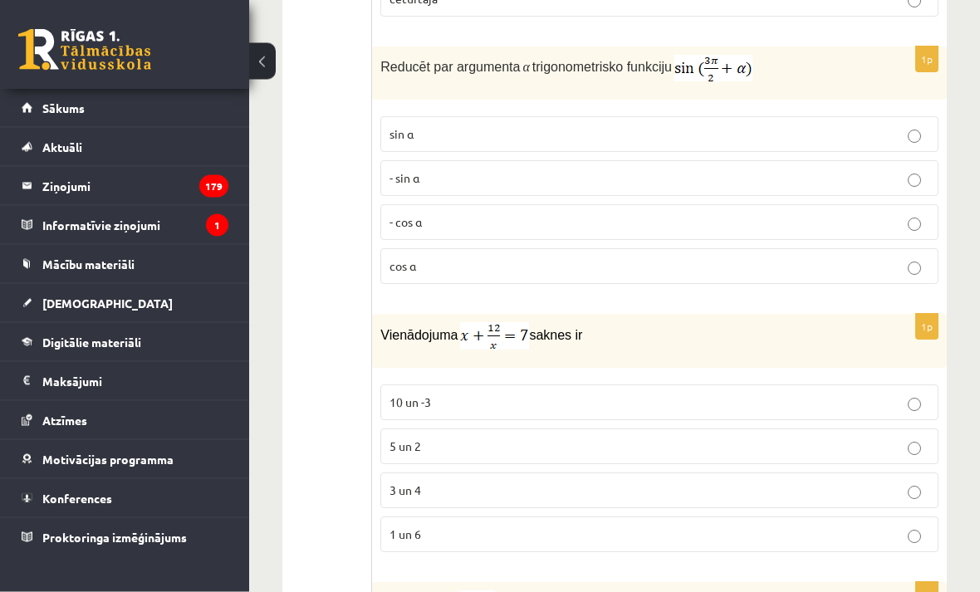
scroll to position [7158, 0]
click at [417, 213] on label "- cos ⁡α" at bounding box center [659, 222] width 558 height 36
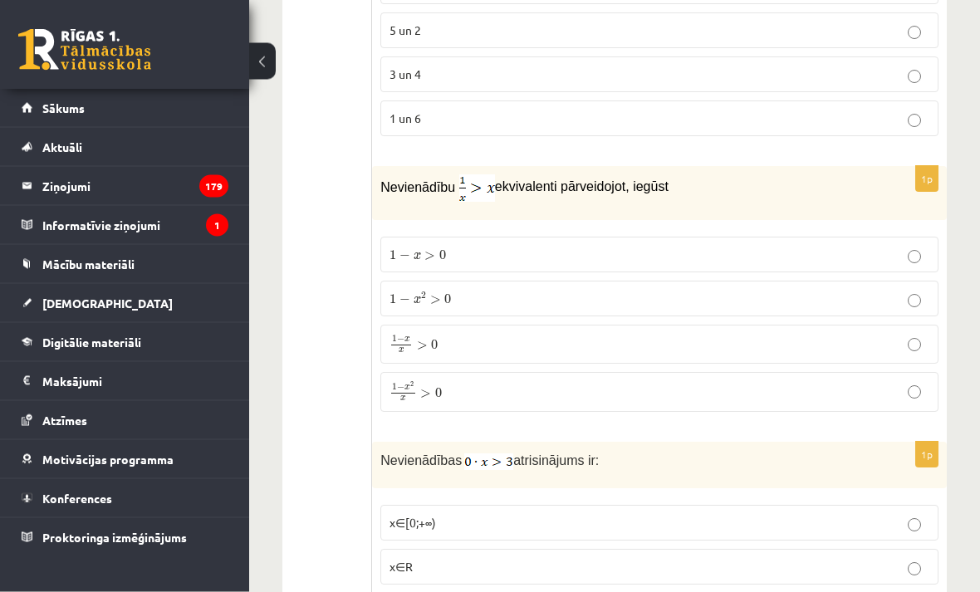
scroll to position [7595, 0]
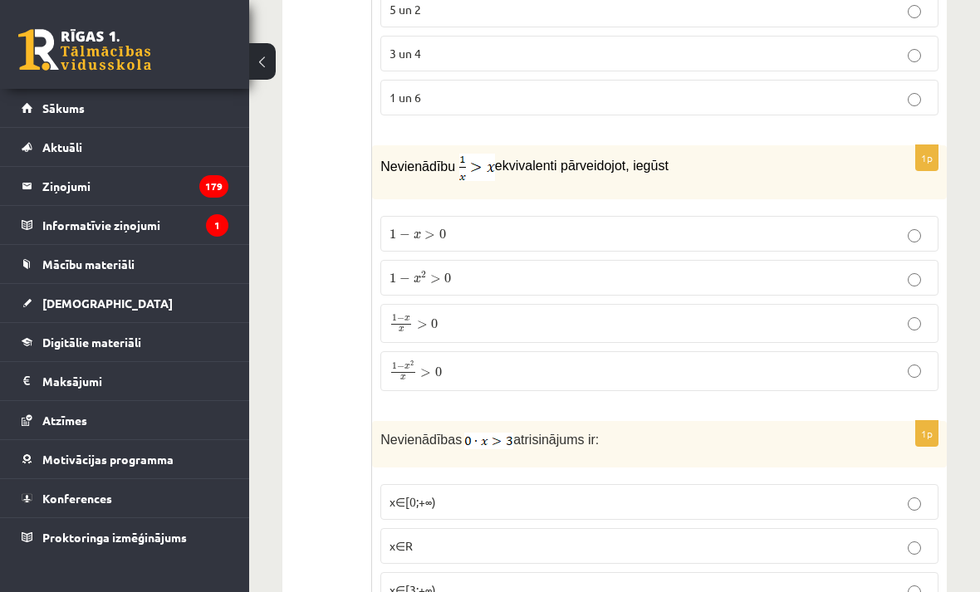
click at [108, 589] on div "0 Dāvanas 2899 mP 90 xp Diāna Janeta Snahovska Sākums Aktuāli Kā mācīties eSKOL…" at bounding box center [124, 296] width 249 height 592
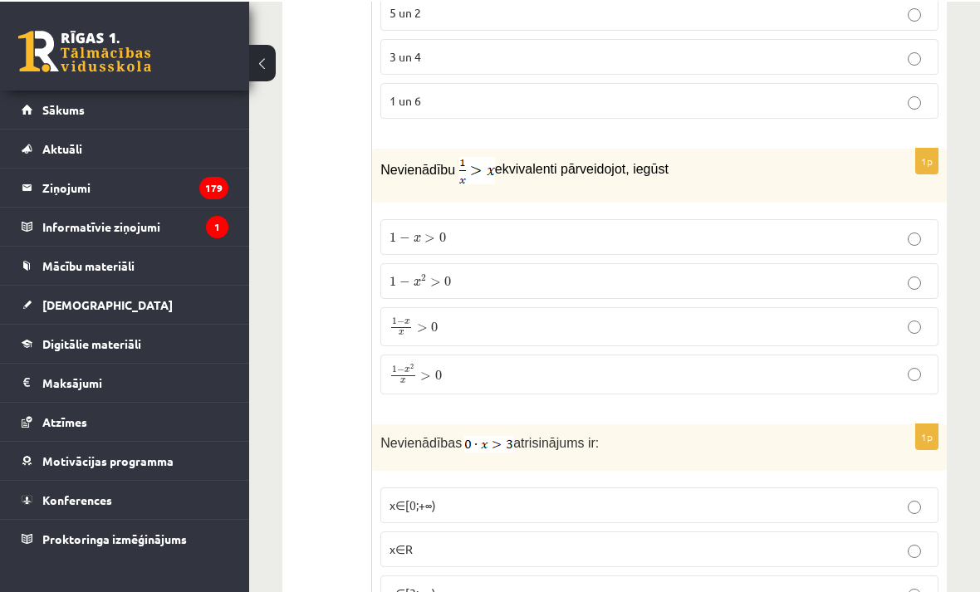
scroll to position [7591, 0]
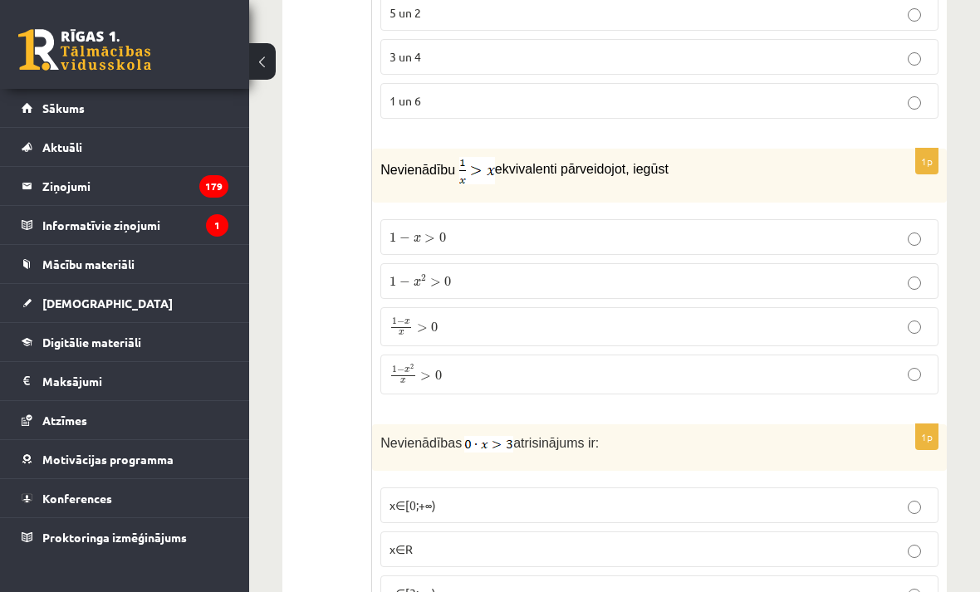
click at [916, 374] on p "1 − x 2 x > 0 1 − x 2 x > 0" at bounding box center [659, 375] width 540 height 22
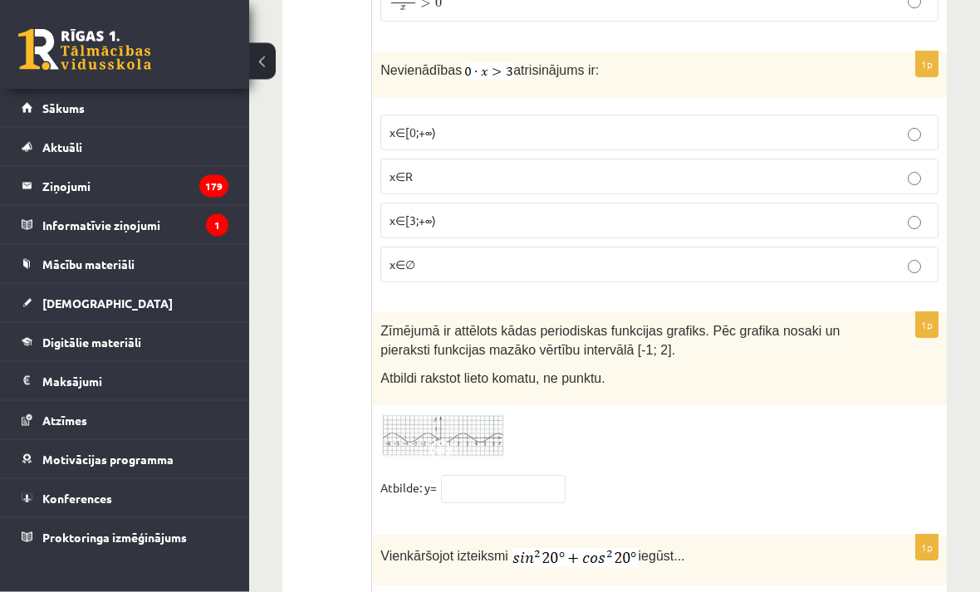
scroll to position [7965, 0]
click at [910, 281] on label "x∈∅" at bounding box center [659, 264] width 558 height 36
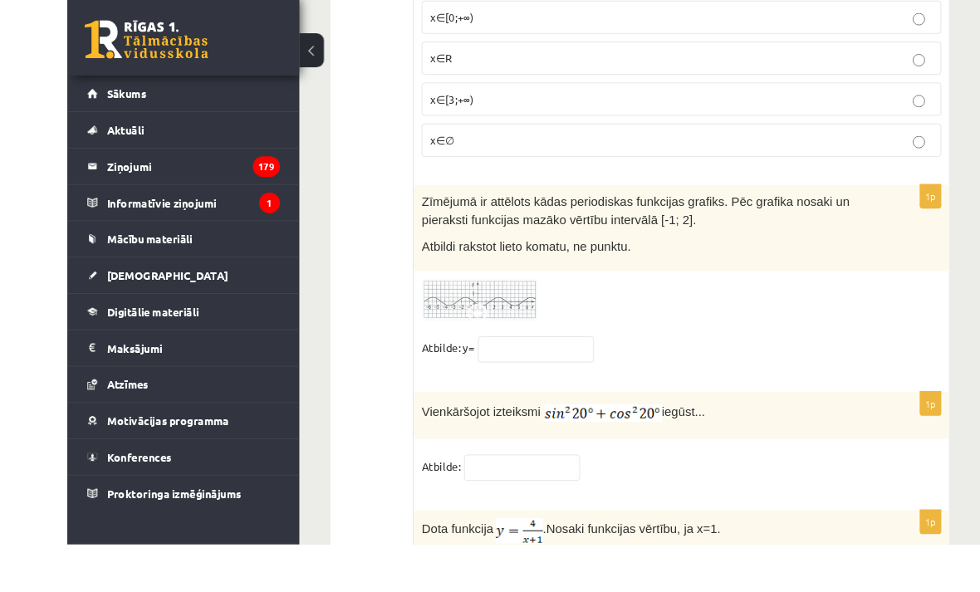
scroll to position [8135, 0]
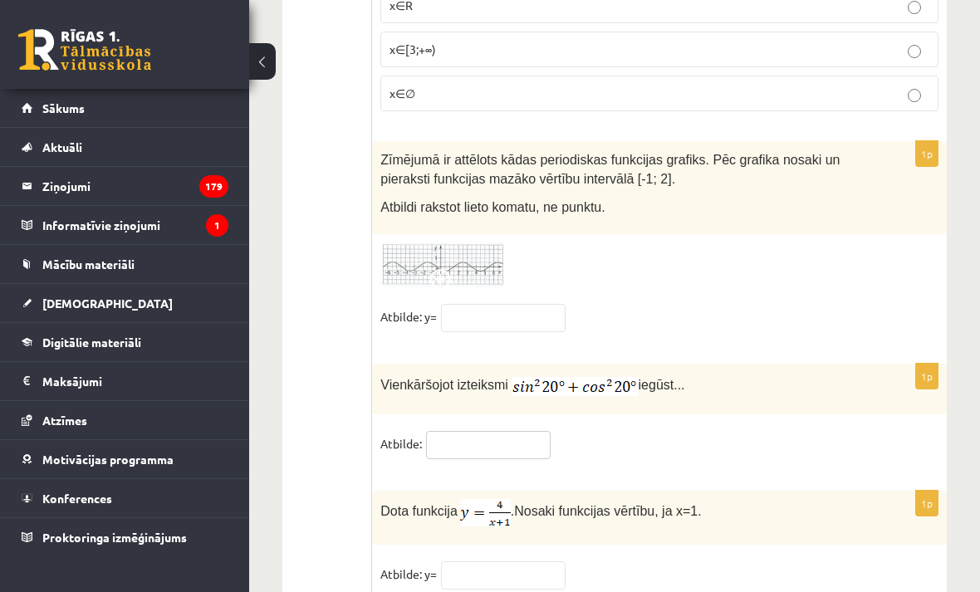
click at [486, 455] on input "text" at bounding box center [488, 445] width 125 height 28
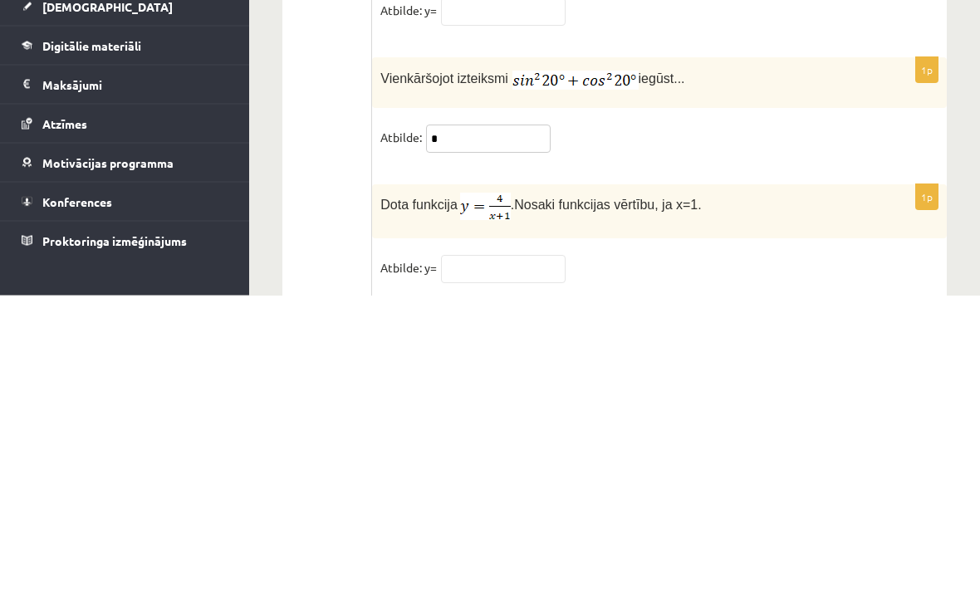
type input "*"
click at [672, 354] on div "1p Vienkāršojot izteiksmi iegūst... Atbilde: *" at bounding box center [659, 409] width 574 height 110
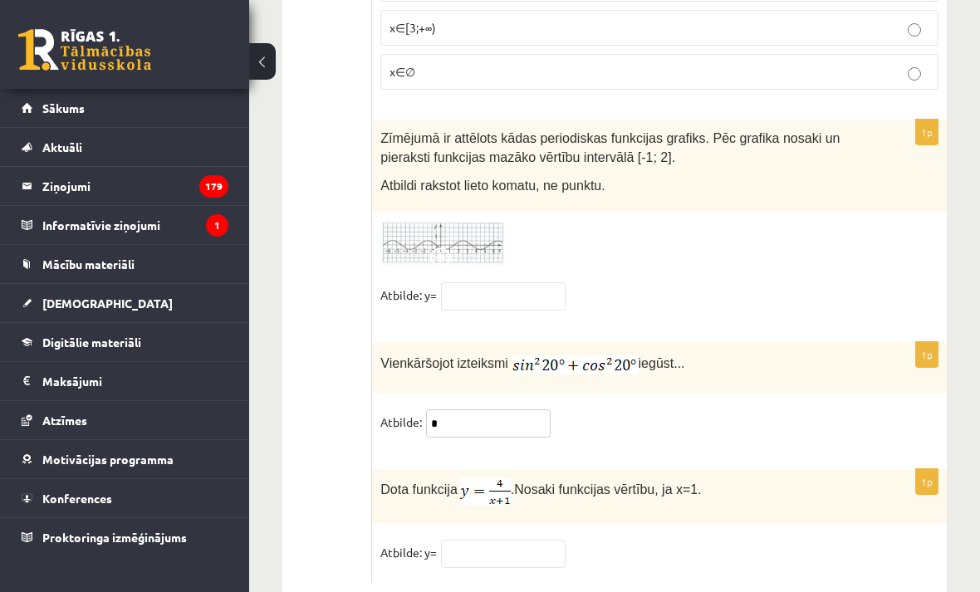
click at [512, 437] on input "*" at bounding box center [488, 423] width 125 height 28
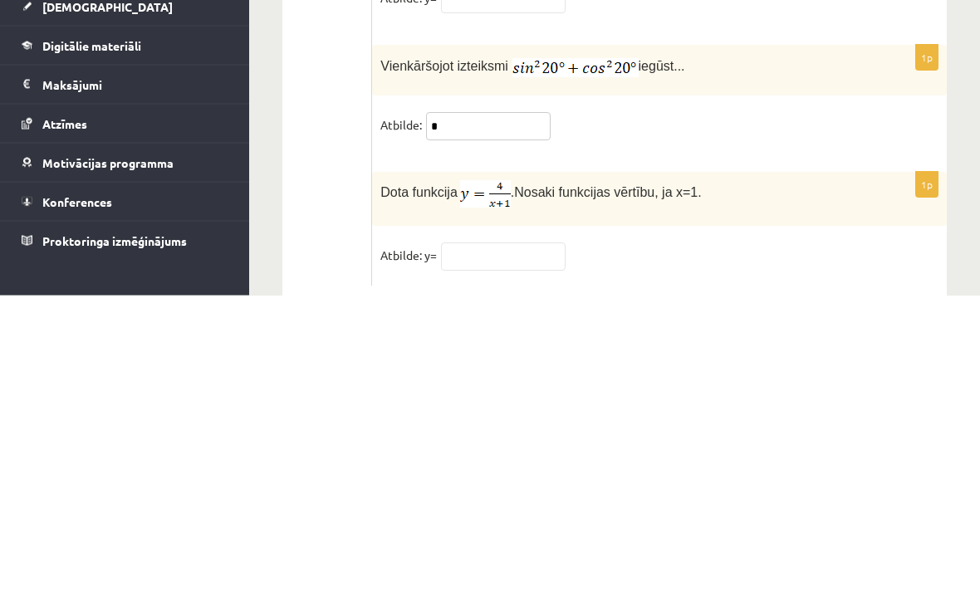
scroll to position [8166, 0]
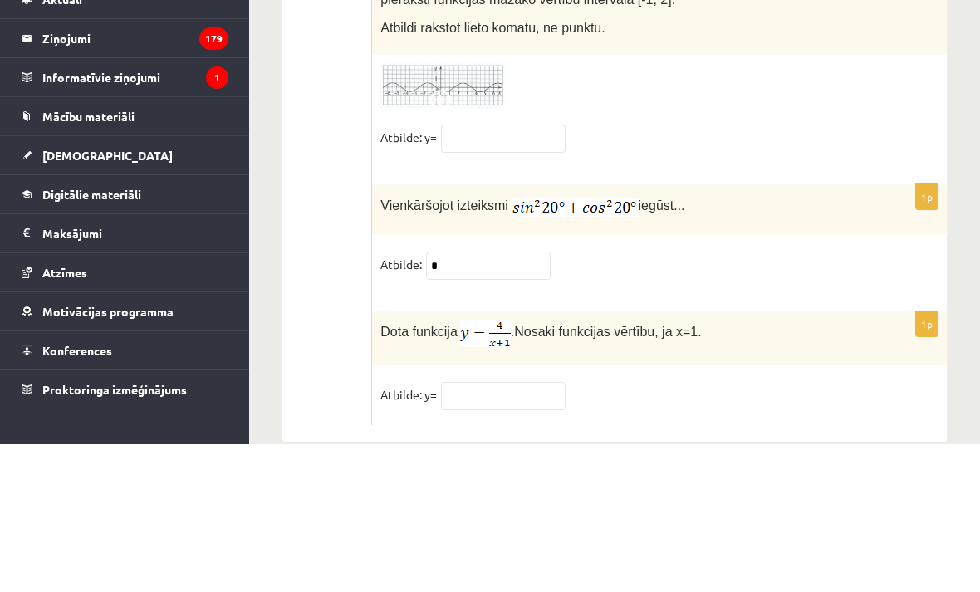
click at [771, 399] on fieldset "Atbilde: *" at bounding box center [659, 416] width 558 height 35
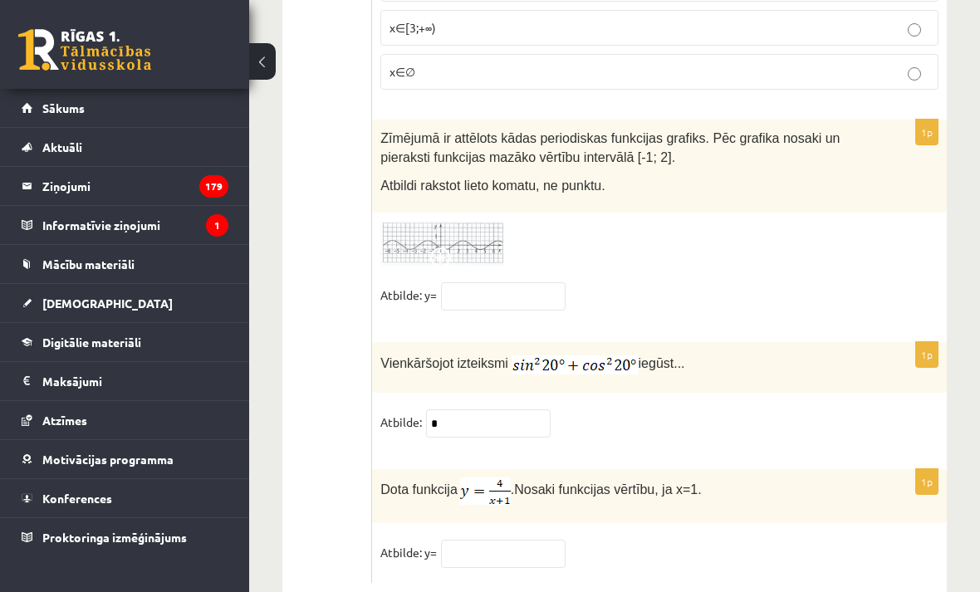
click at [437, 250] on img at bounding box center [442, 244] width 125 height 46
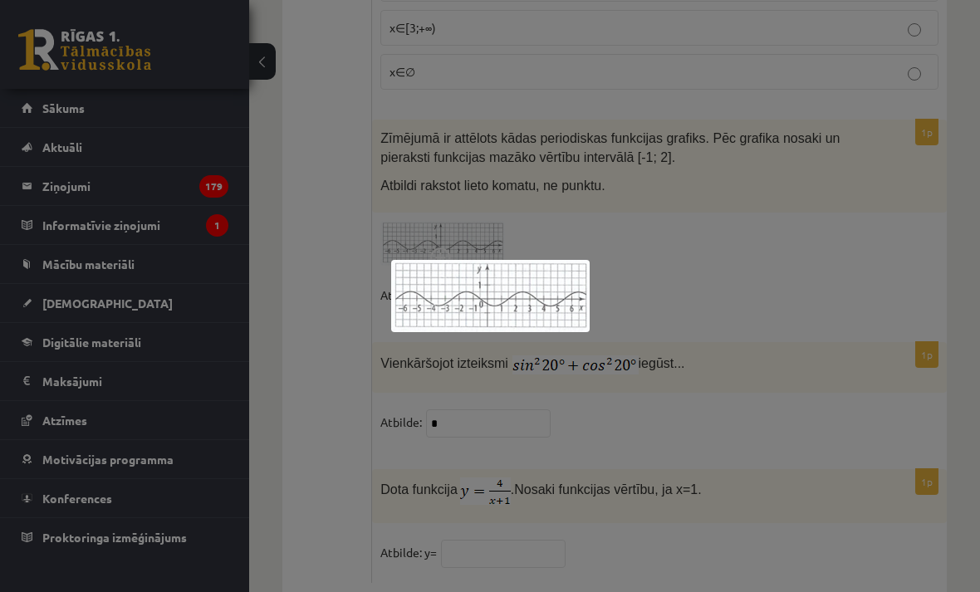
click at [638, 285] on div at bounding box center [490, 296] width 980 height 592
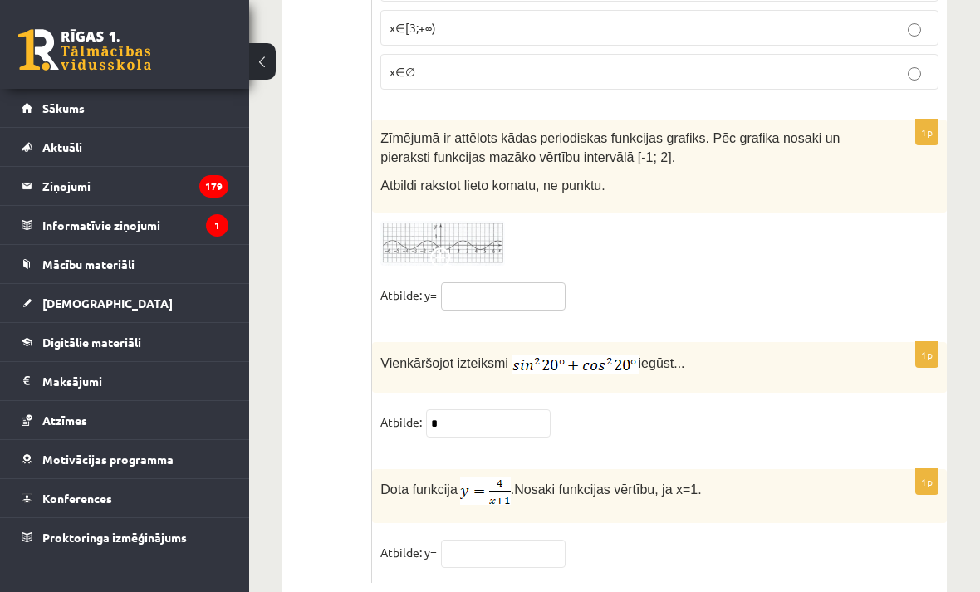
click at [507, 310] on input "text" at bounding box center [503, 296] width 125 height 28
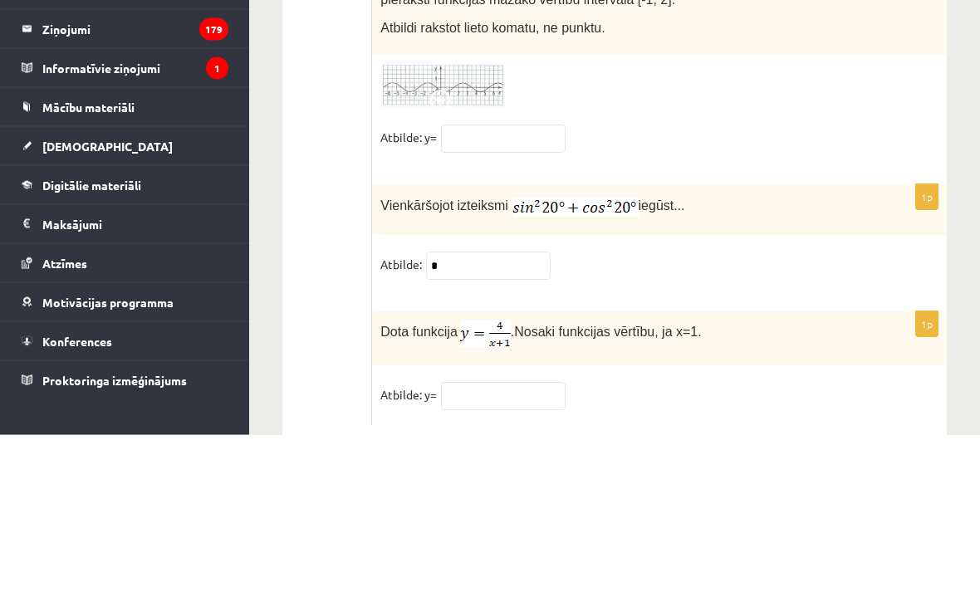
click at [431, 221] on img at bounding box center [442, 244] width 125 height 46
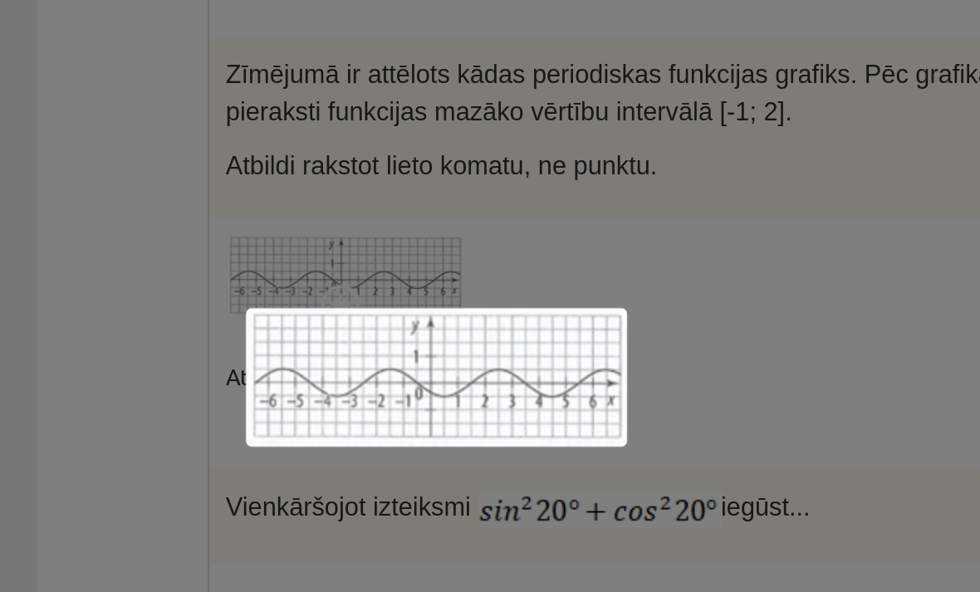
click at [424, 163] on div at bounding box center [490, 296] width 980 height 592
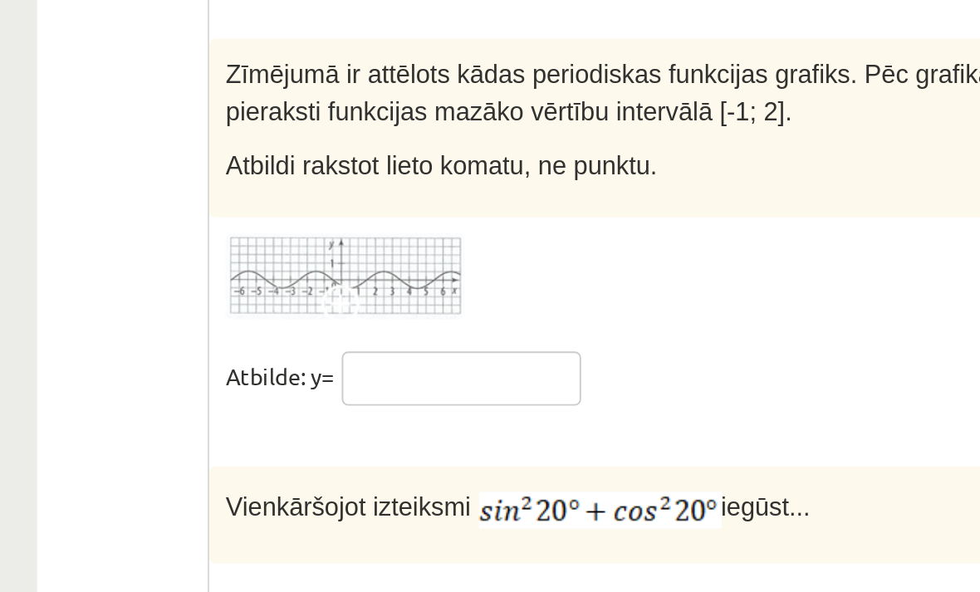
click at [441, 282] on input "text" at bounding box center [503, 296] width 125 height 28
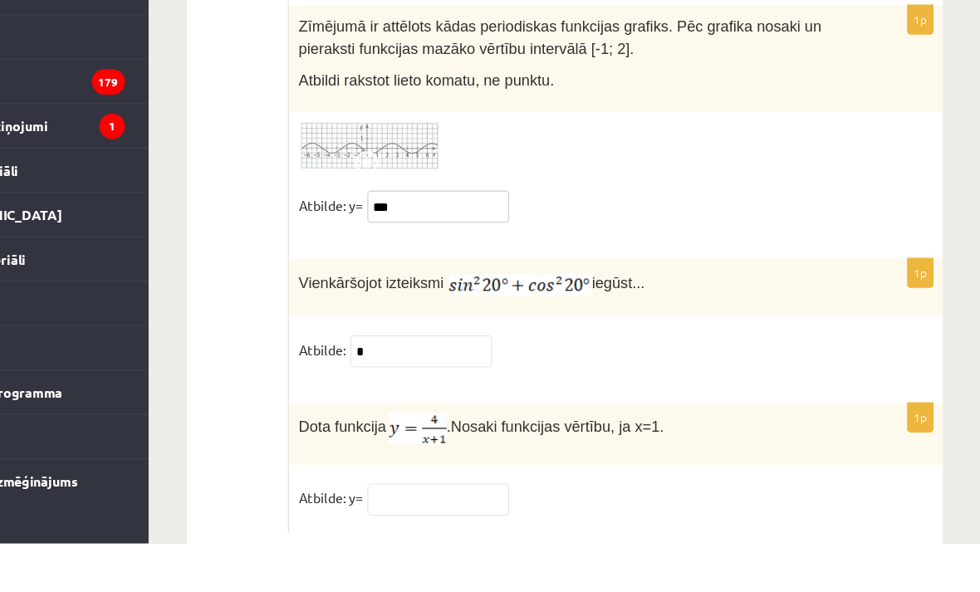
type input "***"
click at [513, 282] on fieldset "Atbilde: y= ***" at bounding box center [659, 299] width 558 height 35
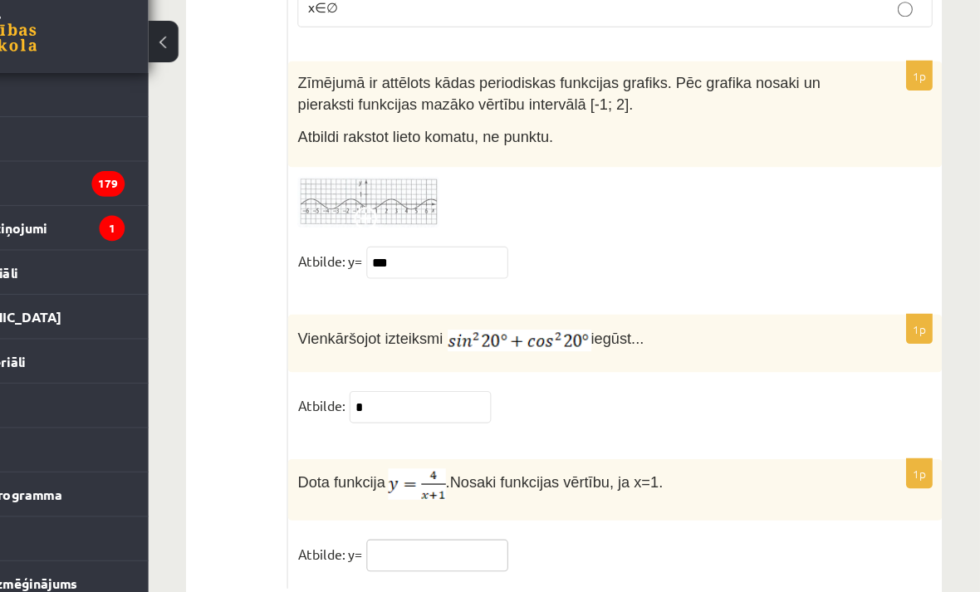
click at [441, 499] on input "text" at bounding box center [503, 513] width 125 height 28
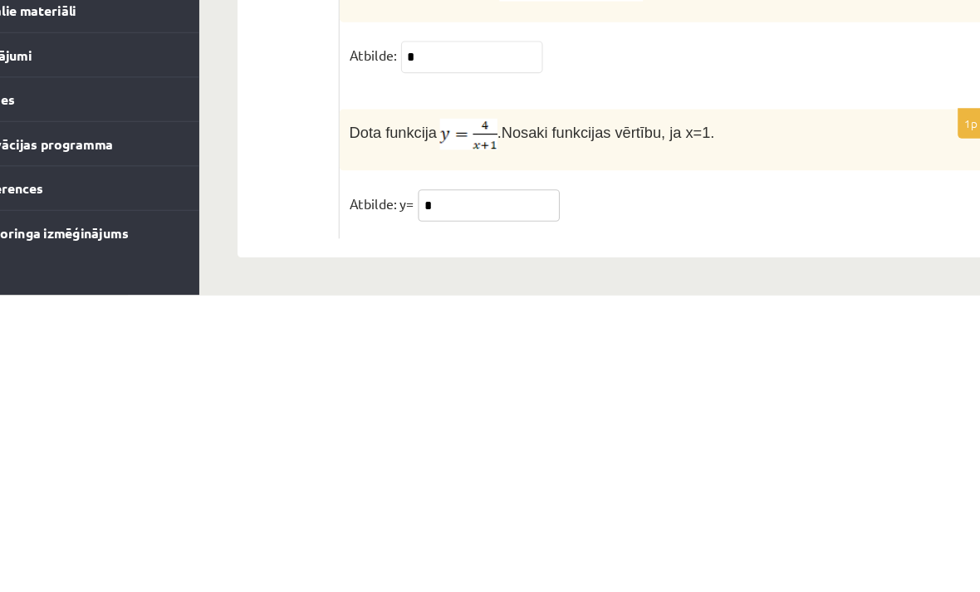
type input "*"
click at [609, 499] on fieldset "Atbilde: y= *" at bounding box center [659, 516] width 558 height 35
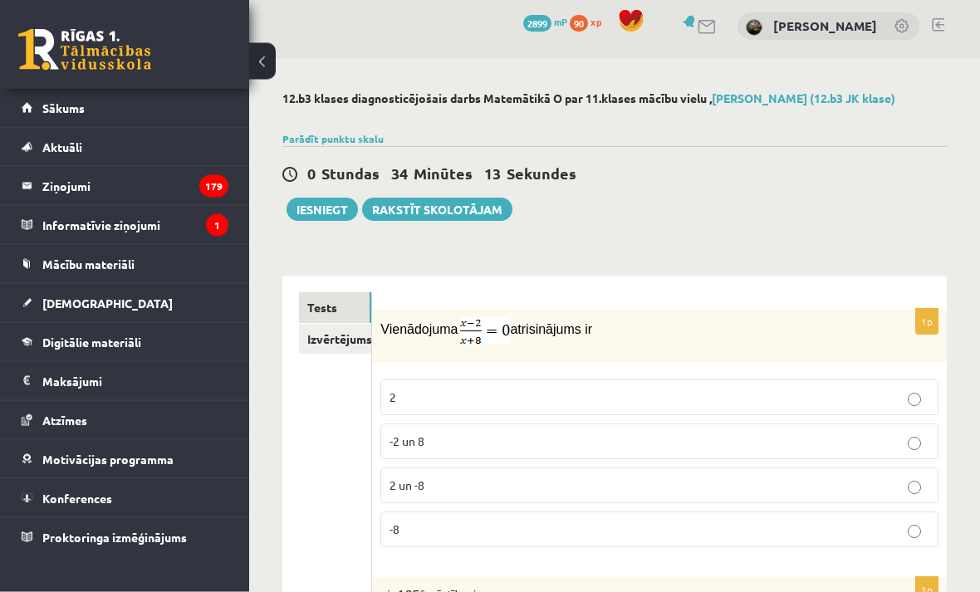
scroll to position [0, 0]
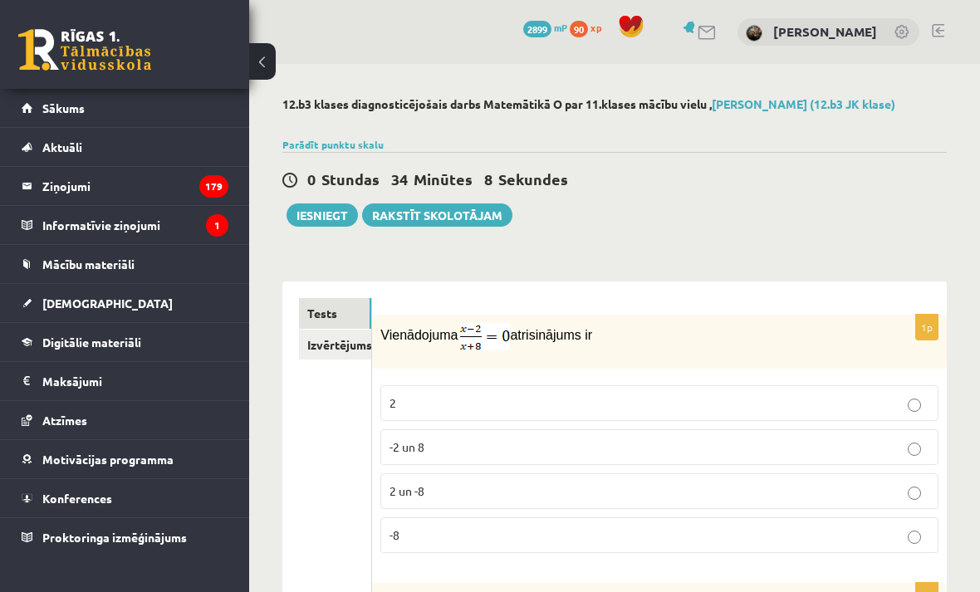
click at [313, 209] on button "Iesniegt" at bounding box center [321, 214] width 71 height 23
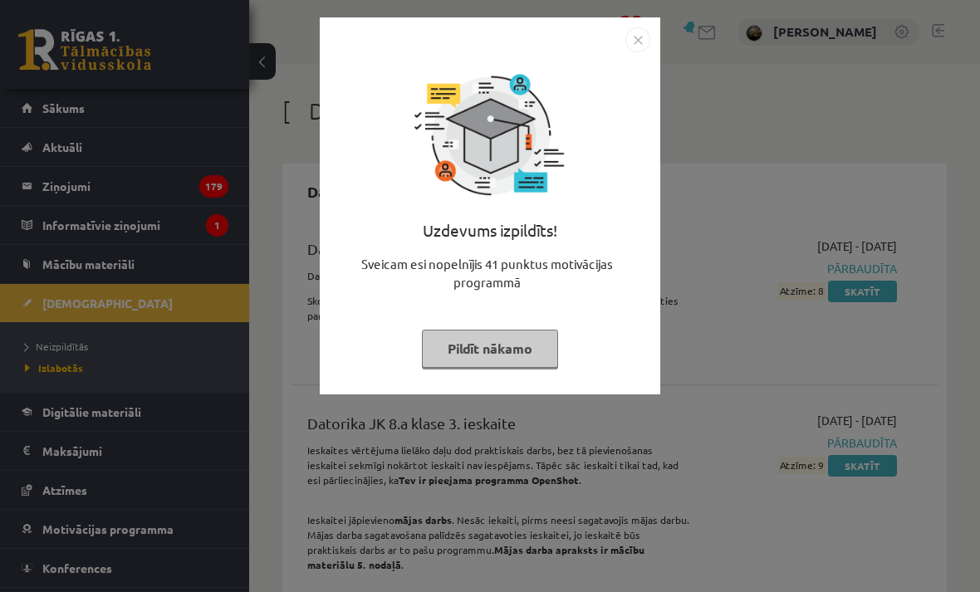
click at [727, 466] on div "Uzdevums izpildīts! Sveicam esi nopelnījis 41 punktus motivācijas programmā Pil…" at bounding box center [490, 296] width 980 height 592
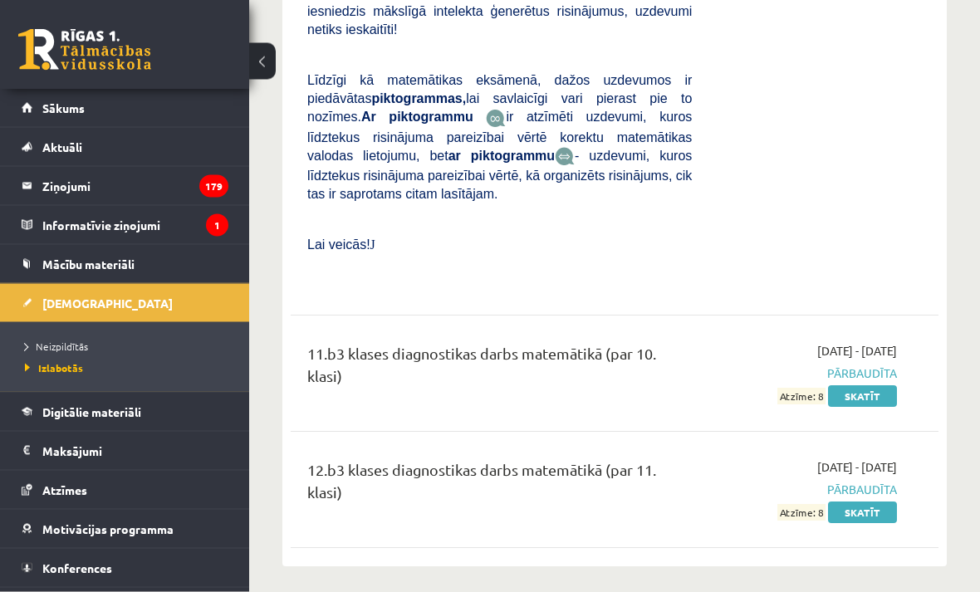
scroll to position [6517, 0]
click at [65, 374] on link "Izlabotās" at bounding box center [129, 367] width 208 height 15
click at [886, 501] on link "Skatīt" at bounding box center [862, 512] width 69 height 22
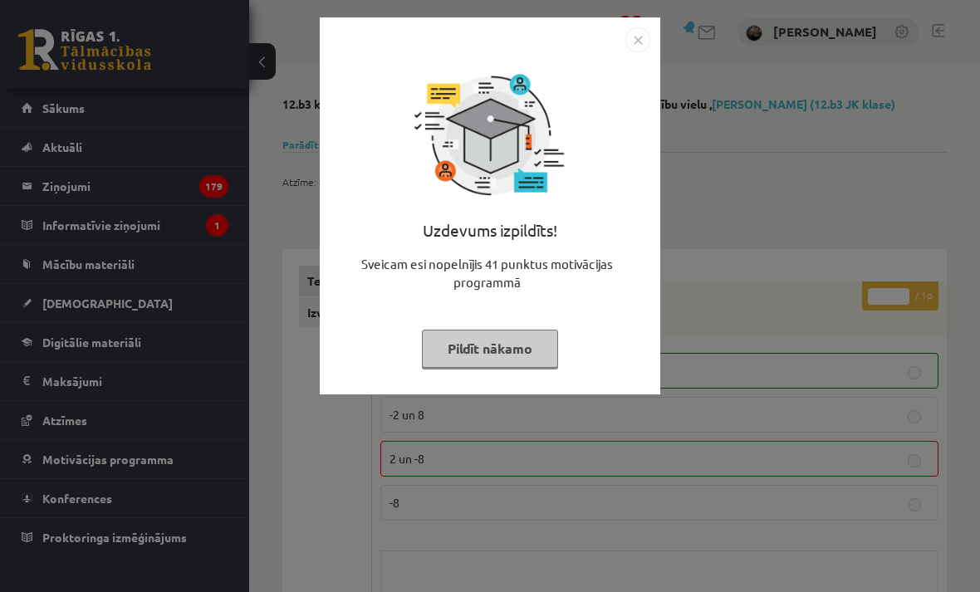
click at [886, 488] on div "Uzdevums izpildīts! Sveicam esi nopelnījis 41 punktus motivācijas programmā Pil…" at bounding box center [490, 296] width 980 height 592
